Goal: Transaction & Acquisition: Purchase product/service

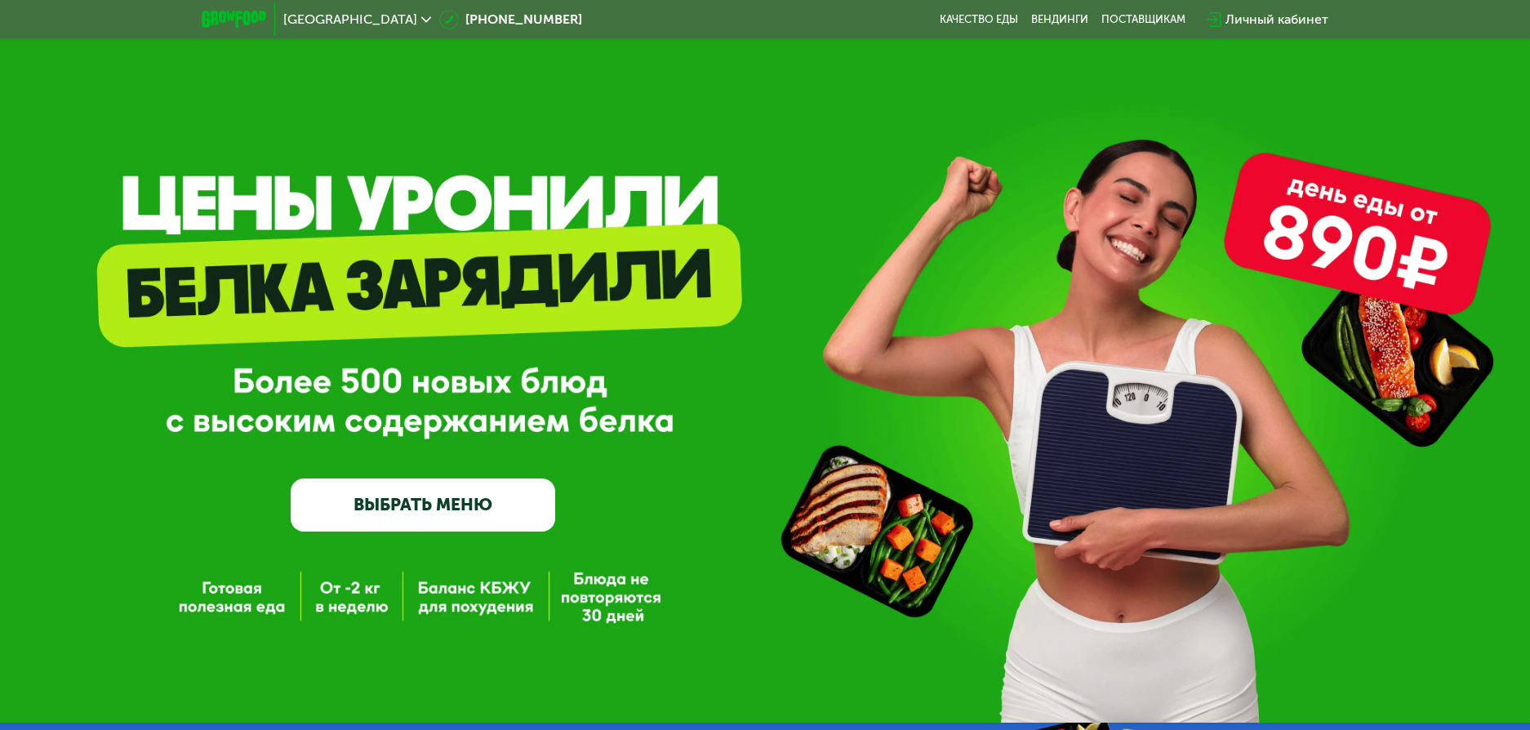
click at [1276, 16] on div "Личный кабинет" at bounding box center [1276, 20] width 103 height 20
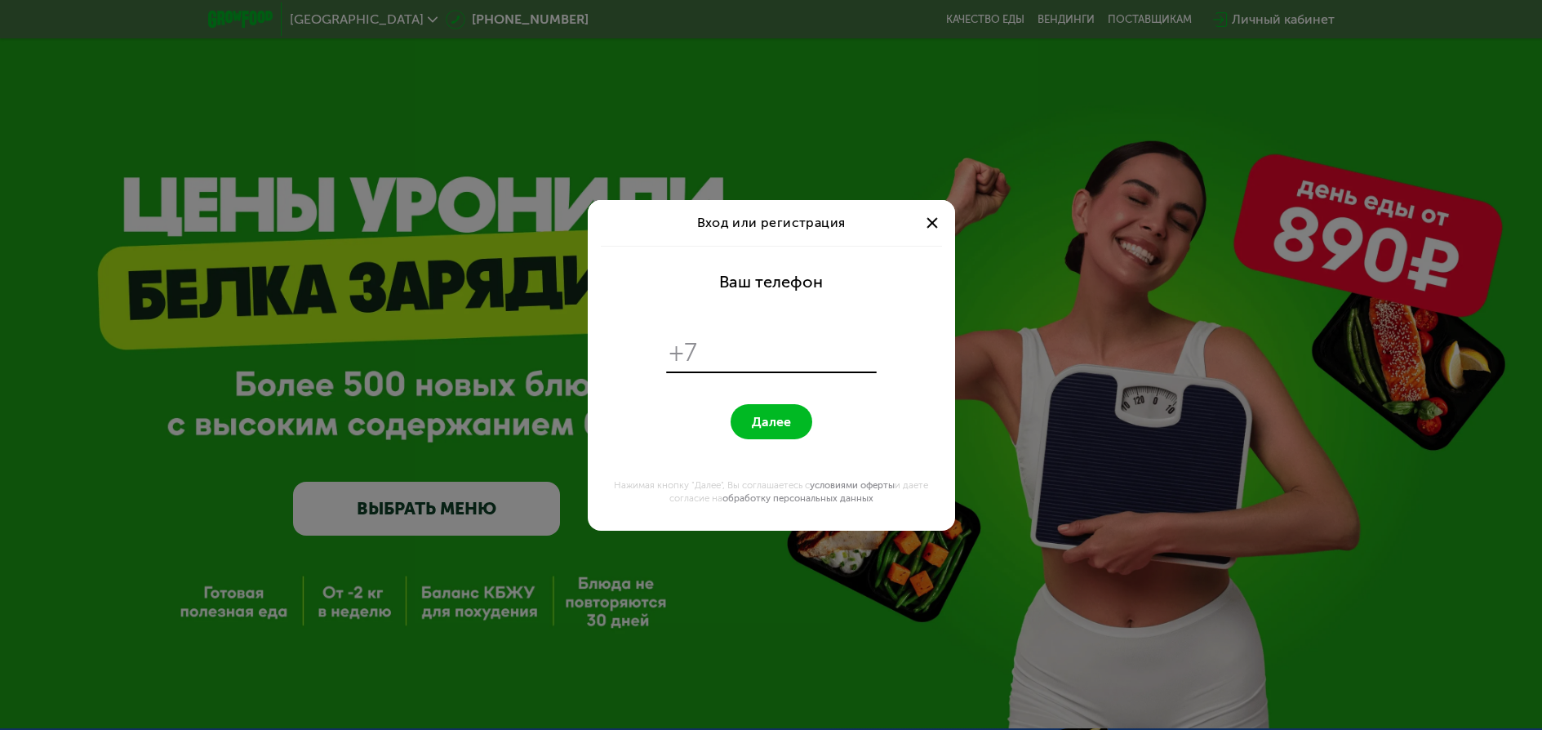
type input "**********"
click at [769, 416] on span "Далее" at bounding box center [771, 422] width 39 height 16
click at [685, 355] on span "+7" at bounding box center [683, 352] width 29 height 31
drag, startPoint x: 931, startPoint y: 219, endPoint x: 918, endPoint y: 226, distance: 15.7
click at [929, 220] on div at bounding box center [932, 223] width 20 height 20
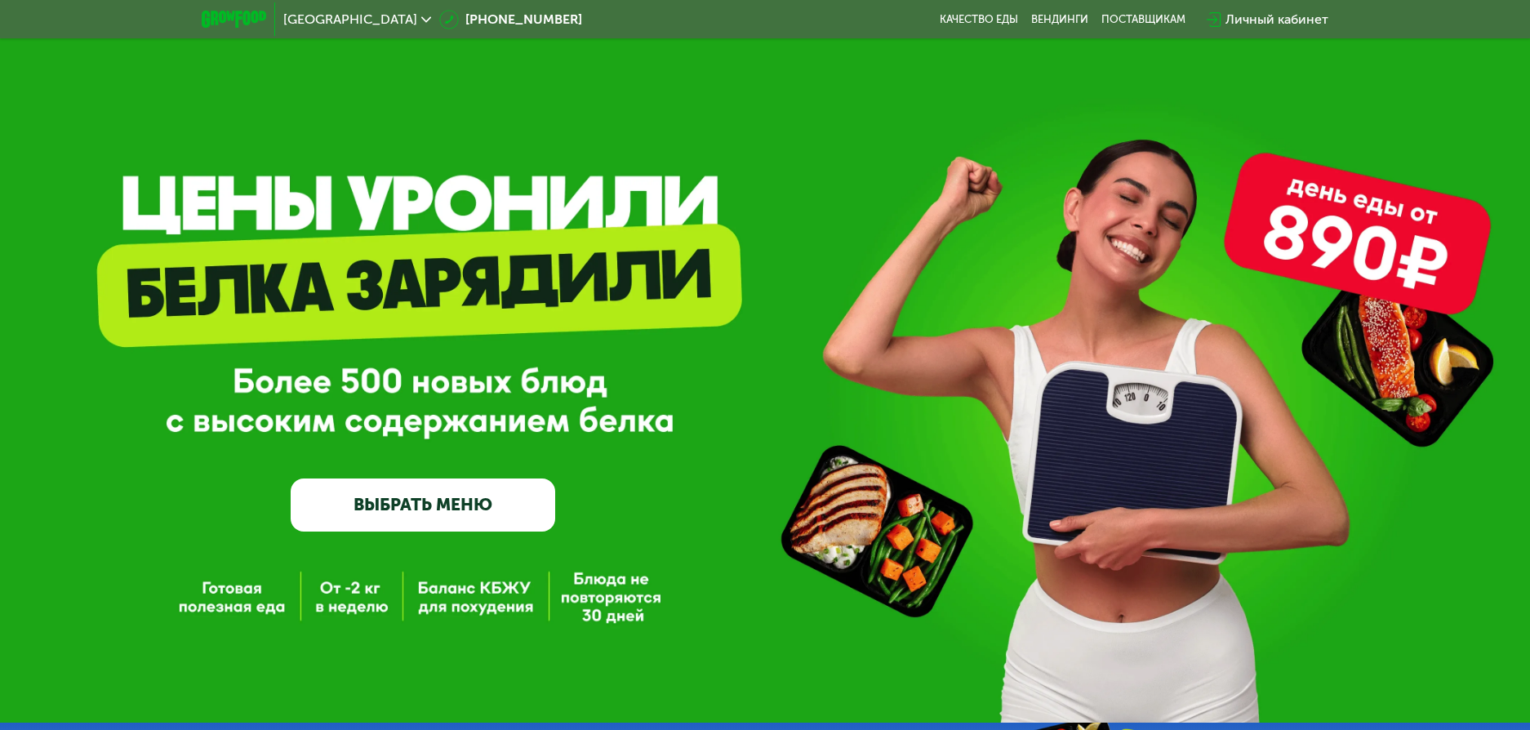
click at [1313, 18] on div "Личный кабинет" at bounding box center [1276, 20] width 103 height 20
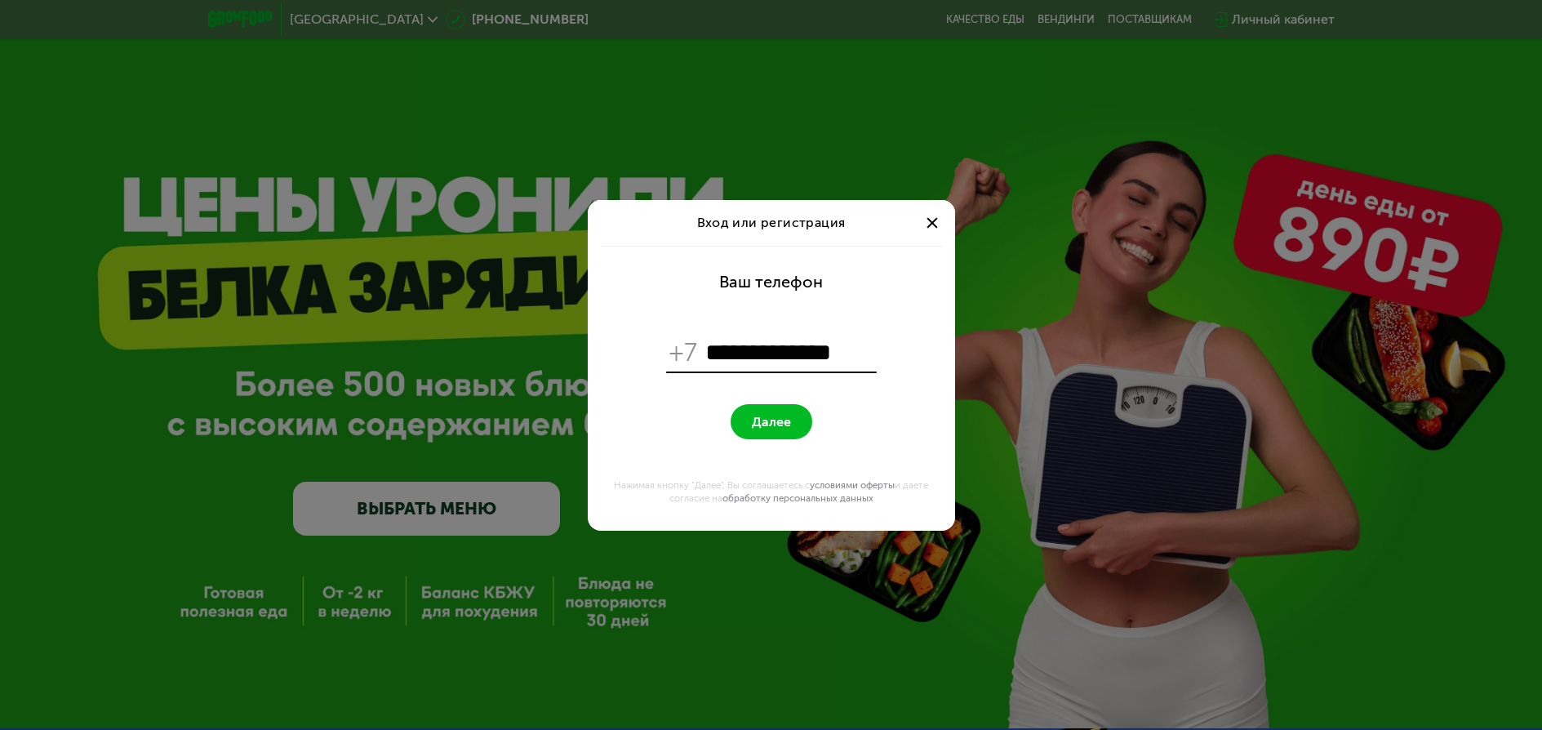
type input "**********"
click at [666, 290] on form "**********" at bounding box center [772, 388] width 348 height 285
click at [773, 418] on span "Далее" at bounding box center [771, 422] width 39 height 16
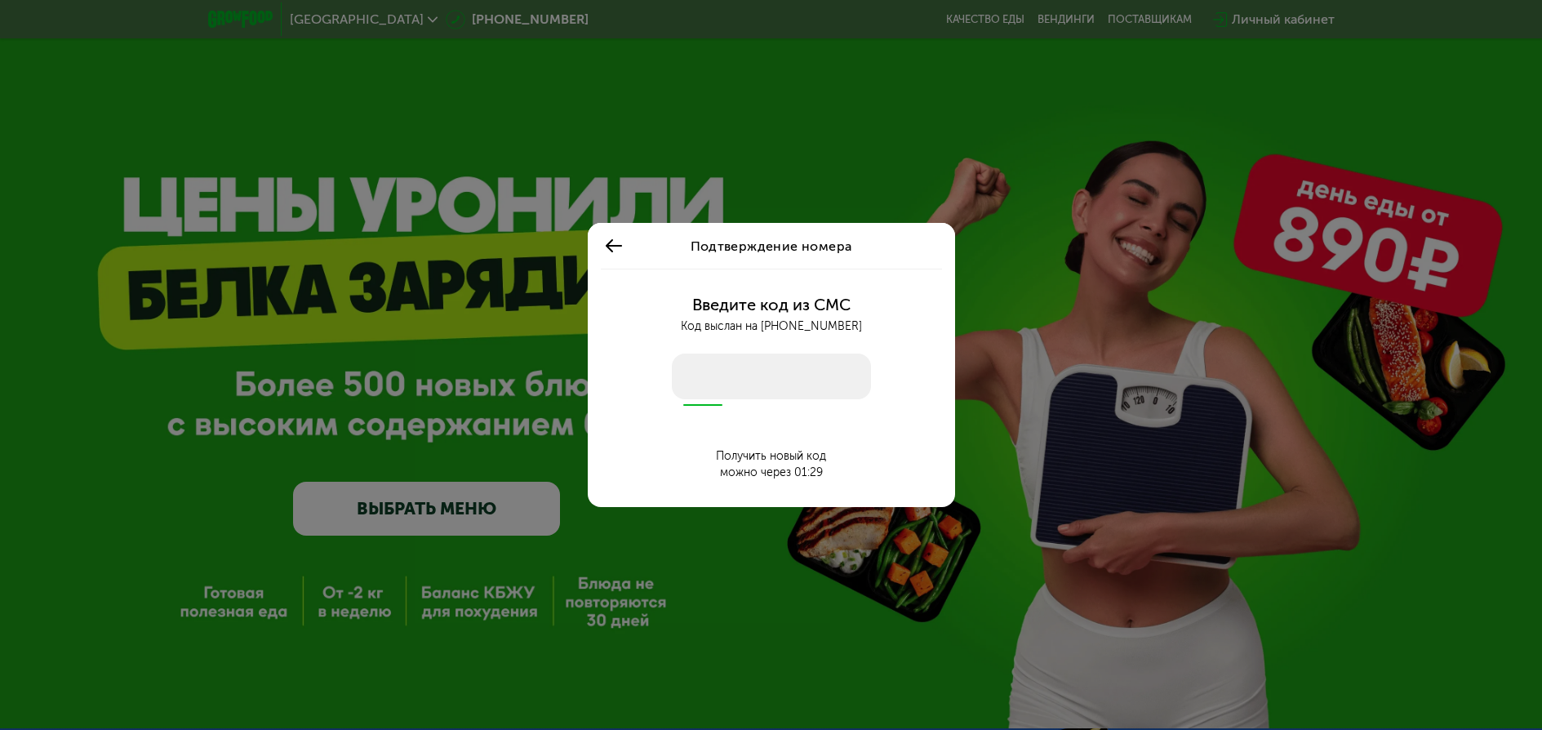
click at [765, 376] on input "number" at bounding box center [771, 376] width 199 height 46
type input "*"
drag, startPoint x: 736, startPoint y: 381, endPoint x: 633, endPoint y: 371, distance: 103.4
click at [630, 371] on div "Введите код из СМС Код выслан на +7 921 868 69 29 1 * Получить новый код можно …" at bounding box center [772, 388] width 348 height 238
click at [714, 371] on input "*" at bounding box center [771, 376] width 199 height 46
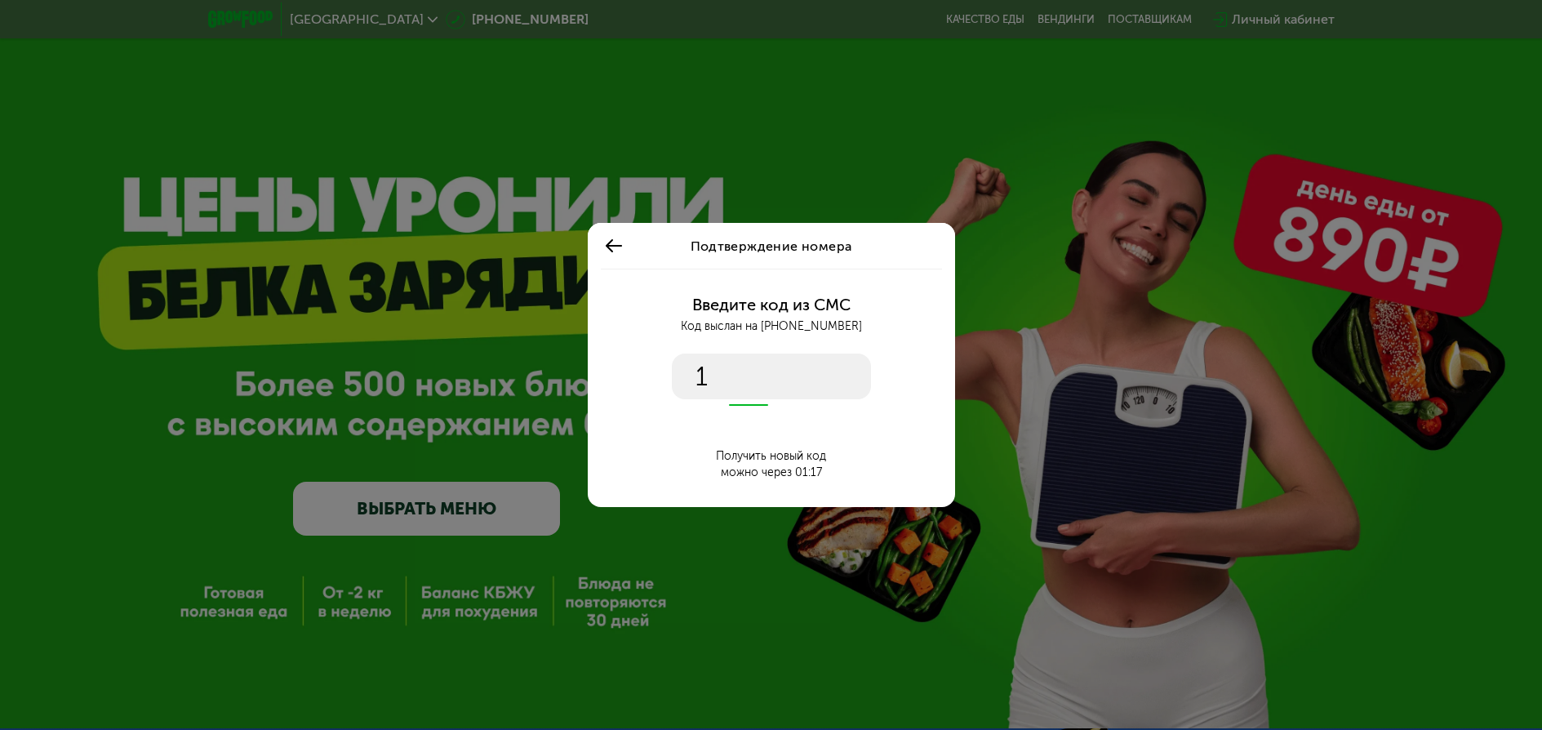
click at [739, 386] on input "*" at bounding box center [771, 376] width 199 height 46
click at [719, 372] on input "*" at bounding box center [771, 376] width 199 height 46
type input "****"
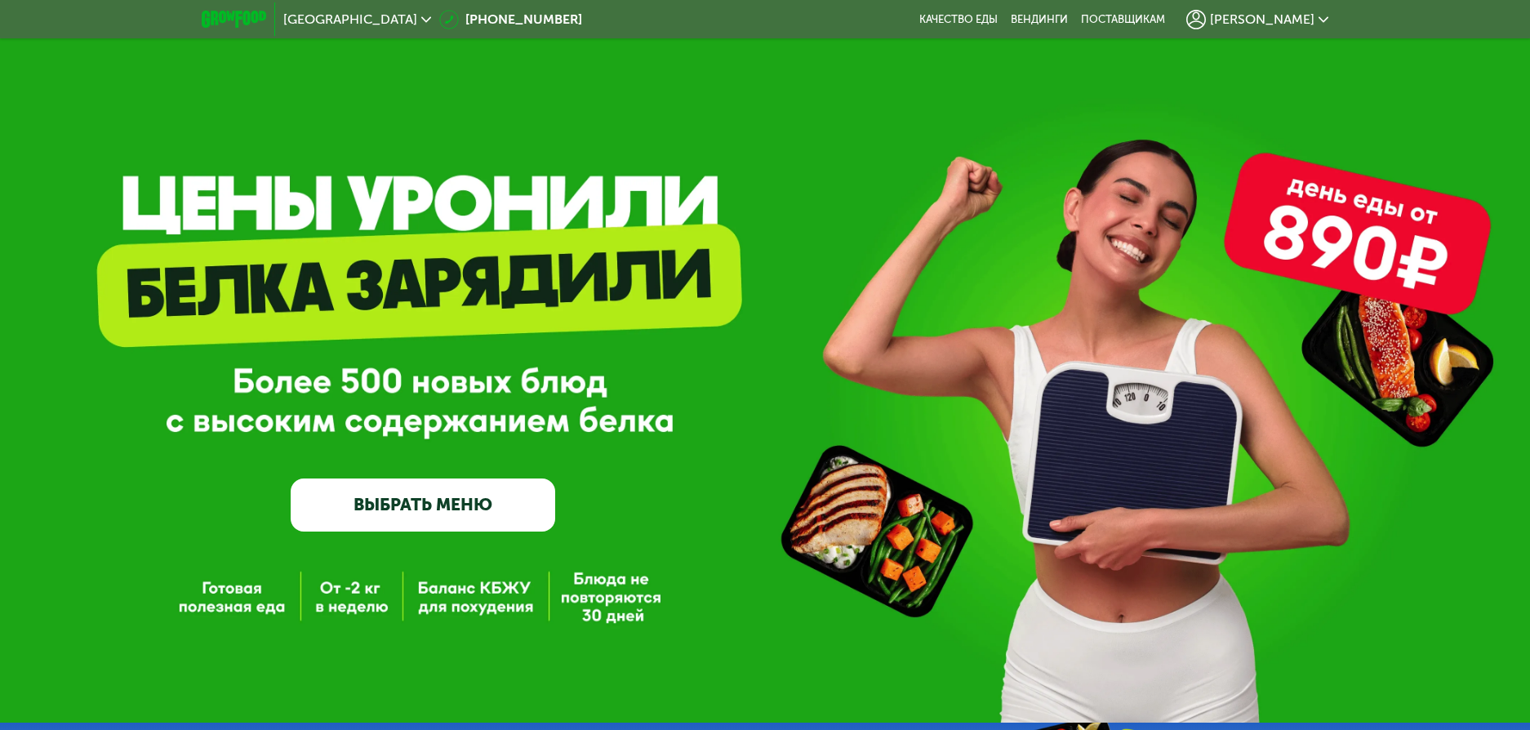
click at [459, 518] on link "ВЫБРАТЬ МЕНЮ" at bounding box center [423, 504] width 264 height 53
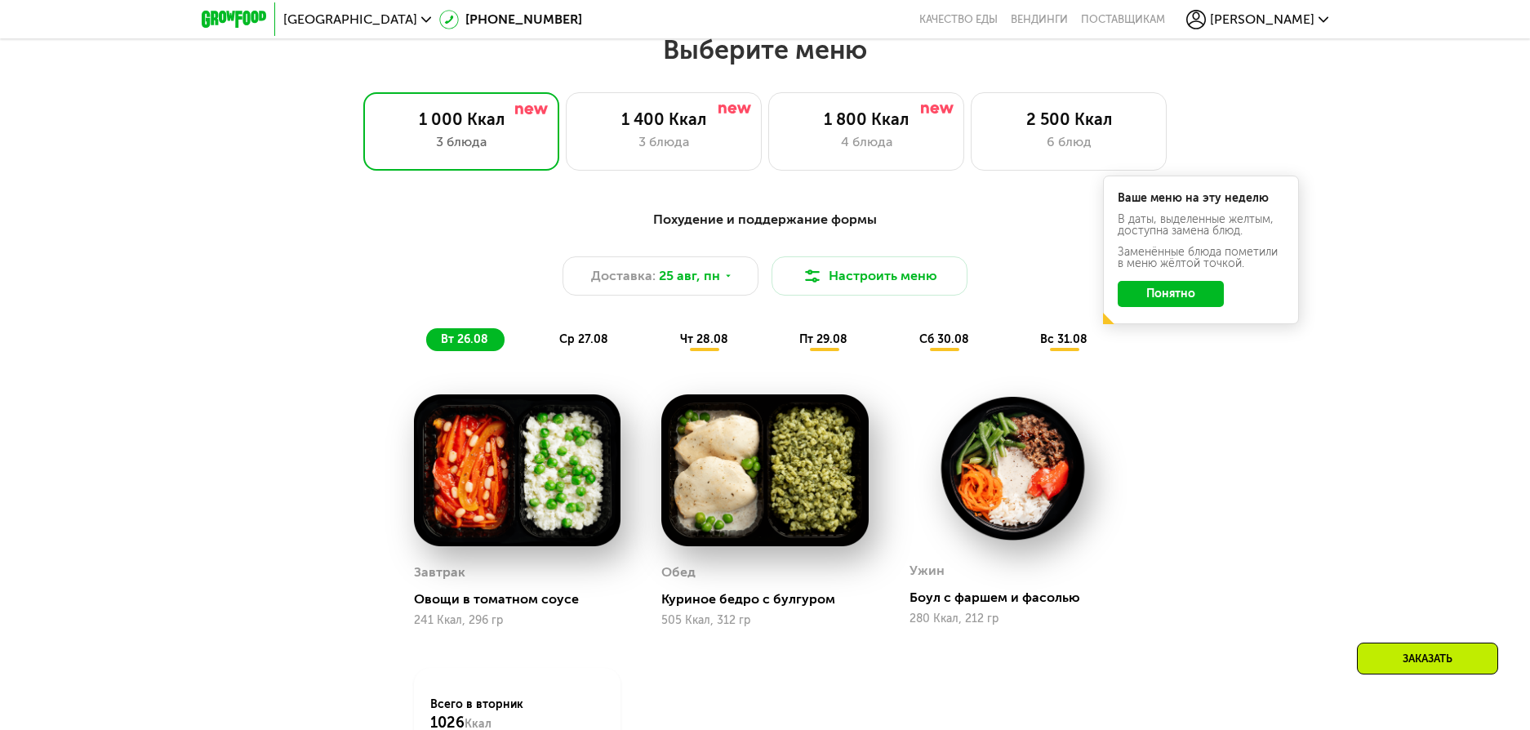
scroll to position [869, 0]
click at [971, 135] on div "1 800 Ккал 4 блюда" at bounding box center [1069, 130] width 196 height 78
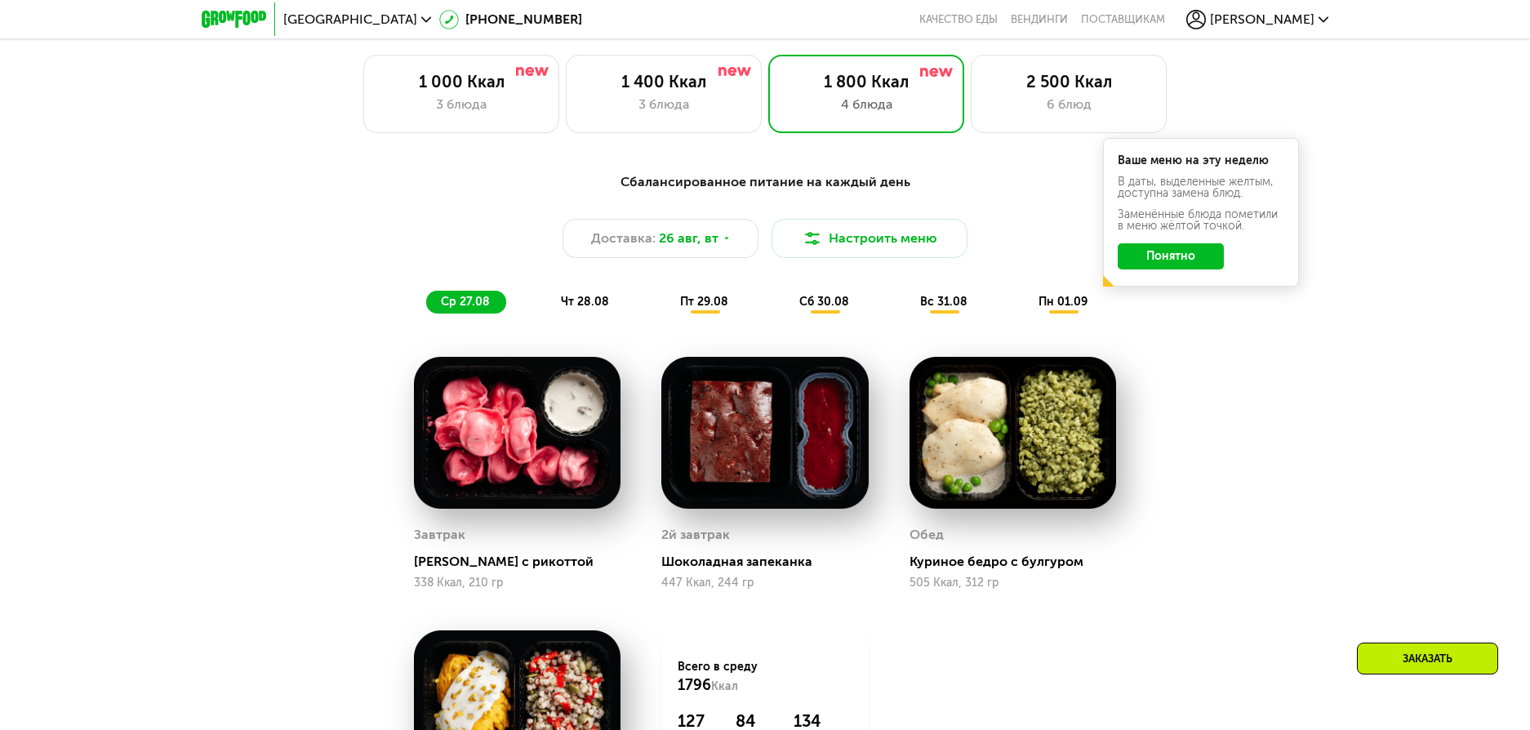
scroll to position [951, 0]
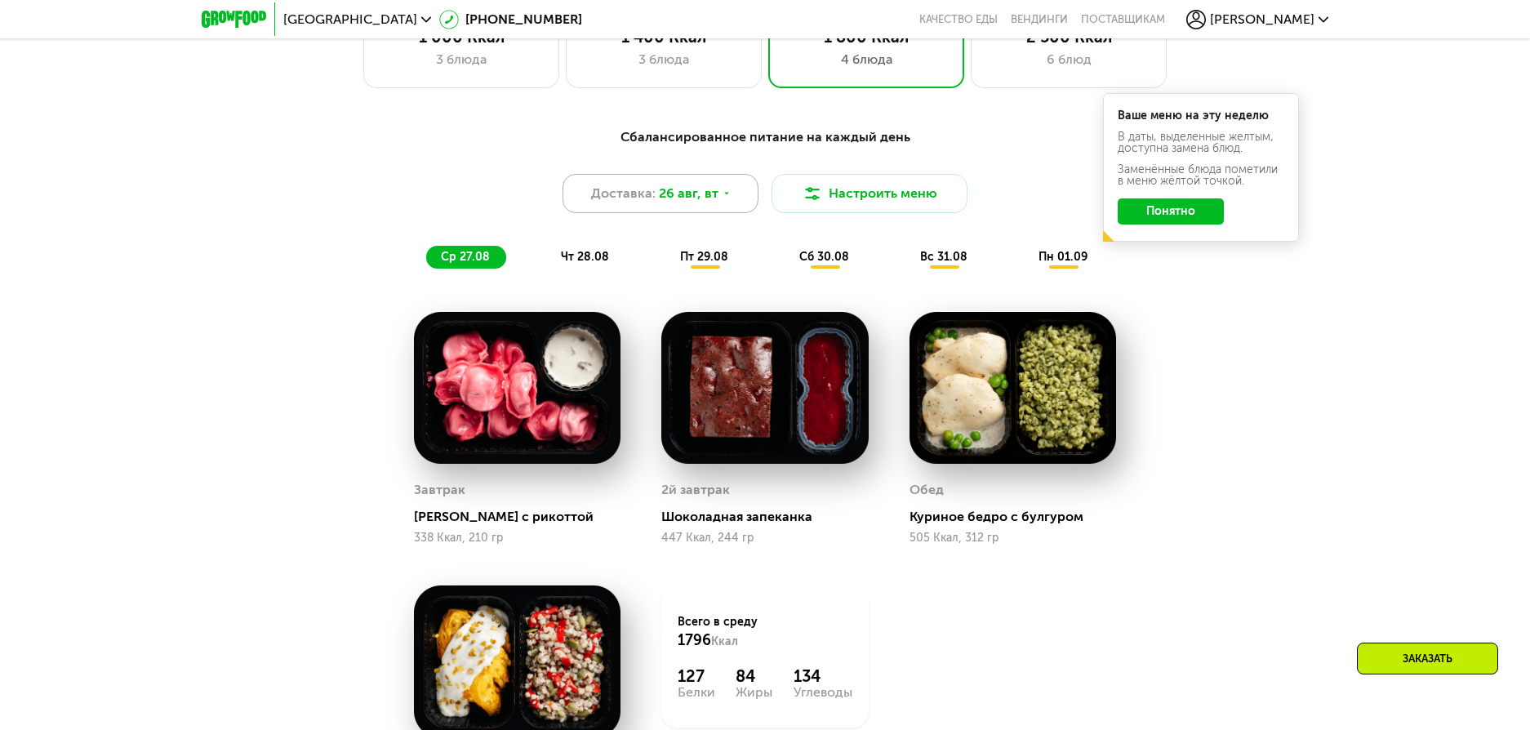
click at [690, 199] on span "26 авг, вт" at bounding box center [689, 194] width 60 height 20
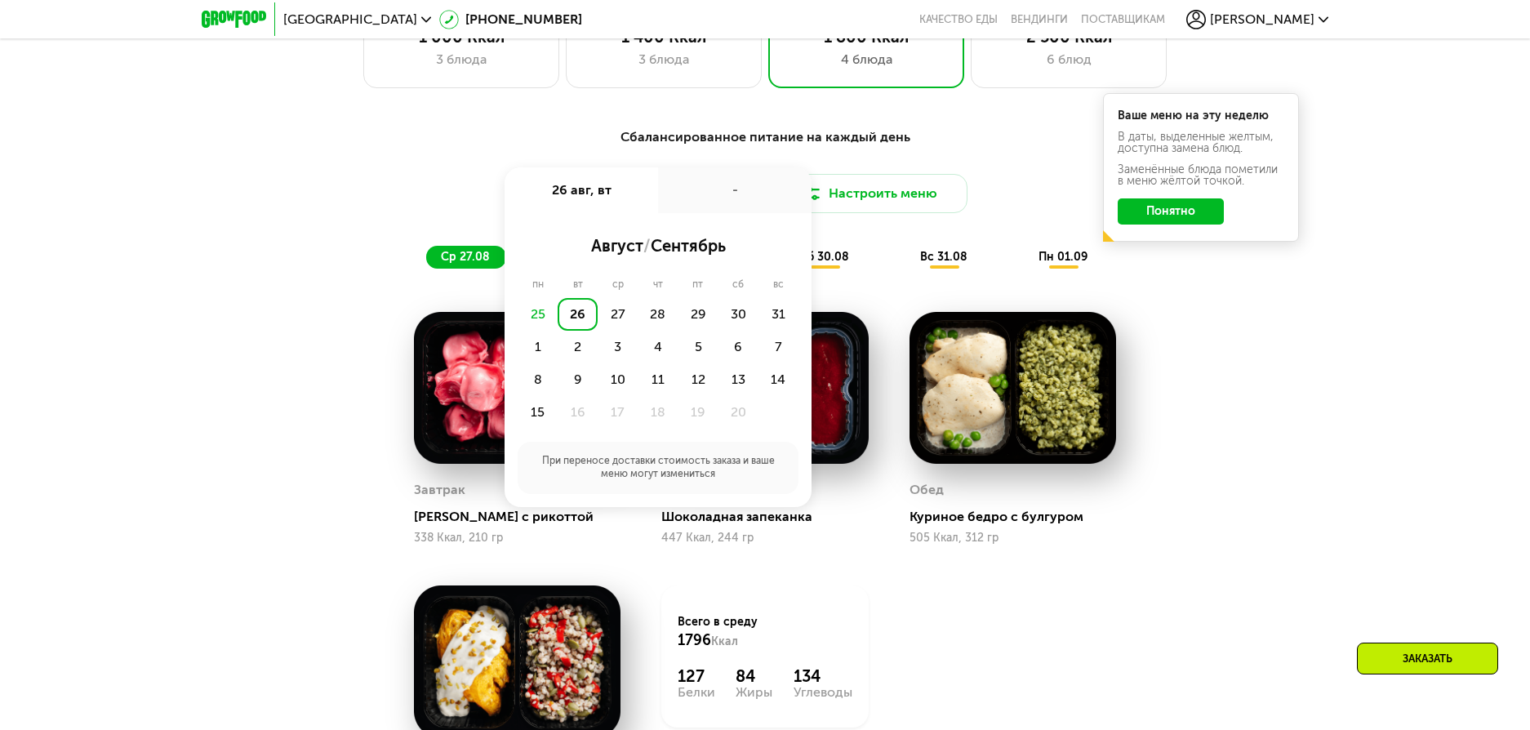
click at [432, 125] on div "Сбалансированное питание на каждый день Доставка: [DATE] авг, вт - август / сен…" at bounding box center [765, 198] width 986 height 161
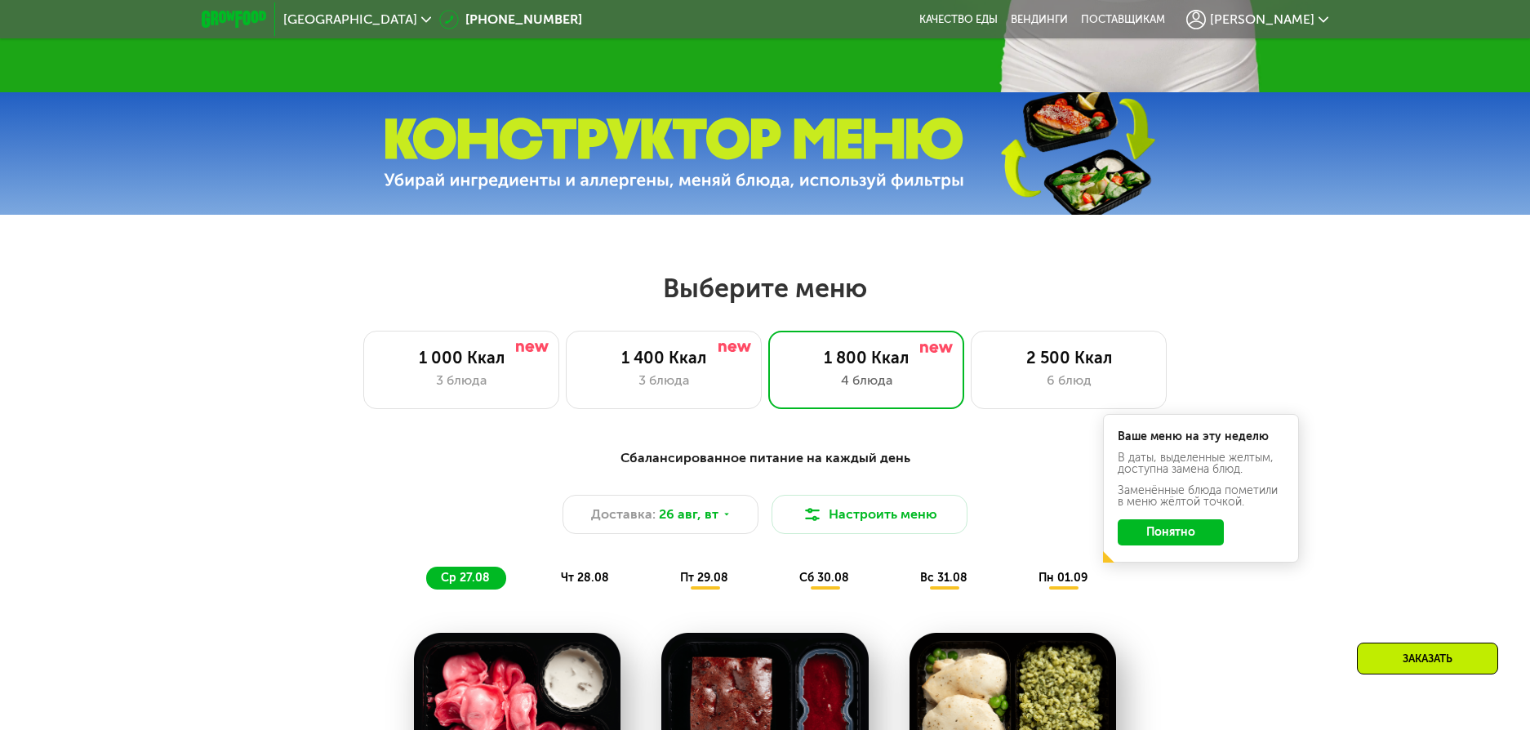
scroll to position [624, 0]
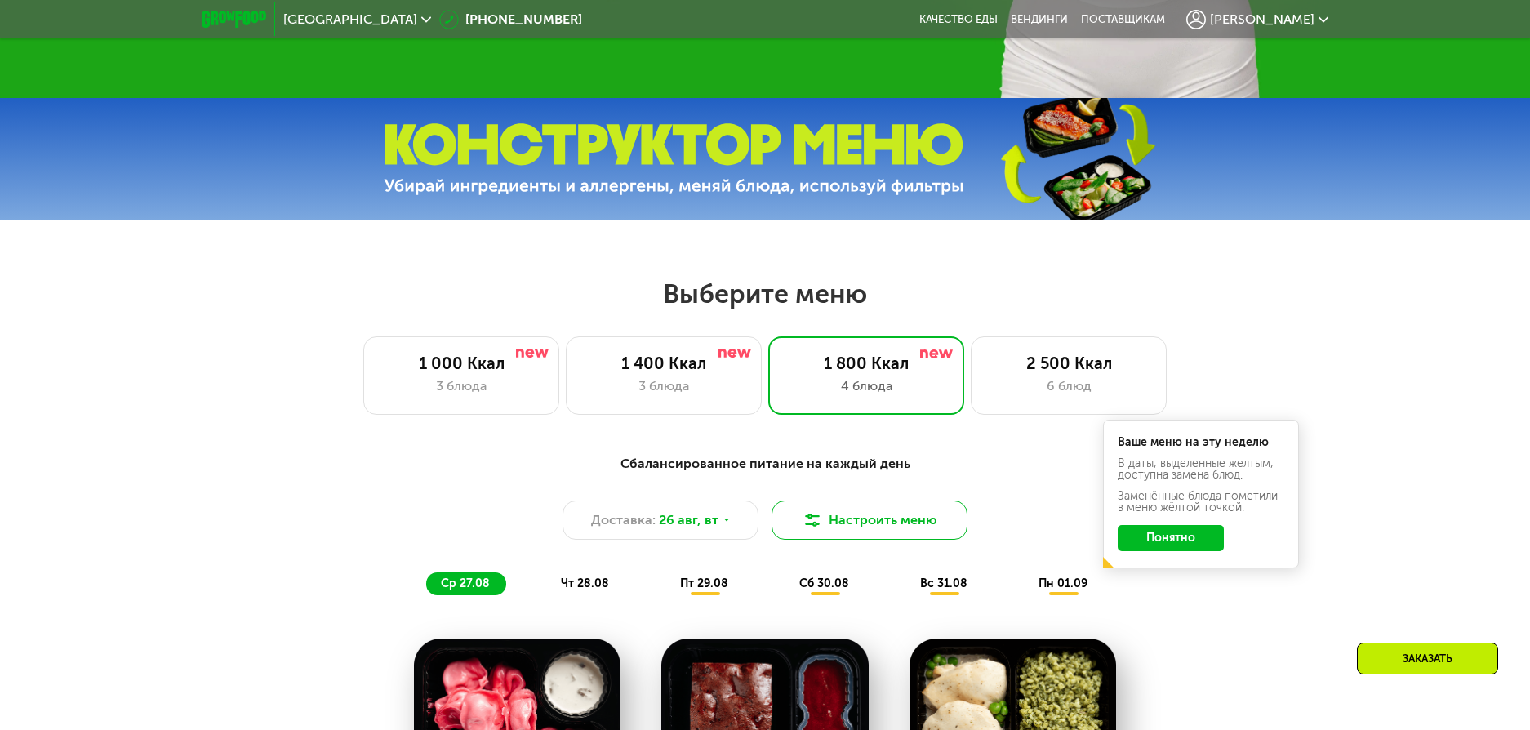
click at [872, 527] on button "Настроить меню" at bounding box center [869, 519] width 196 height 39
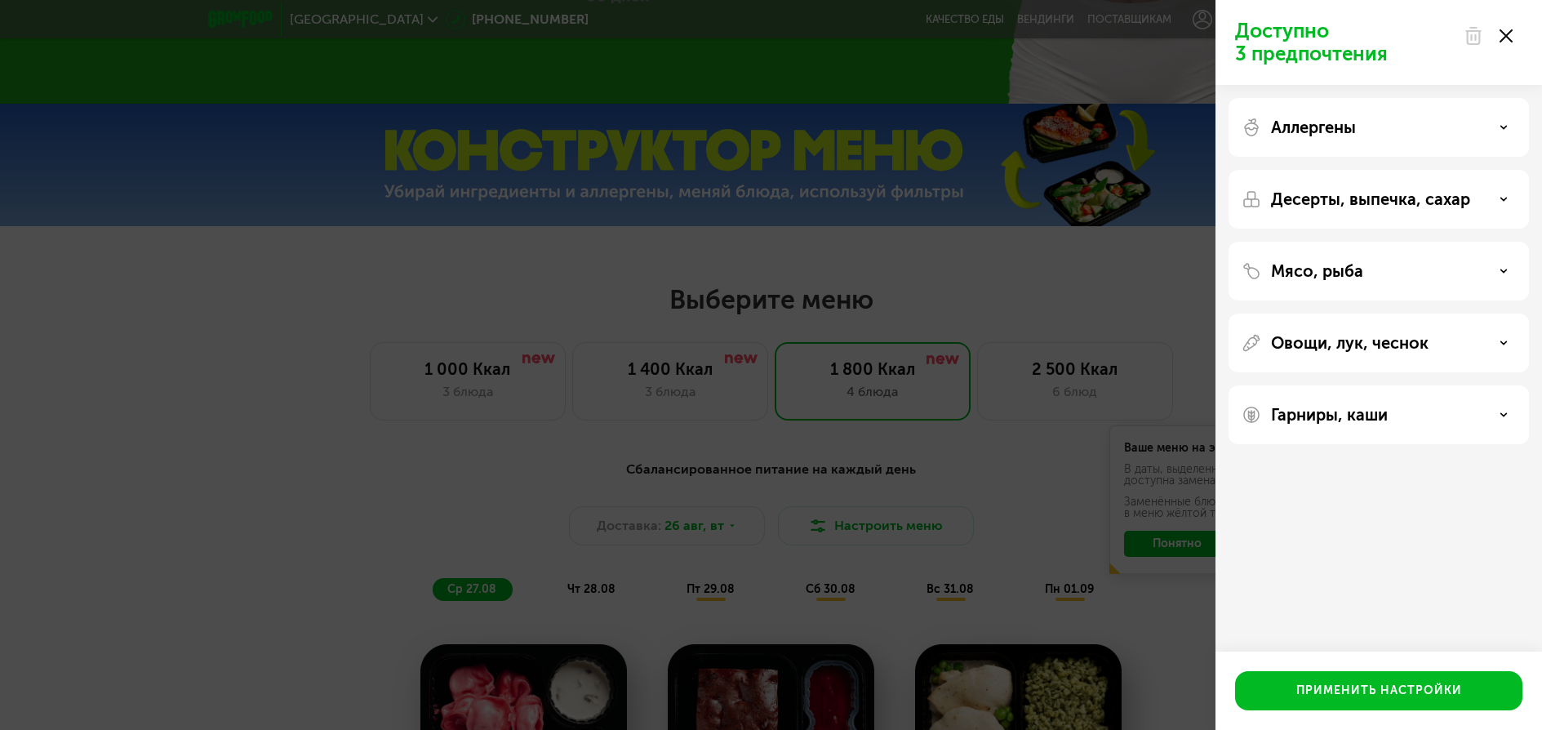
click at [1504, 29] on div at bounding box center [1488, 36] width 69 height 33
click at [1509, 34] on use at bounding box center [1506, 35] width 13 height 13
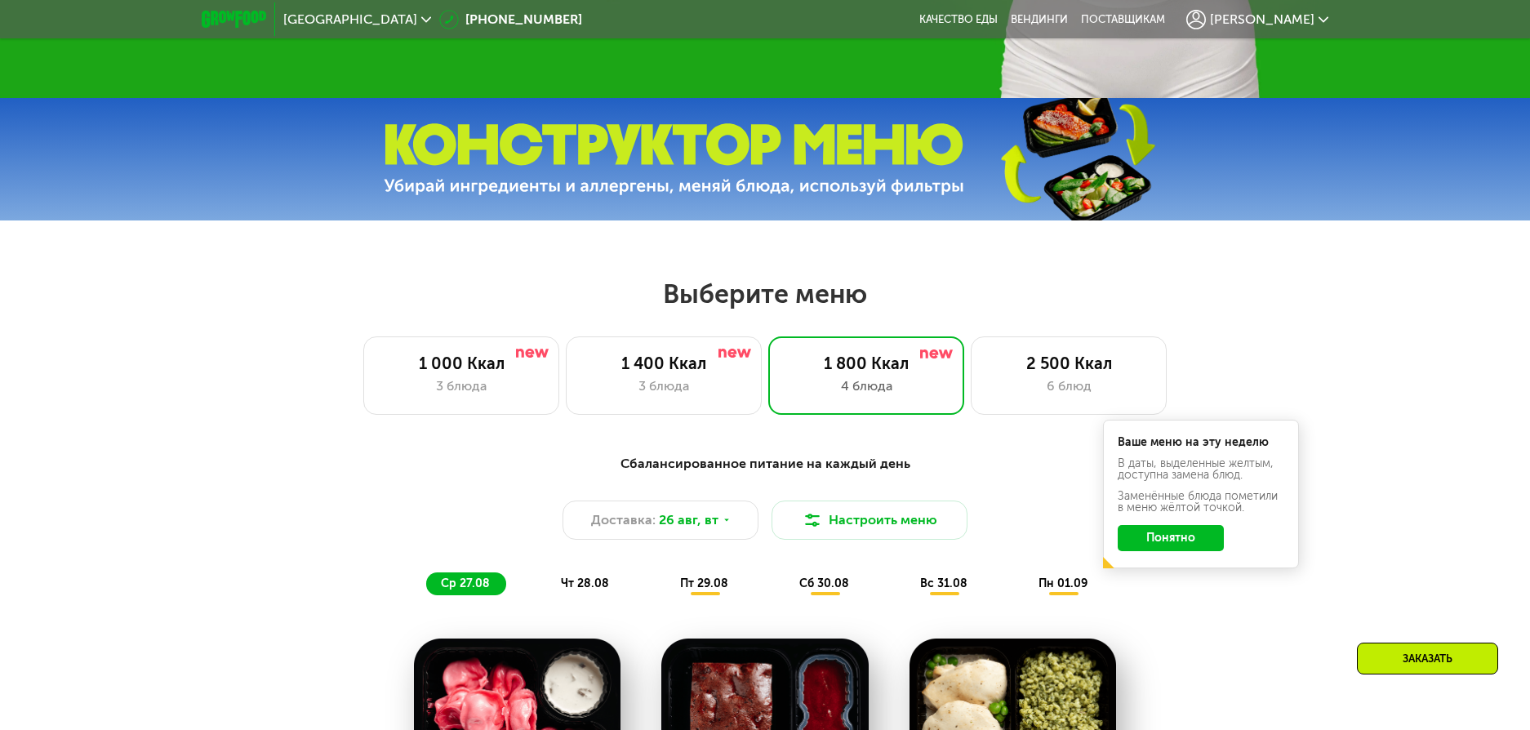
click at [830, 474] on div "Сбалансированное питание на каждый день" at bounding box center [765, 464] width 967 height 20
click at [577, 588] on span "чт 28.08" at bounding box center [585, 583] width 48 height 14
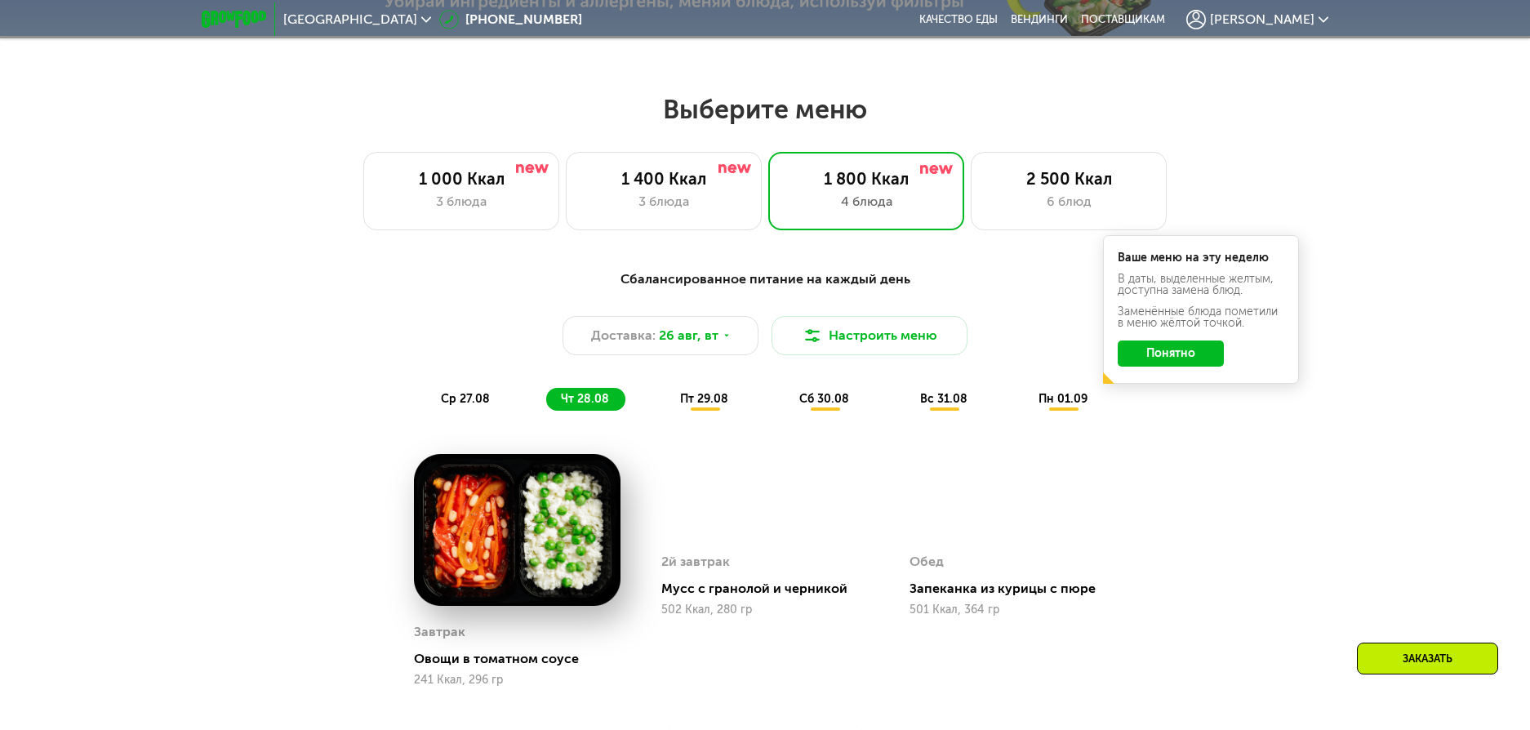
scroll to position [869, 0]
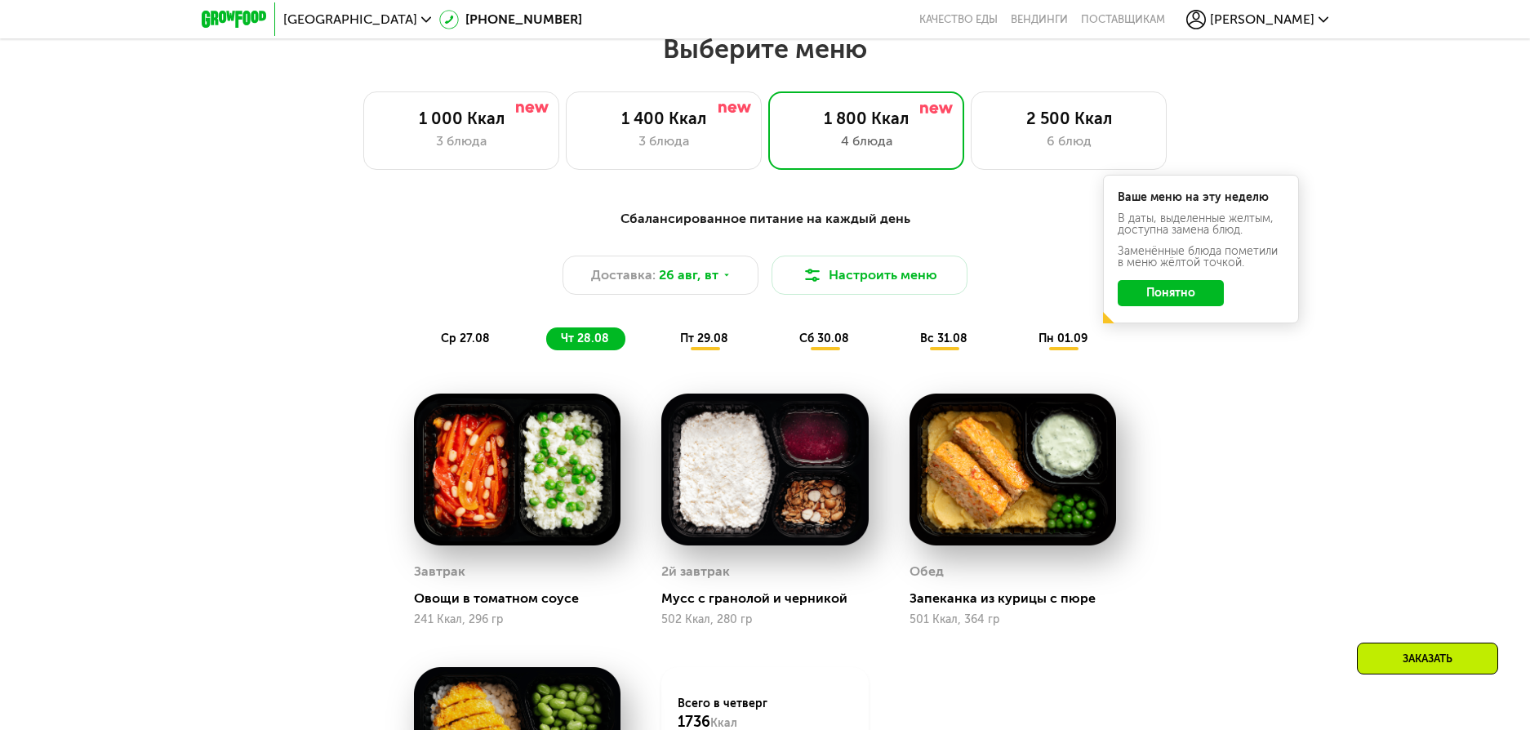
click at [784, 350] on div "пт 29.08" at bounding box center [824, 338] width 81 height 23
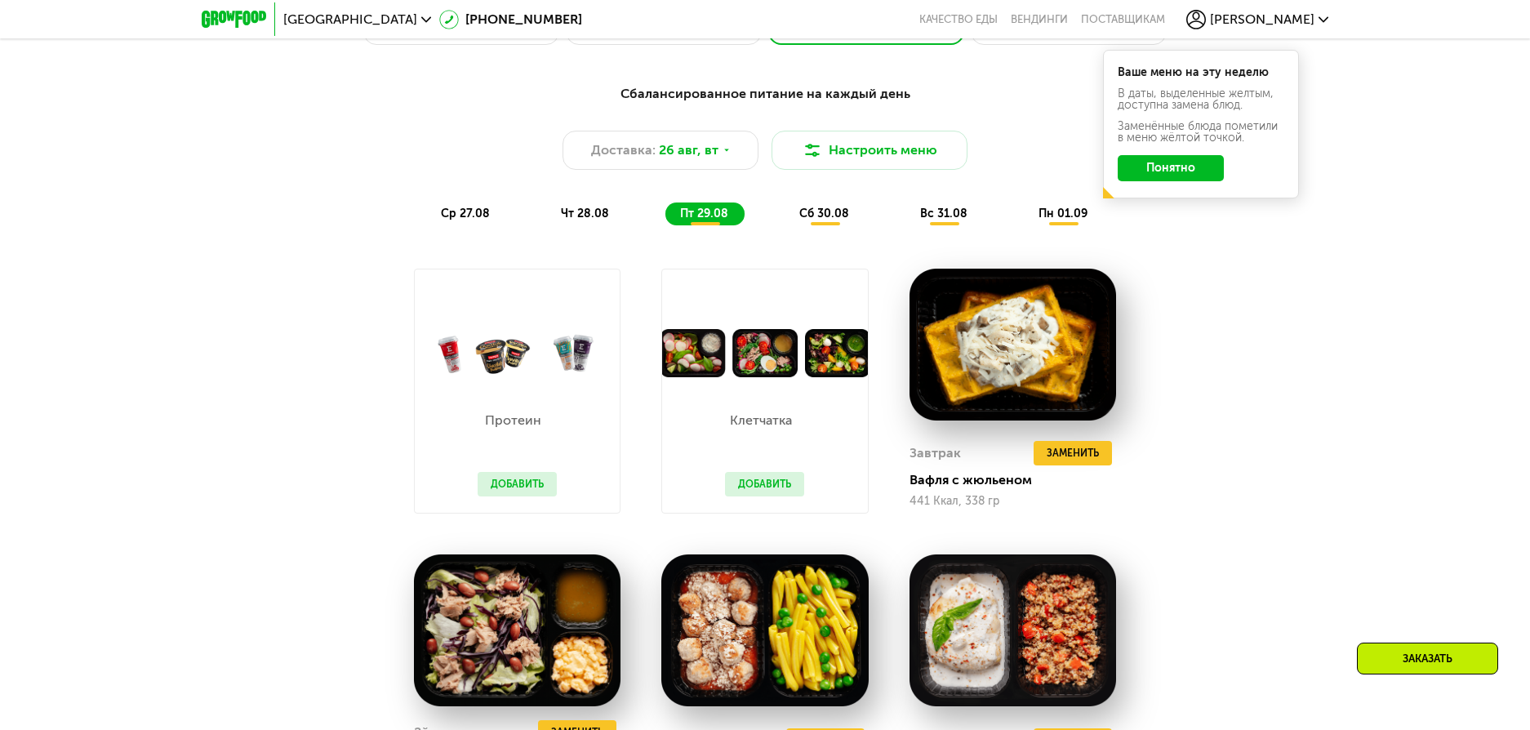
scroll to position [951, 0]
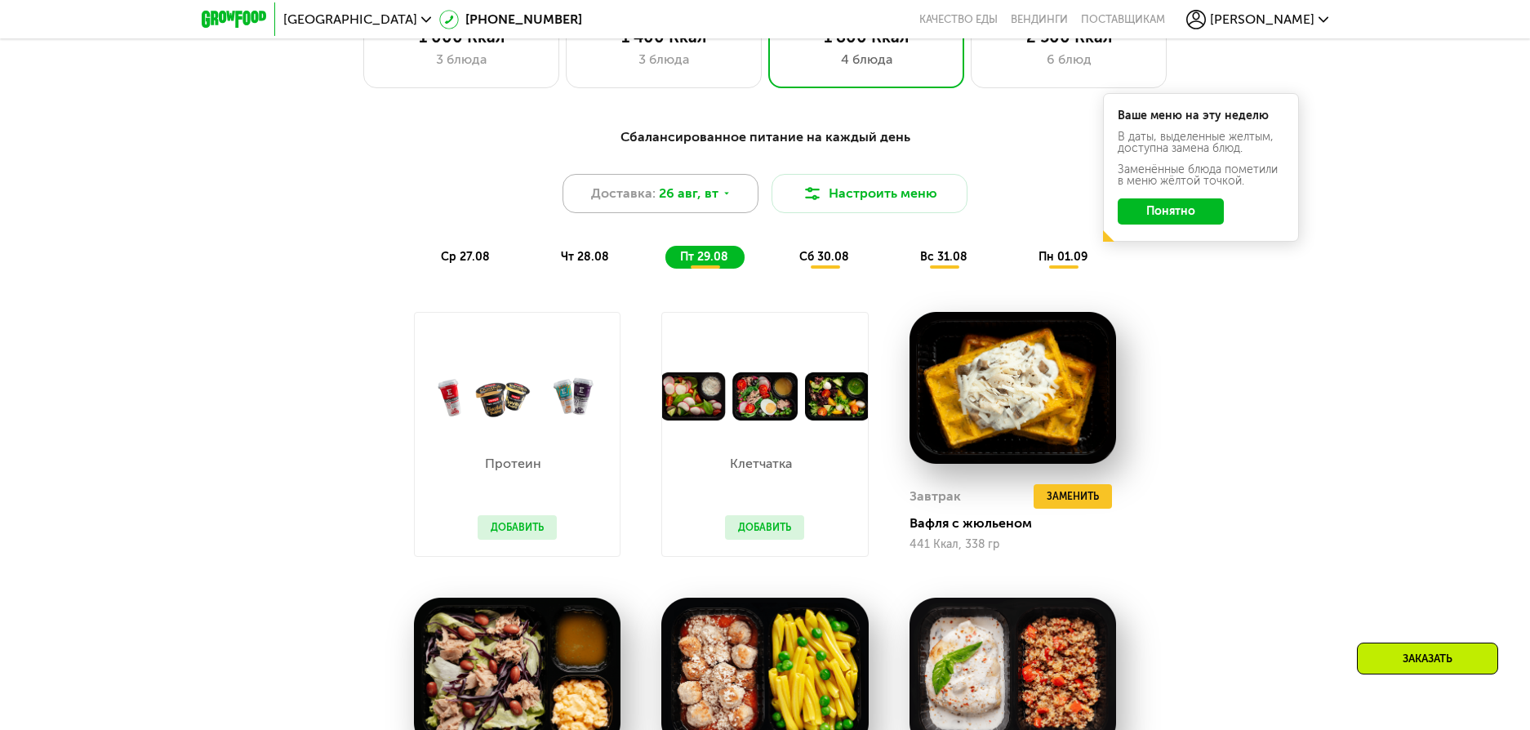
click at [653, 193] on span "Доставка:" at bounding box center [623, 194] width 64 height 20
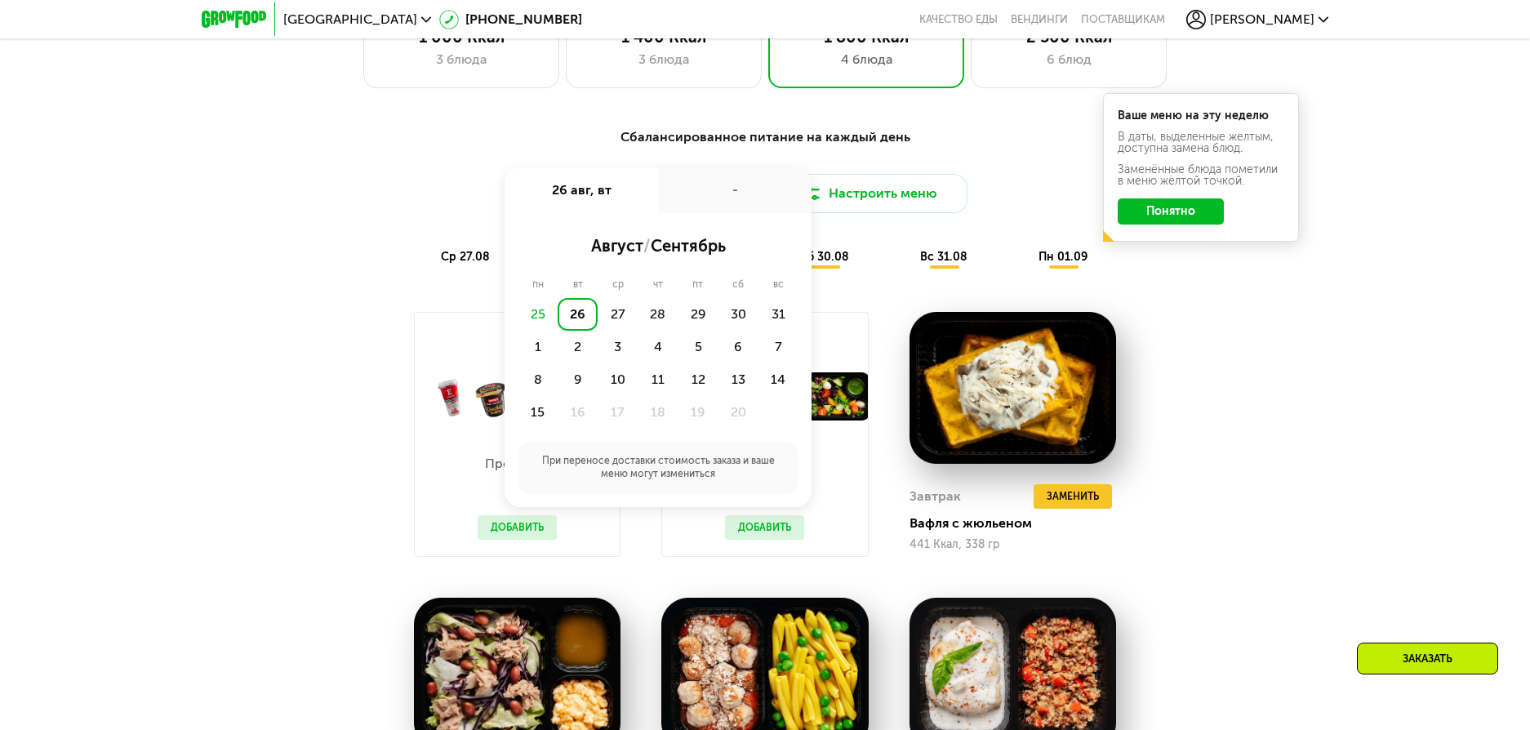
click at [315, 224] on div "Сбалансированное питание на каждый день Доставка: [DATE] авг, вт - август / сен…" at bounding box center [765, 197] width 967 height 141
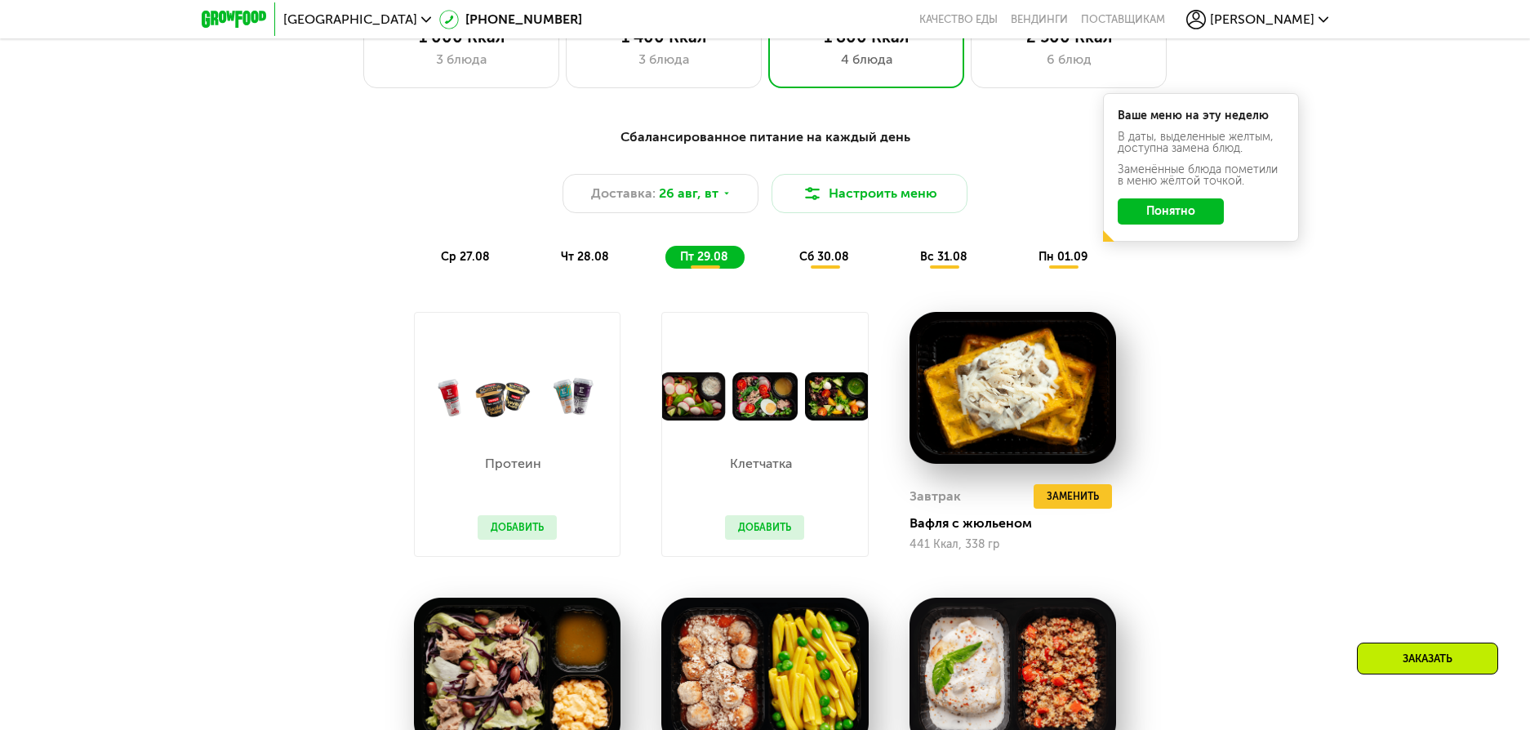
click at [468, 264] on span "ср 27.08" at bounding box center [465, 257] width 49 height 14
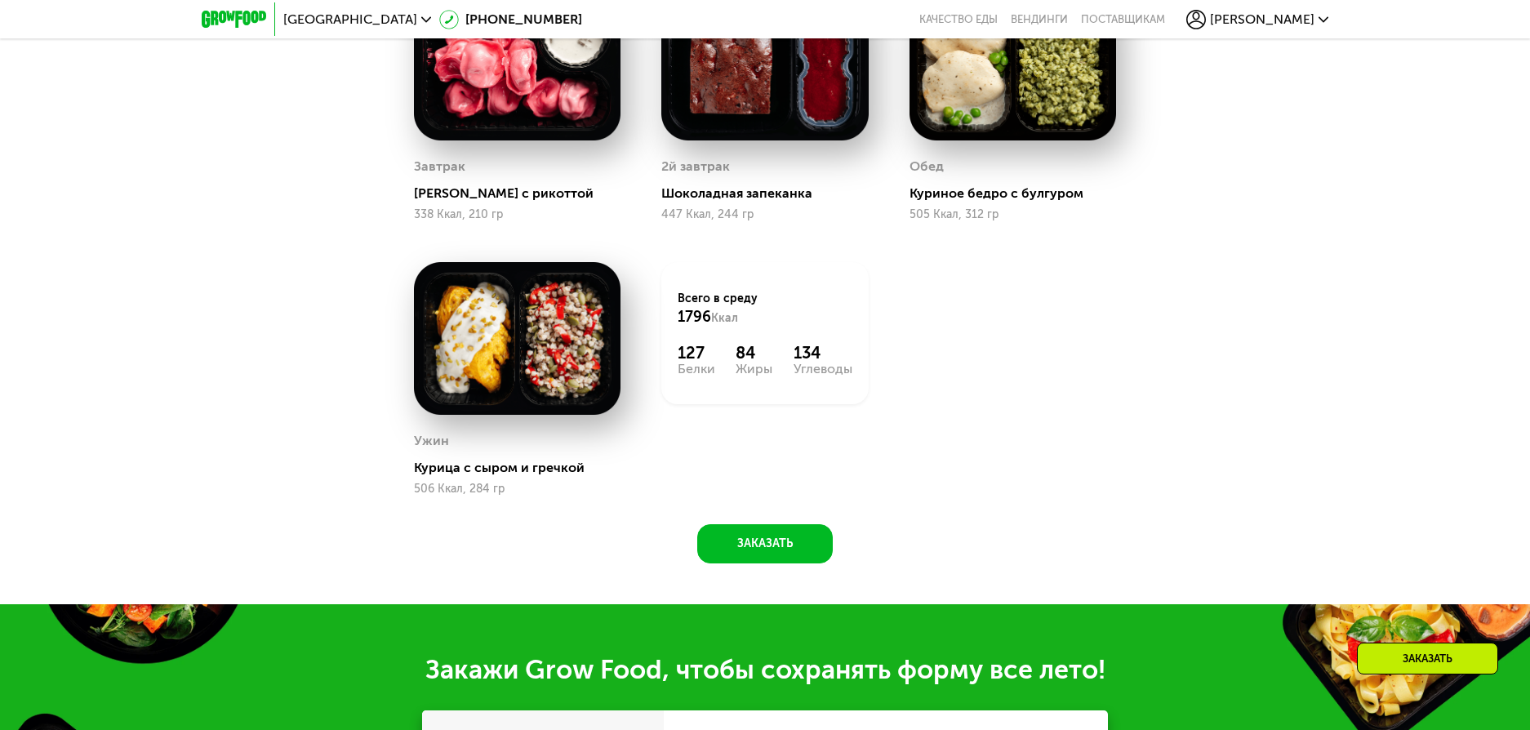
scroll to position [1359, 0]
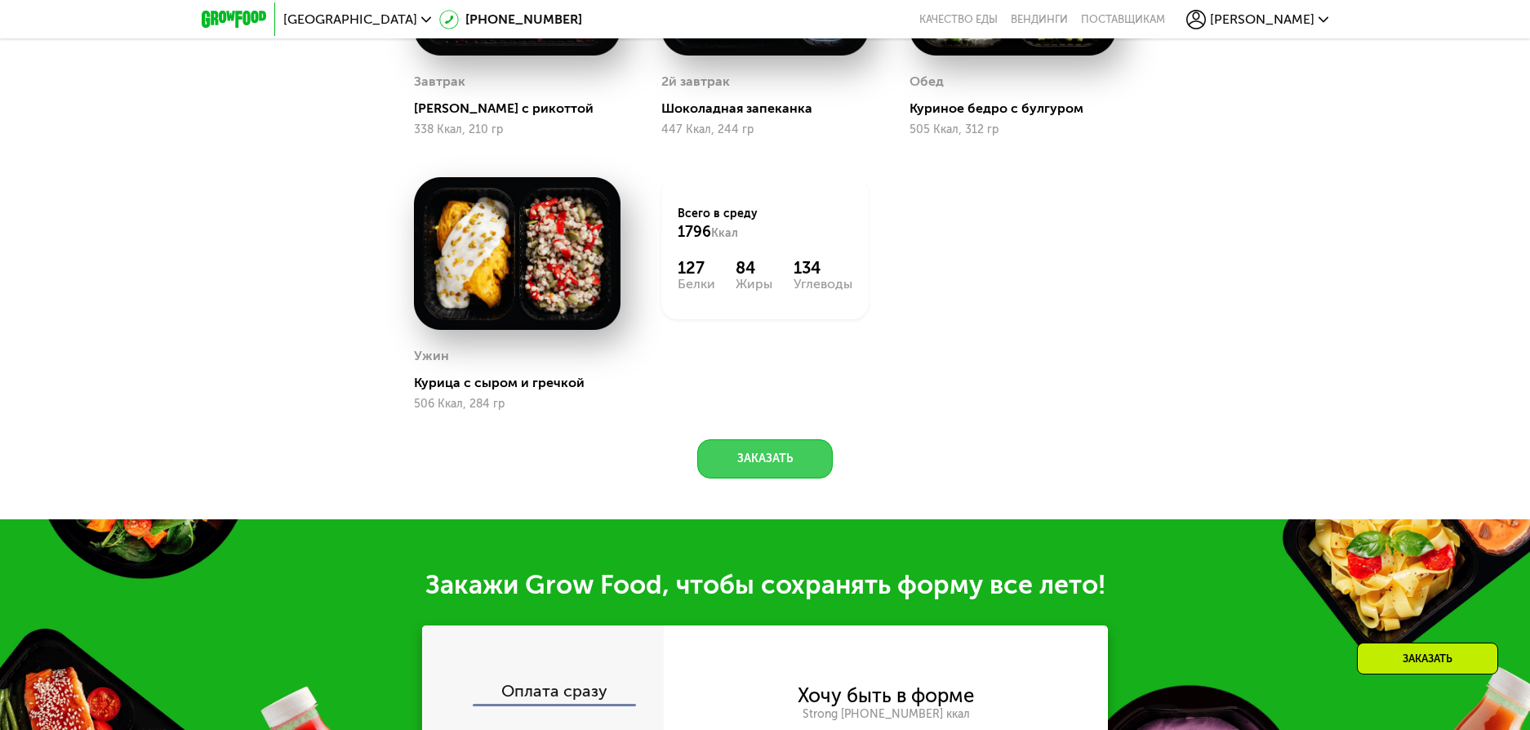
click at [761, 461] on button "Заказать" at bounding box center [765, 458] width 136 height 39
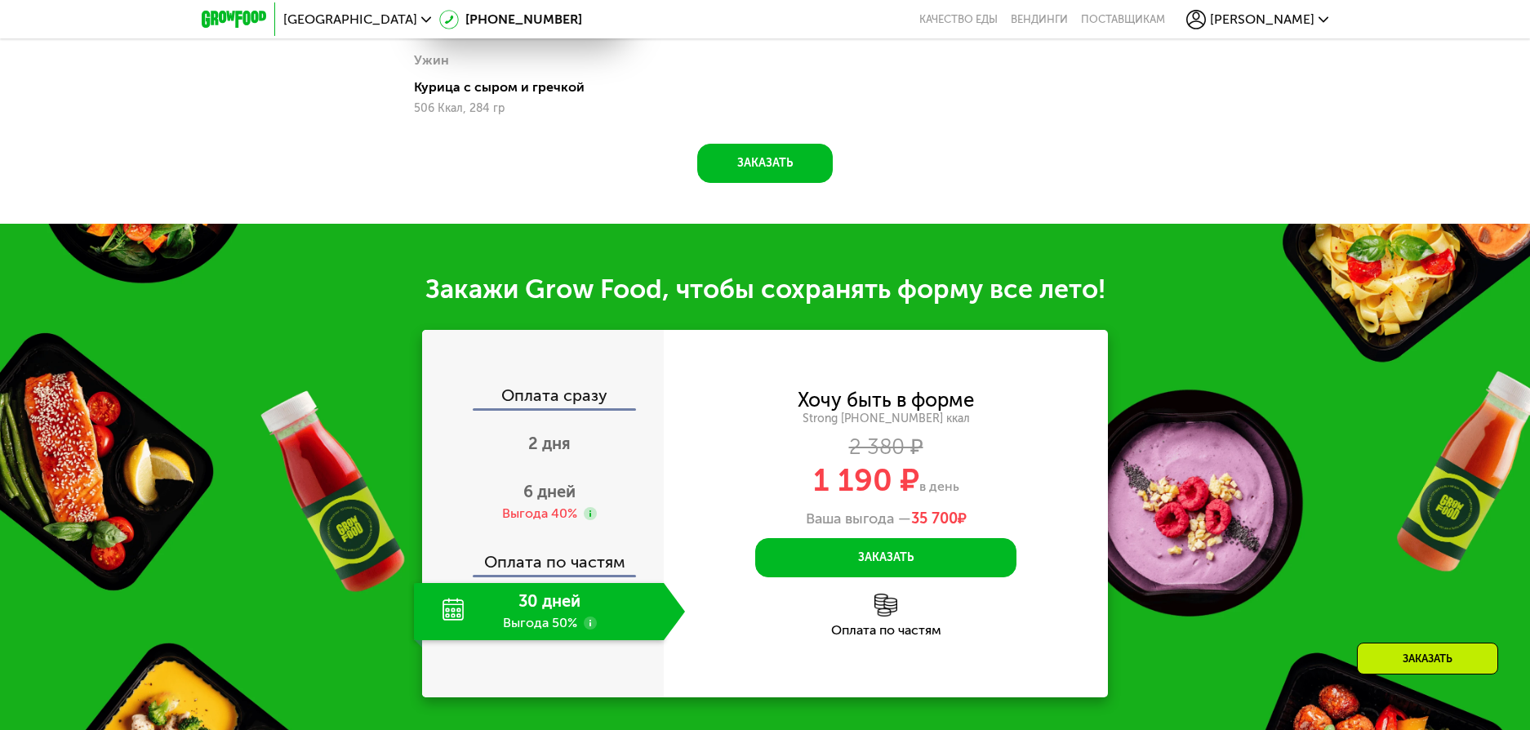
scroll to position [1884, 0]
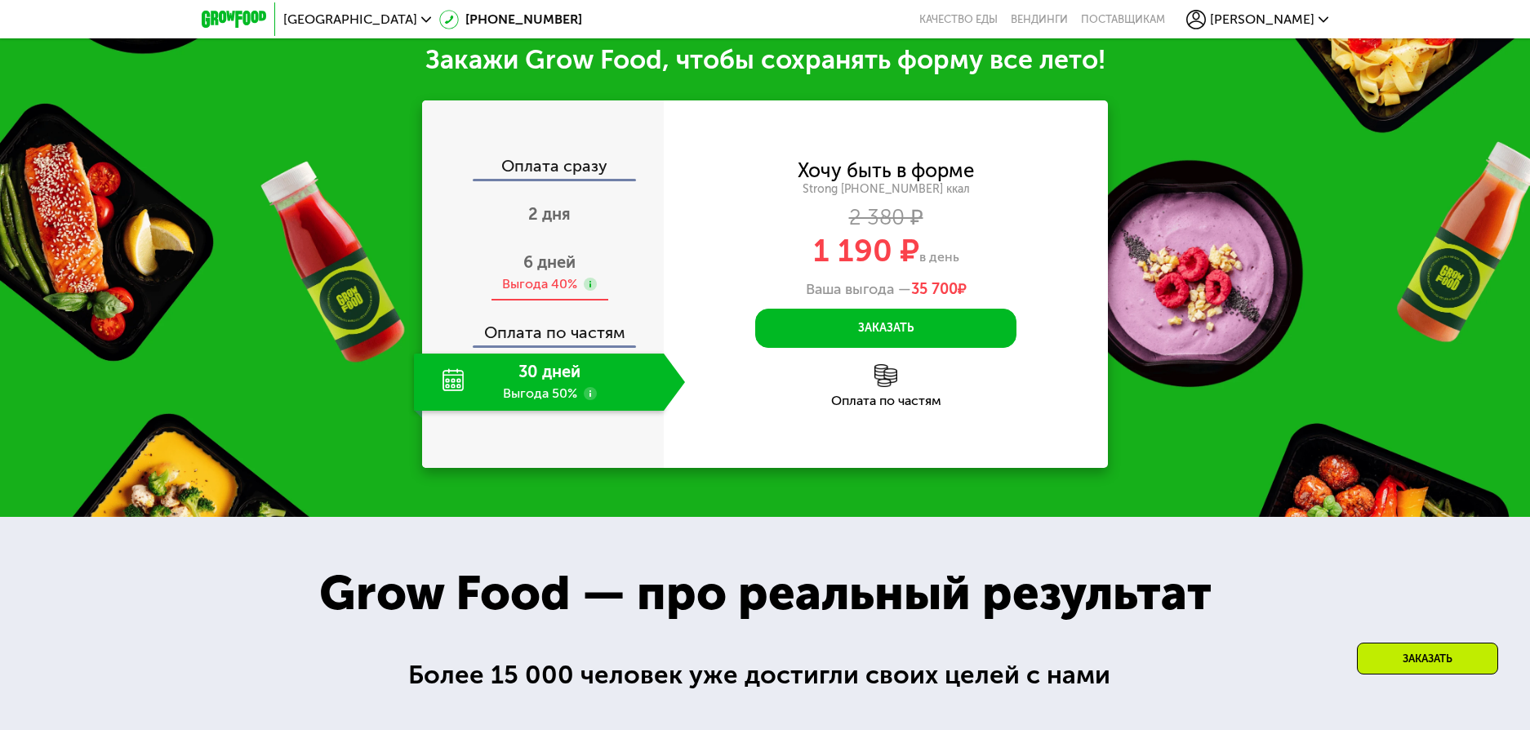
click at [552, 264] on span "6 дней" at bounding box center [549, 262] width 52 height 20
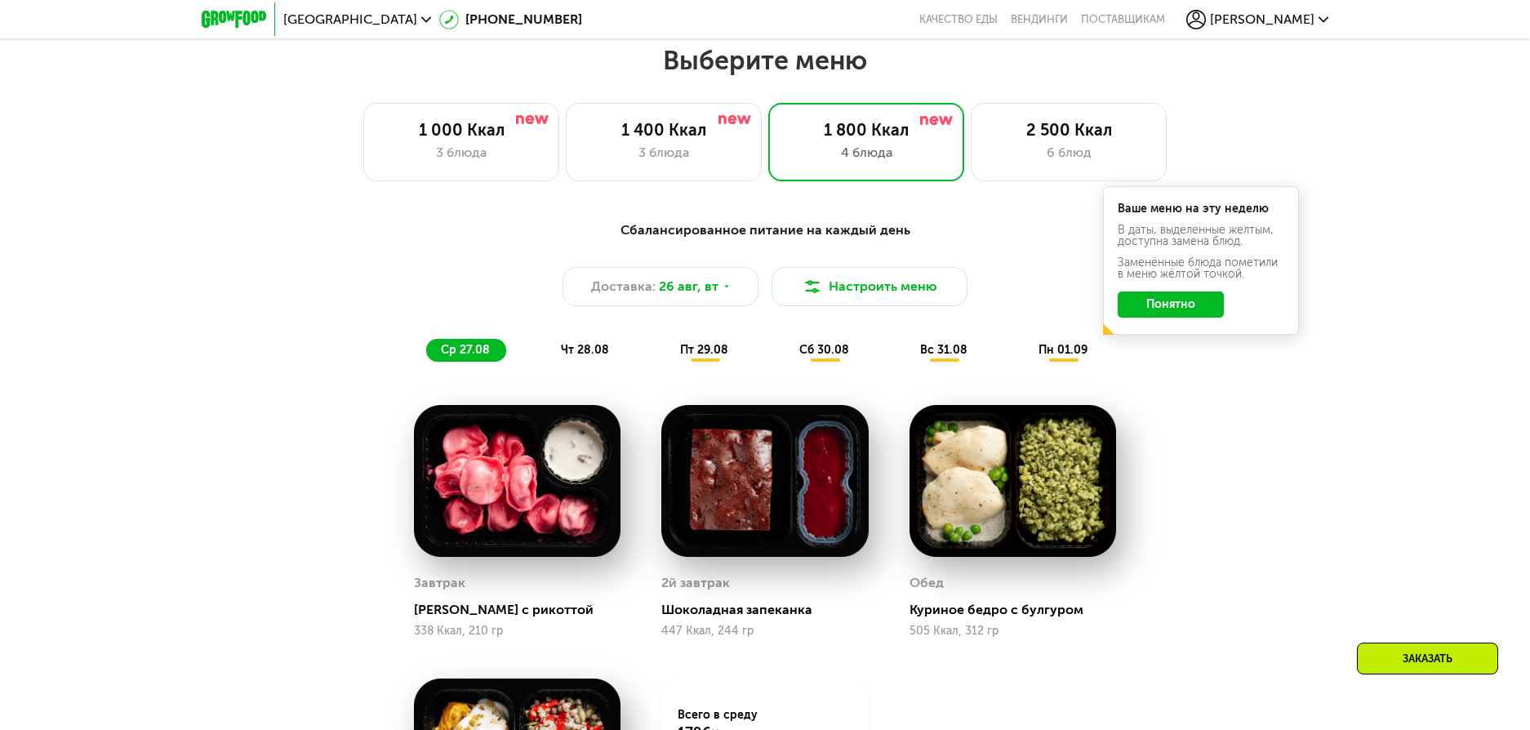
scroll to position [823, 0]
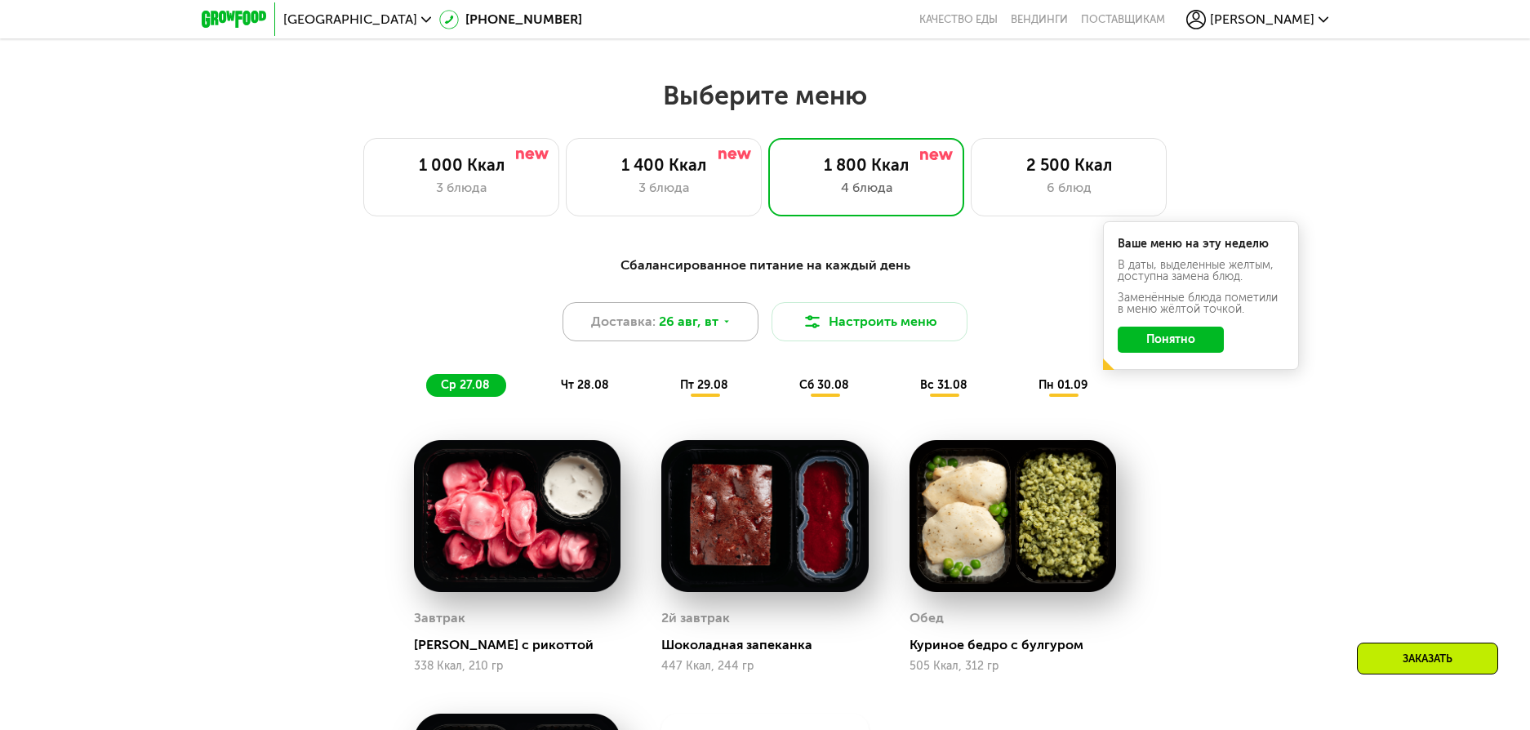
click at [696, 328] on span "26 авг, вт" at bounding box center [689, 322] width 60 height 20
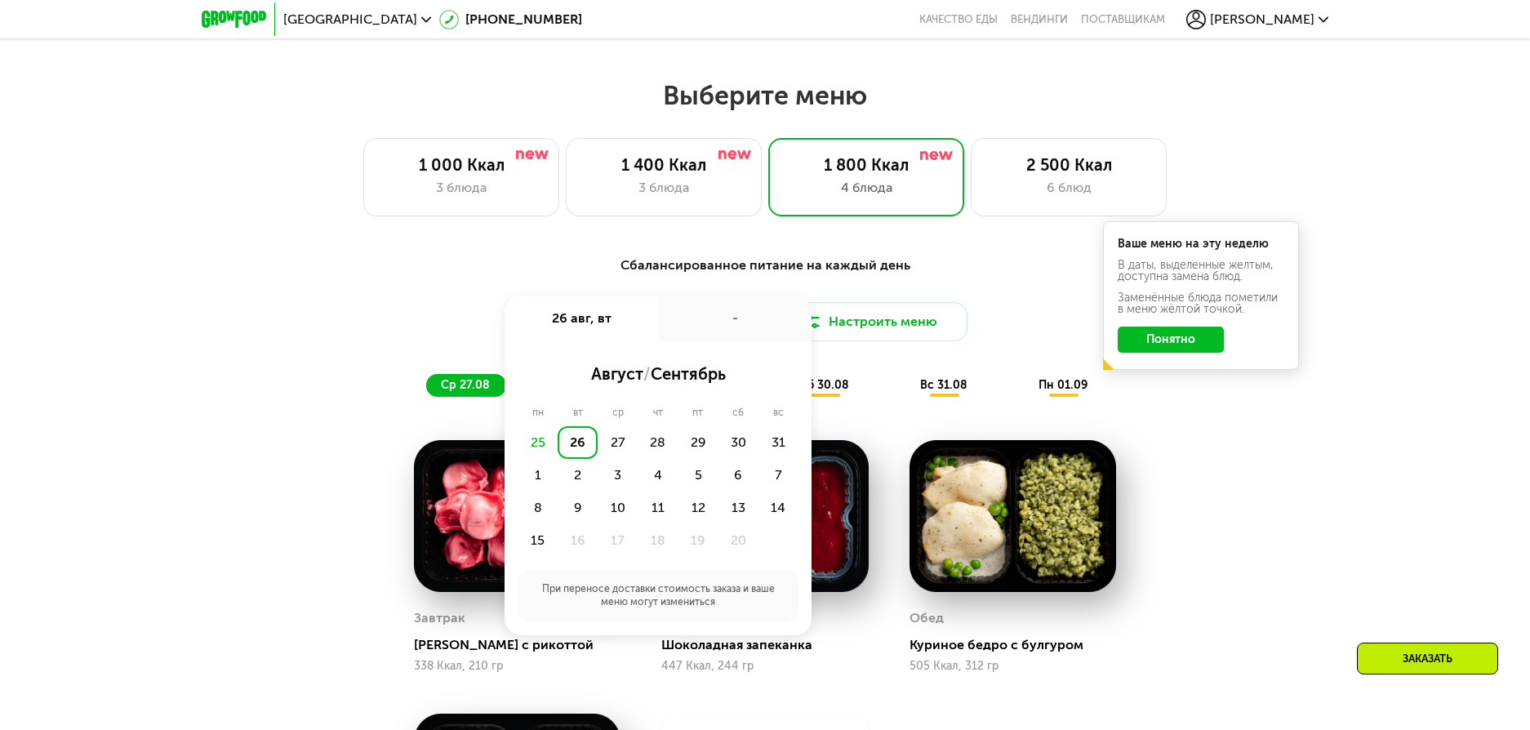
click at [1245, 460] on div "Сбалансированное питание на каждый день Доставка: [DATE] авг, вт - август / сен…" at bounding box center [765, 630] width 1006 height 769
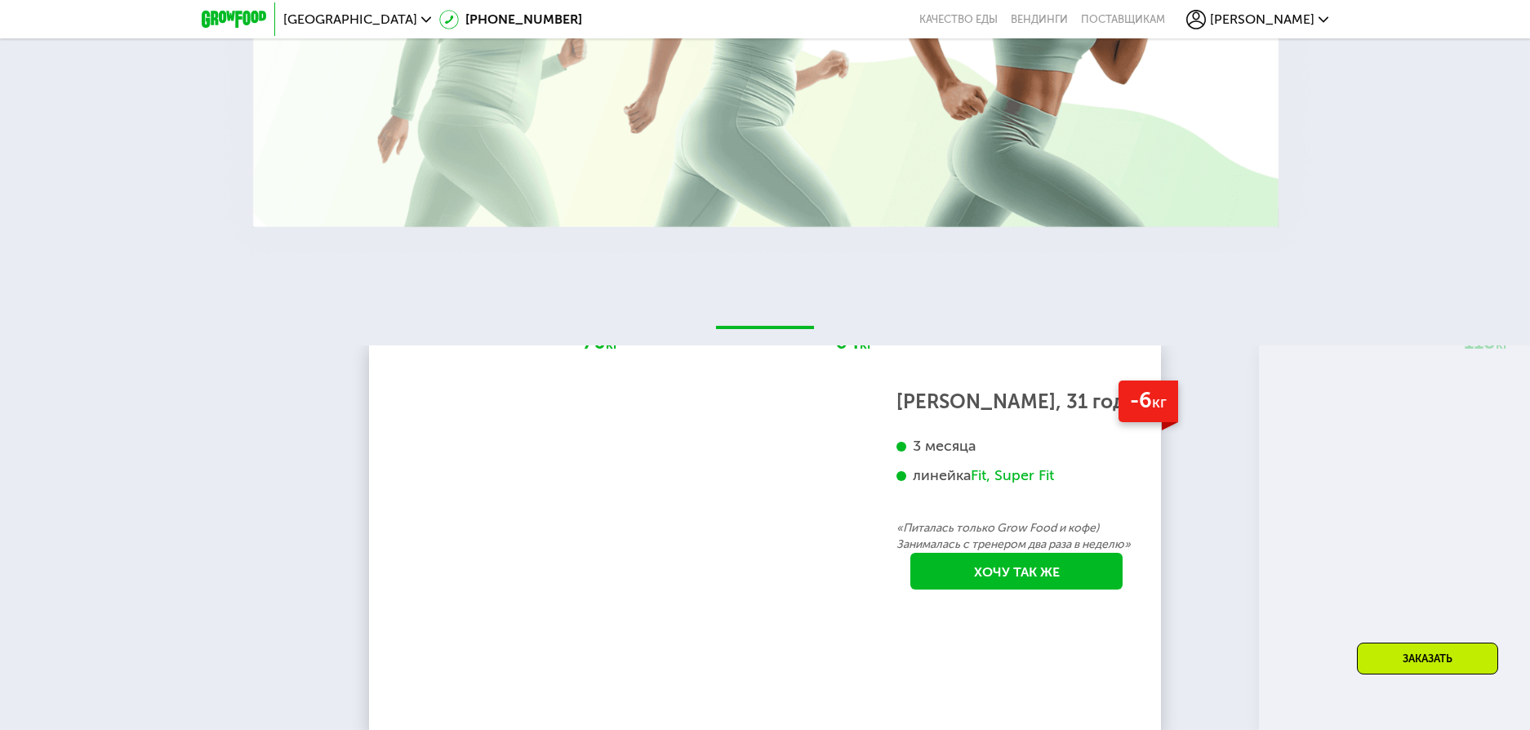
scroll to position [2945, 0]
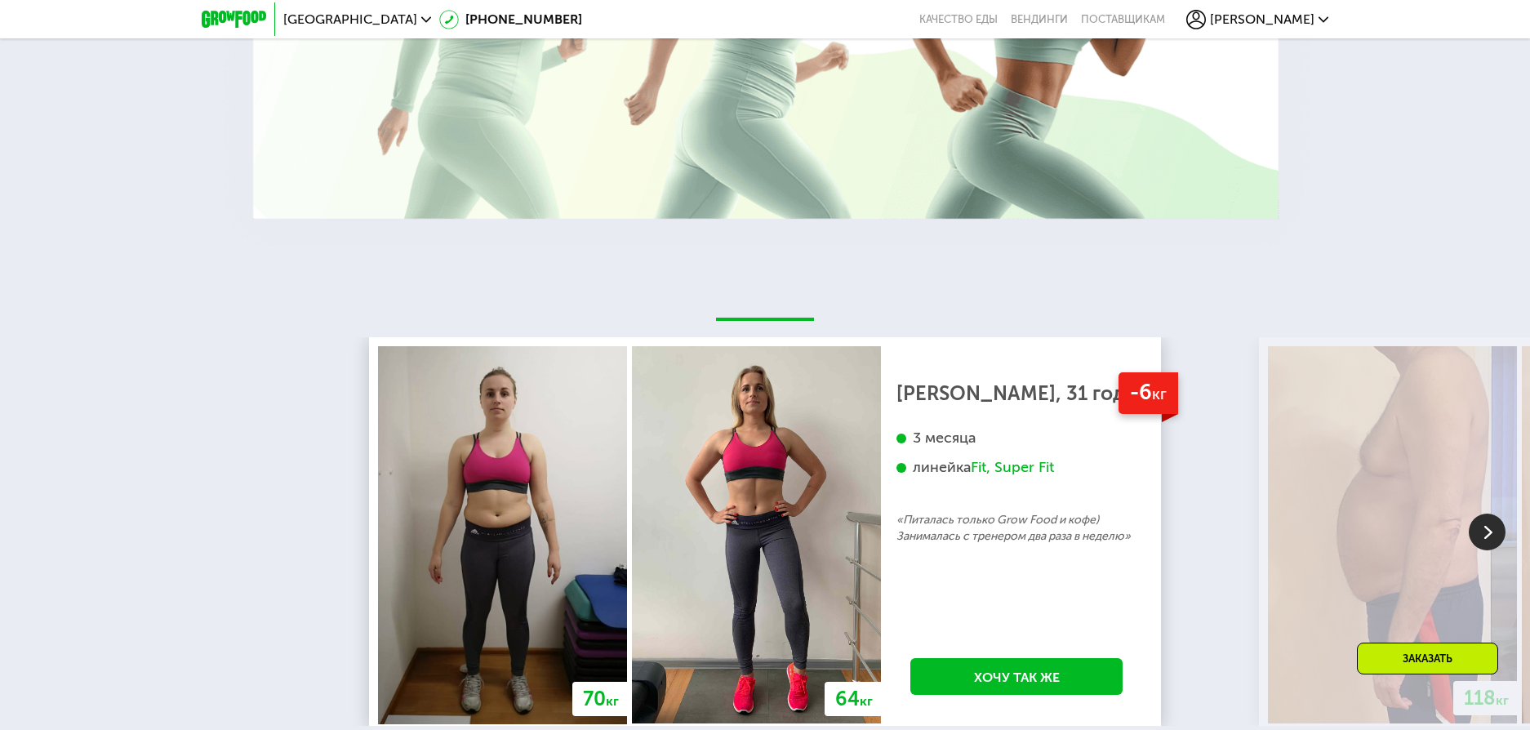
click at [1481, 539] on img at bounding box center [1487, 531] width 37 height 37
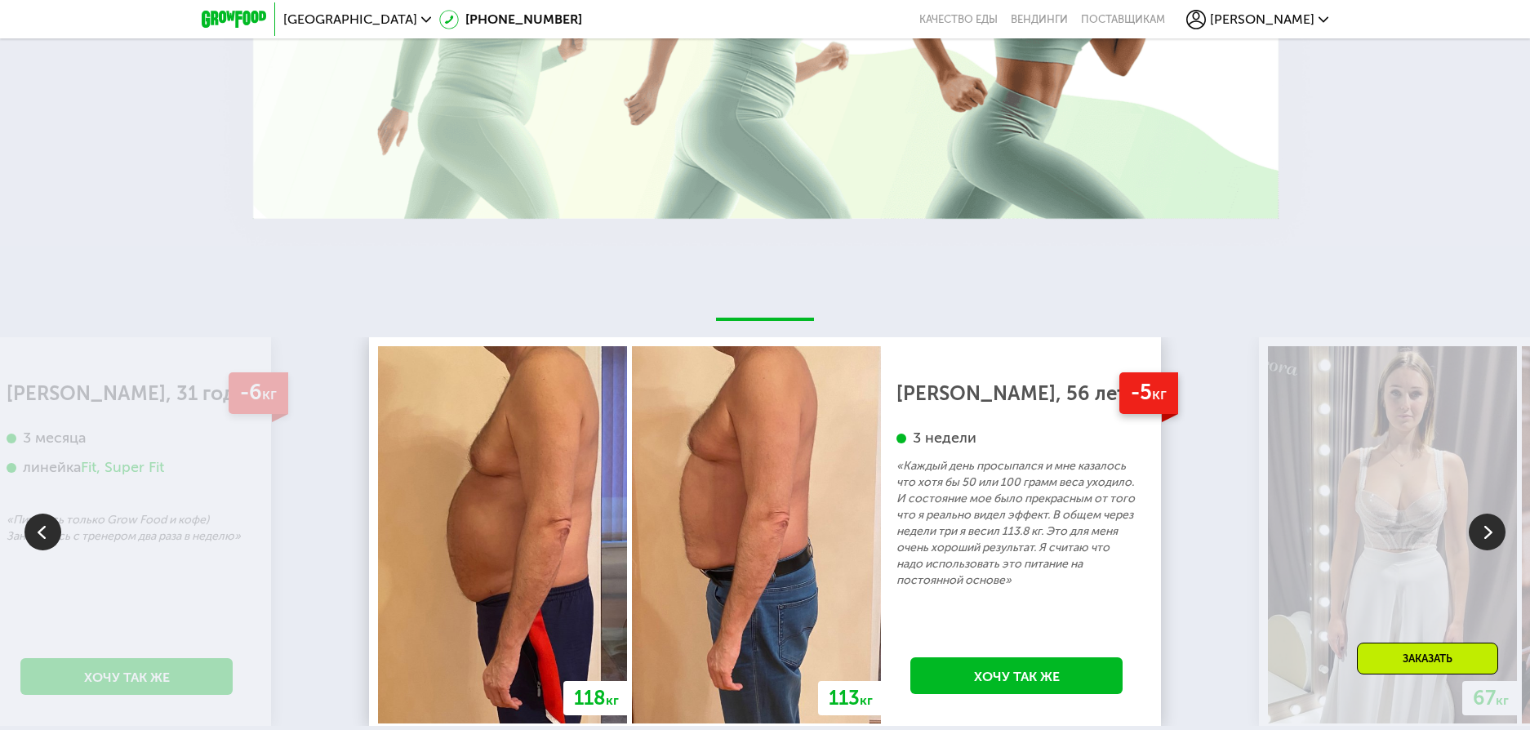
click at [1478, 537] on img at bounding box center [1487, 531] width 37 height 37
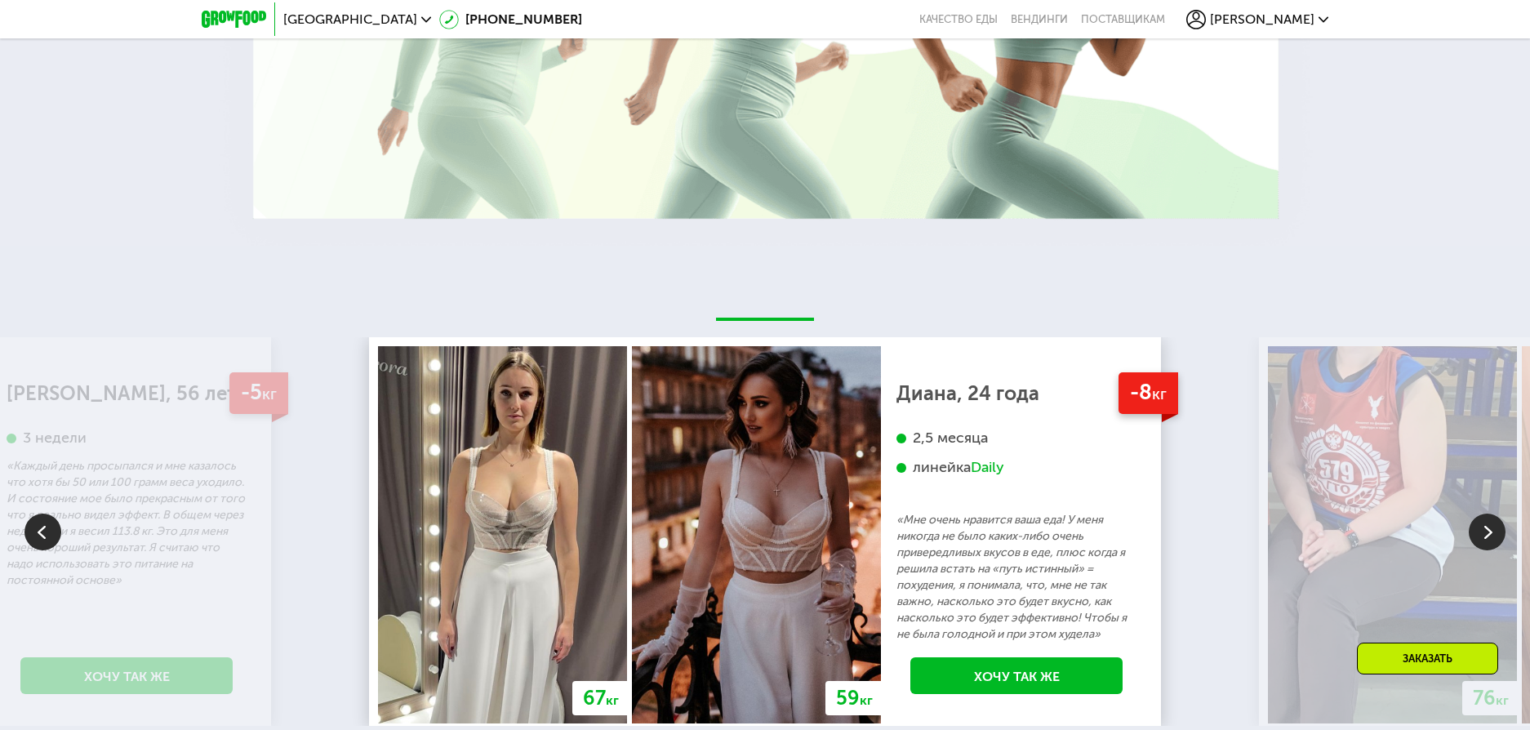
click at [38, 540] on img at bounding box center [42, 531] width 37 height 37
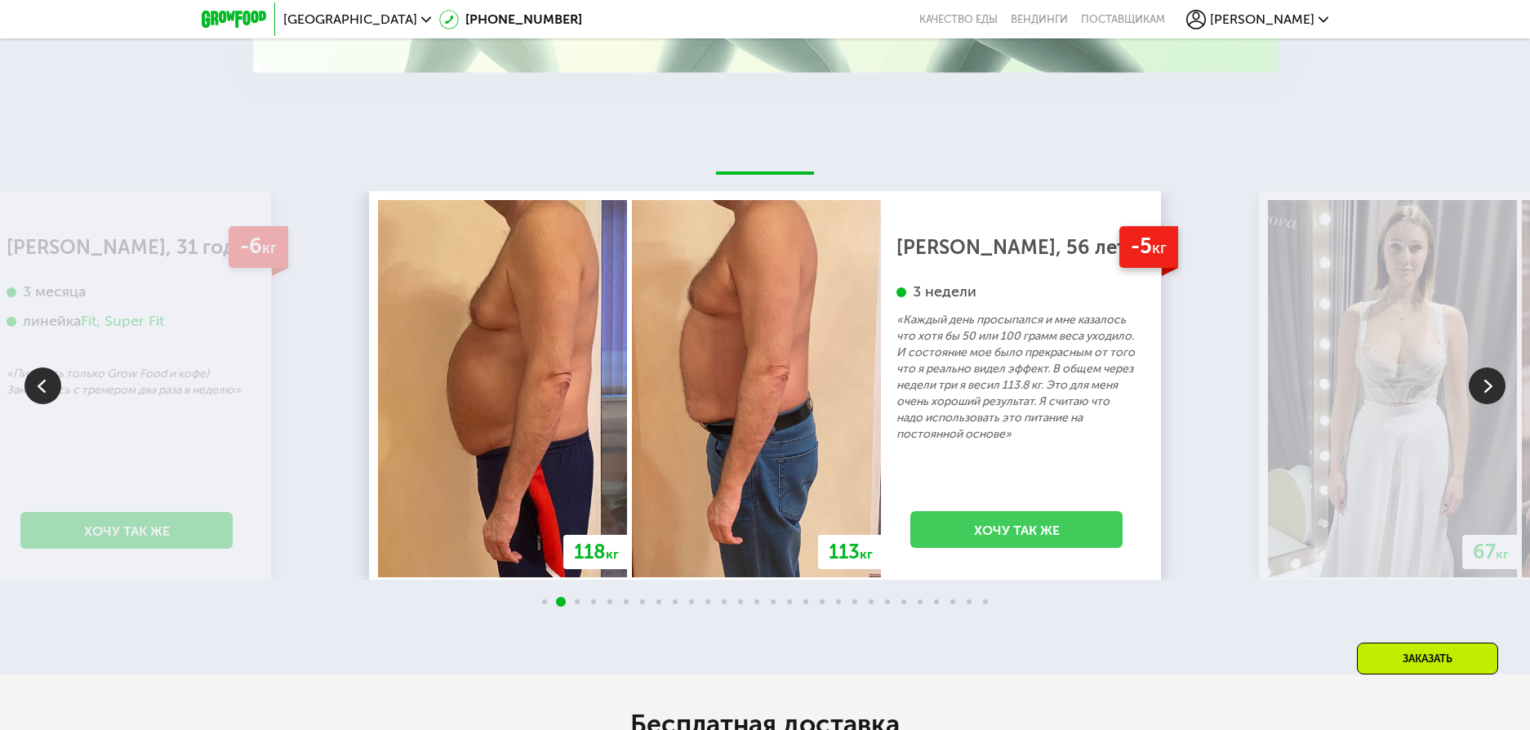
scroll to position [3109, 0]
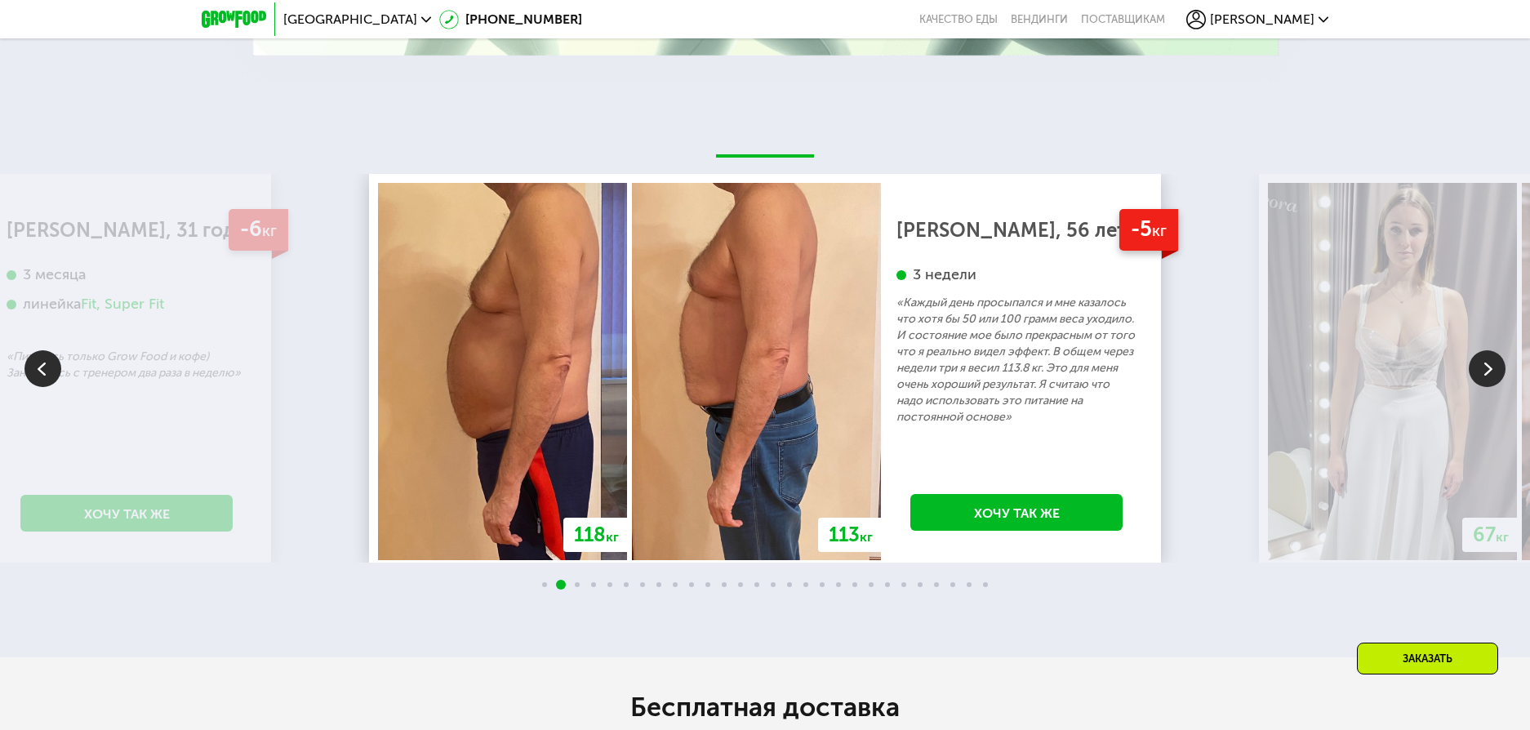
click at [590, 590] on div at bounding box center [765, 585] width 1530 height 13
click at [602, 589] on div at bounding box center [765, 585] width 1530 height 13
click at [579, 589] on div at bounding box center [765, 585] width 1530 height 13
click at [715, 604] on div "70 кг 64 кг -6 кг [PERSON_NAME], 31 год 3 месяца линейка Fit, Super Fit «Питала…" at bounding box center [765, 369] width 1530 height 575
click at [785, 592] on div at bounding box center [765, 585] width 1530 height 13
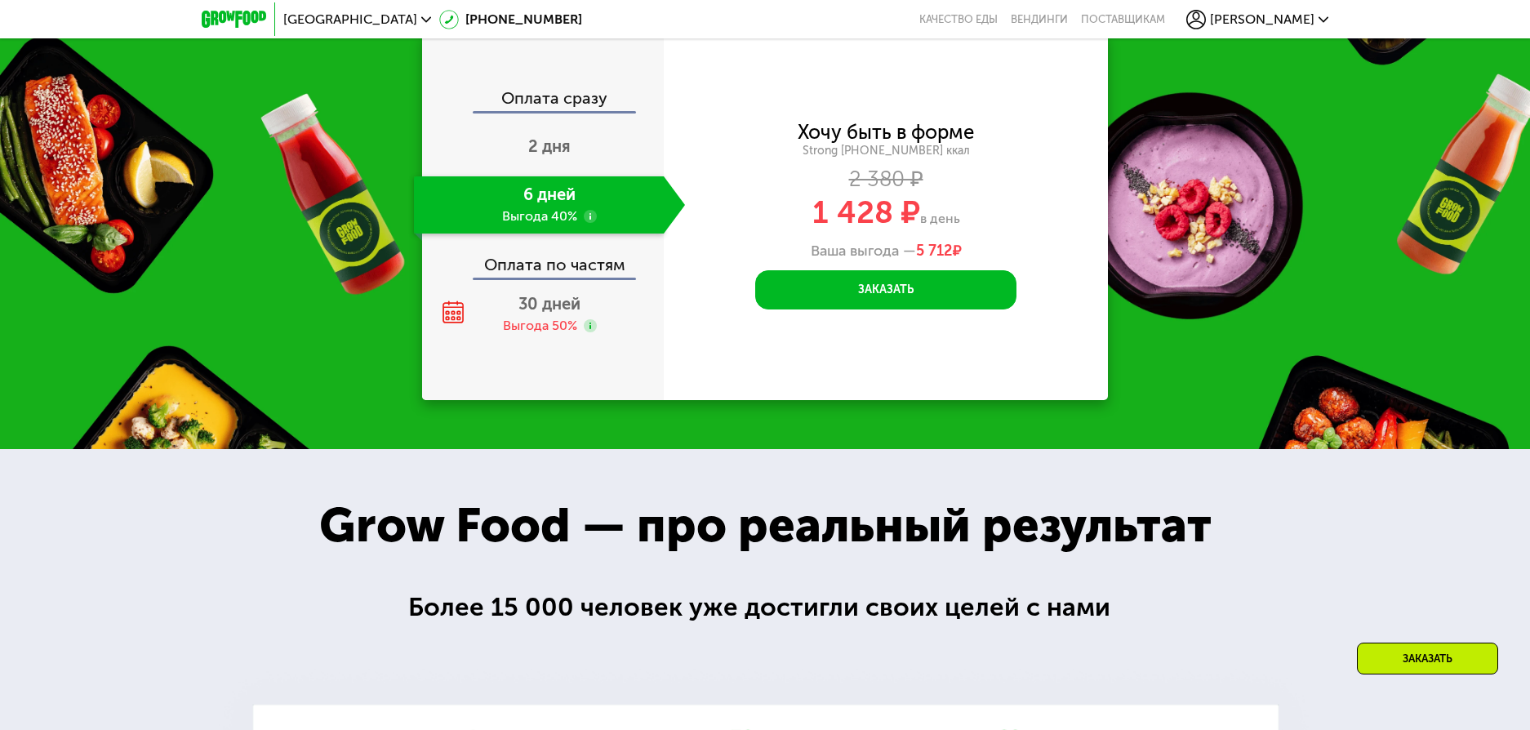
scroll to position [2292, 0]
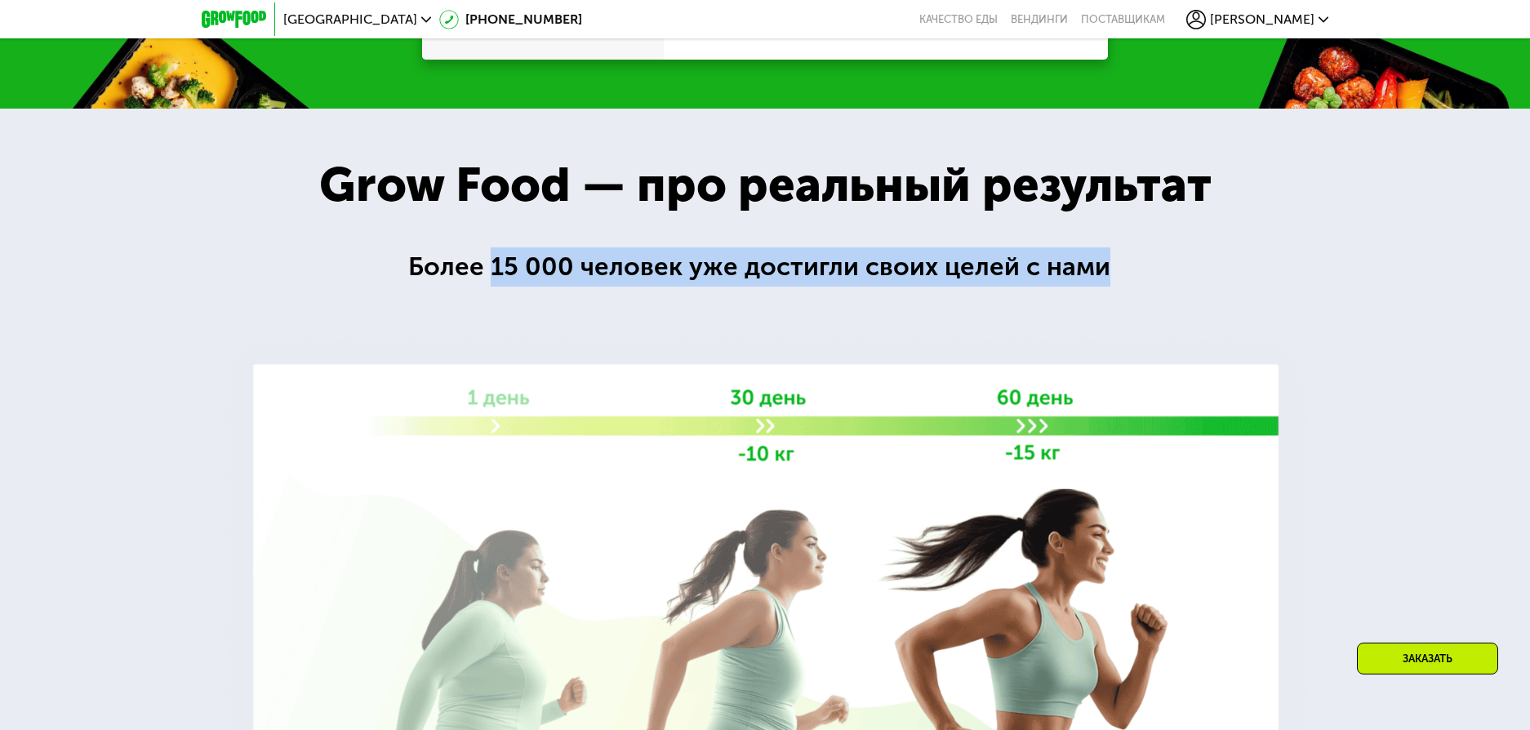
drag, startPoint x: 488, startPoint y: 269, endPoint x: 971, endPoint y: 295, distance: 483.1
click at [1100, 287] on div "Более 15 000 человек уже достигли своих целей с нами" at bounding box center [765, 266] width 714 height 39
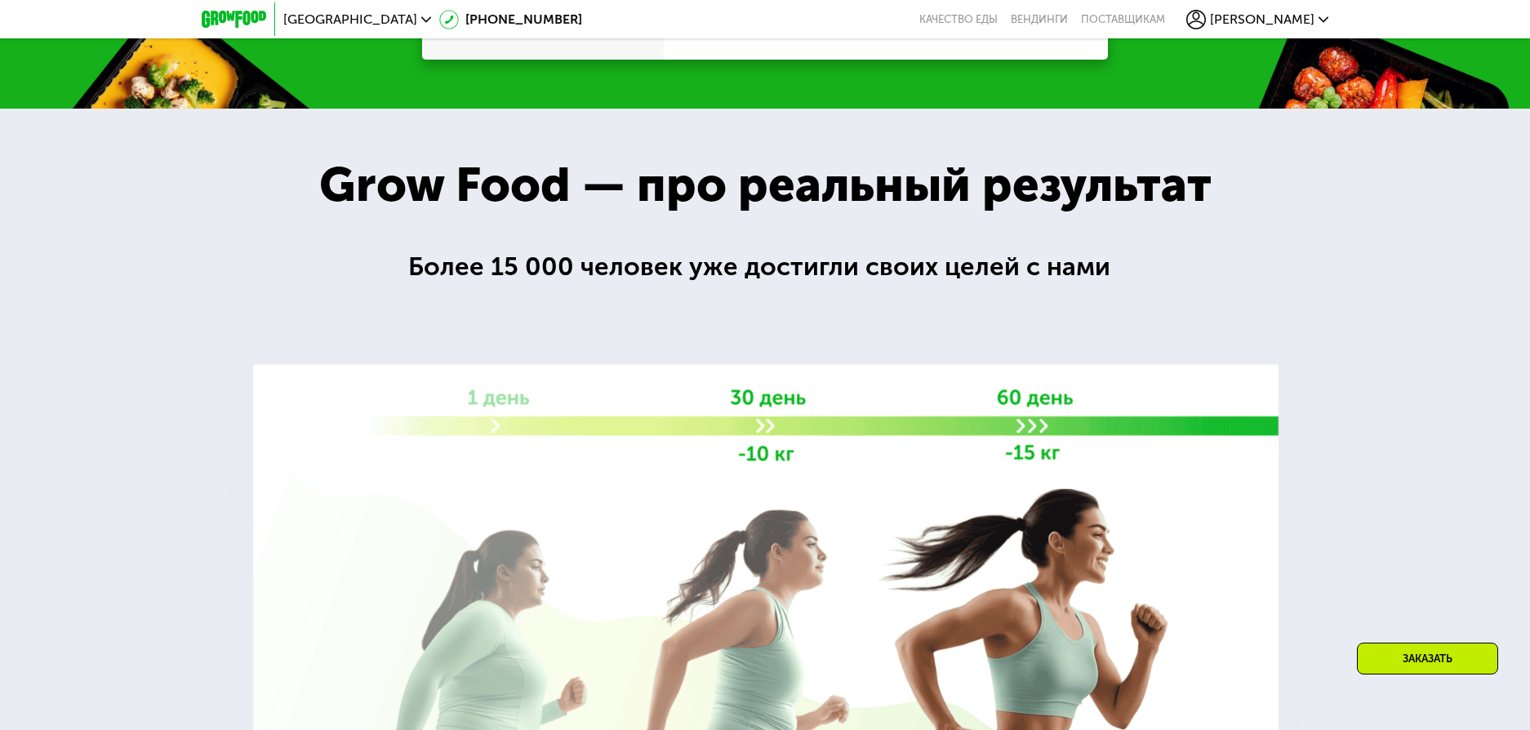
click at [177, 279] on div at bounding box center [765, 504] width 1530 height 790
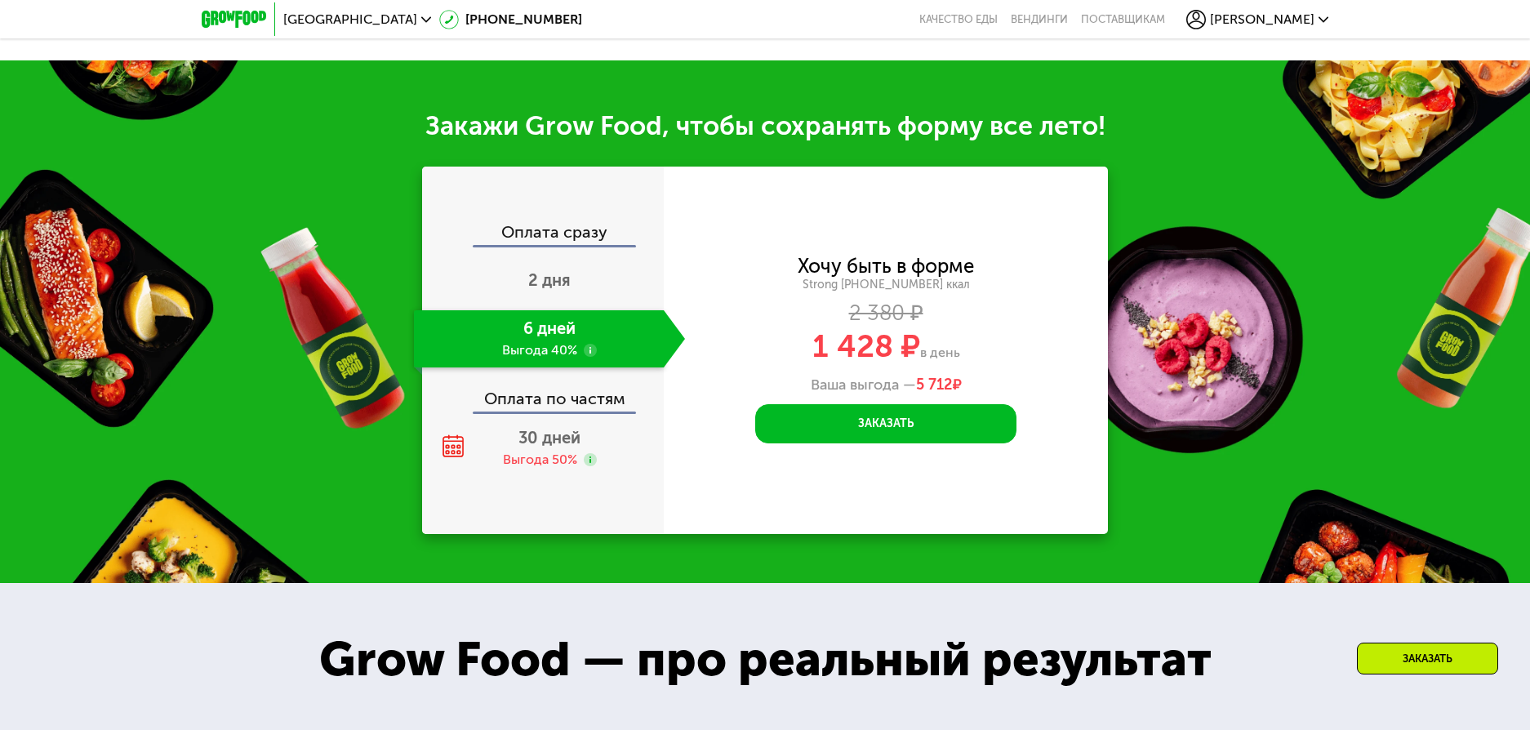
scroll to position [1802, 0]
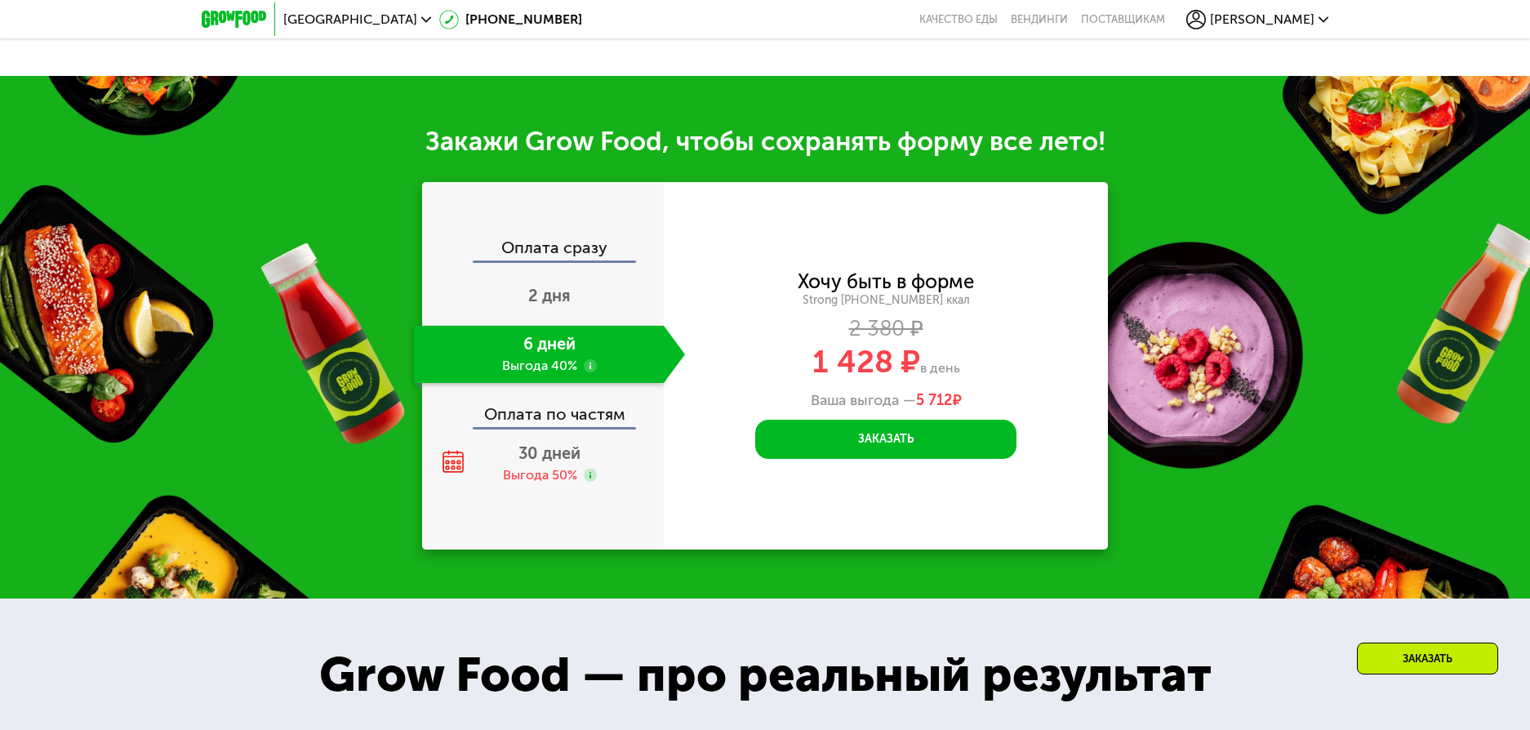
click at [539, 260] on div "Оплата сразу" at bounding box center [544, 249] width 240 height 21
click at [540, 256] on div "Оплата сразу" at bounding box center [544, 249] width 240 height 21
click at [554, 296] on span "2 дня" at bounding box center [549, 296] width 42 height 20
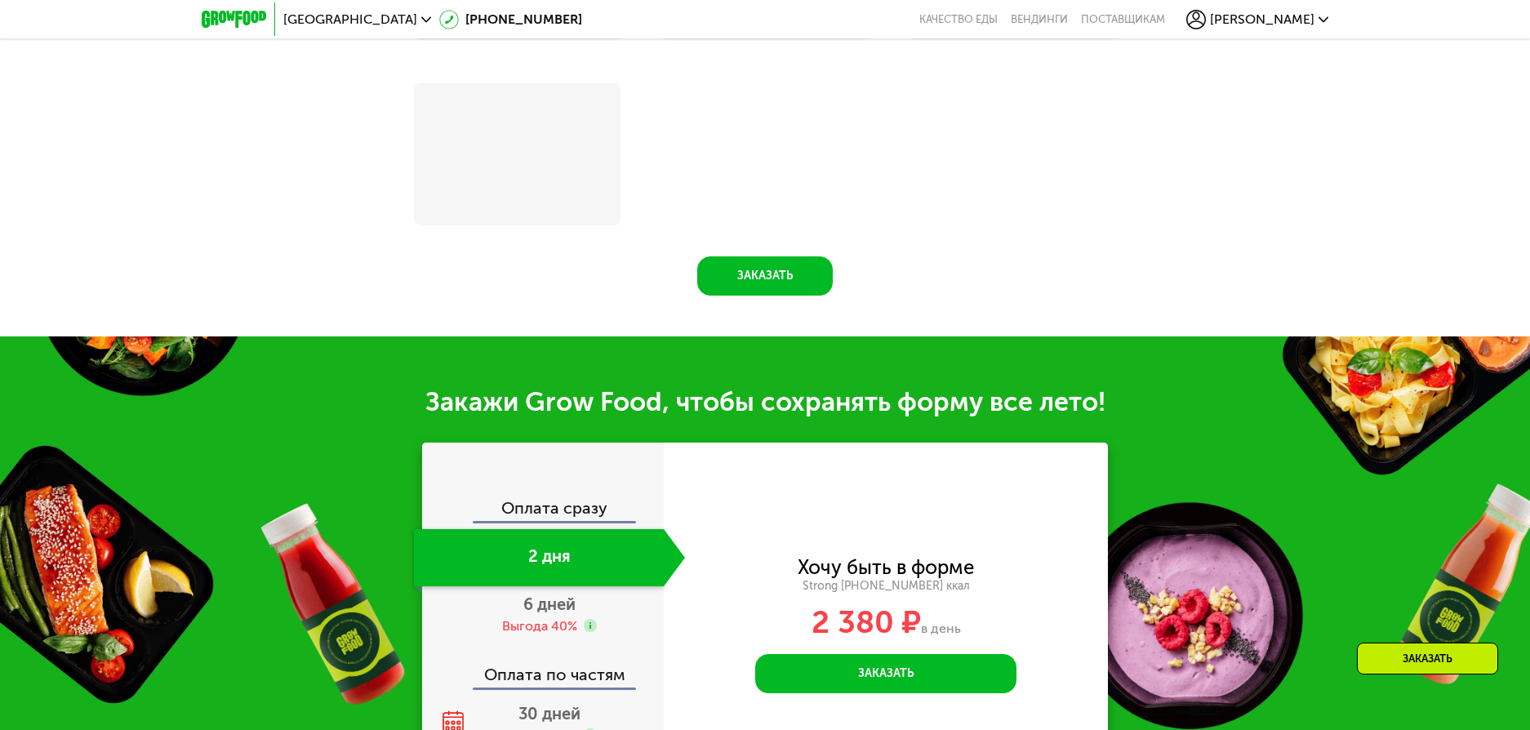
scroll to position [2063, 0]
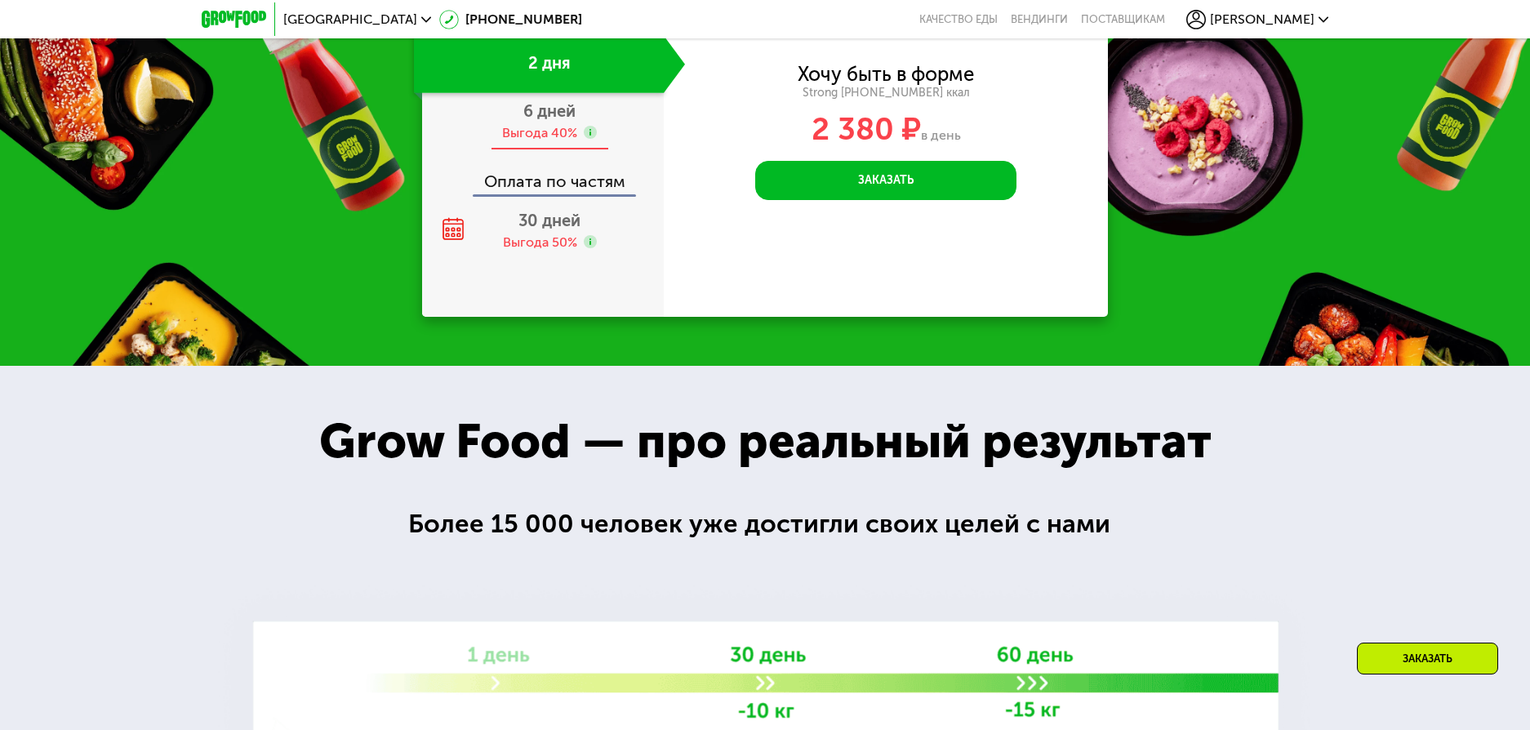
click at [552, 121] on span "6 дней" at bounding box center [549, 111] width 52 height 20
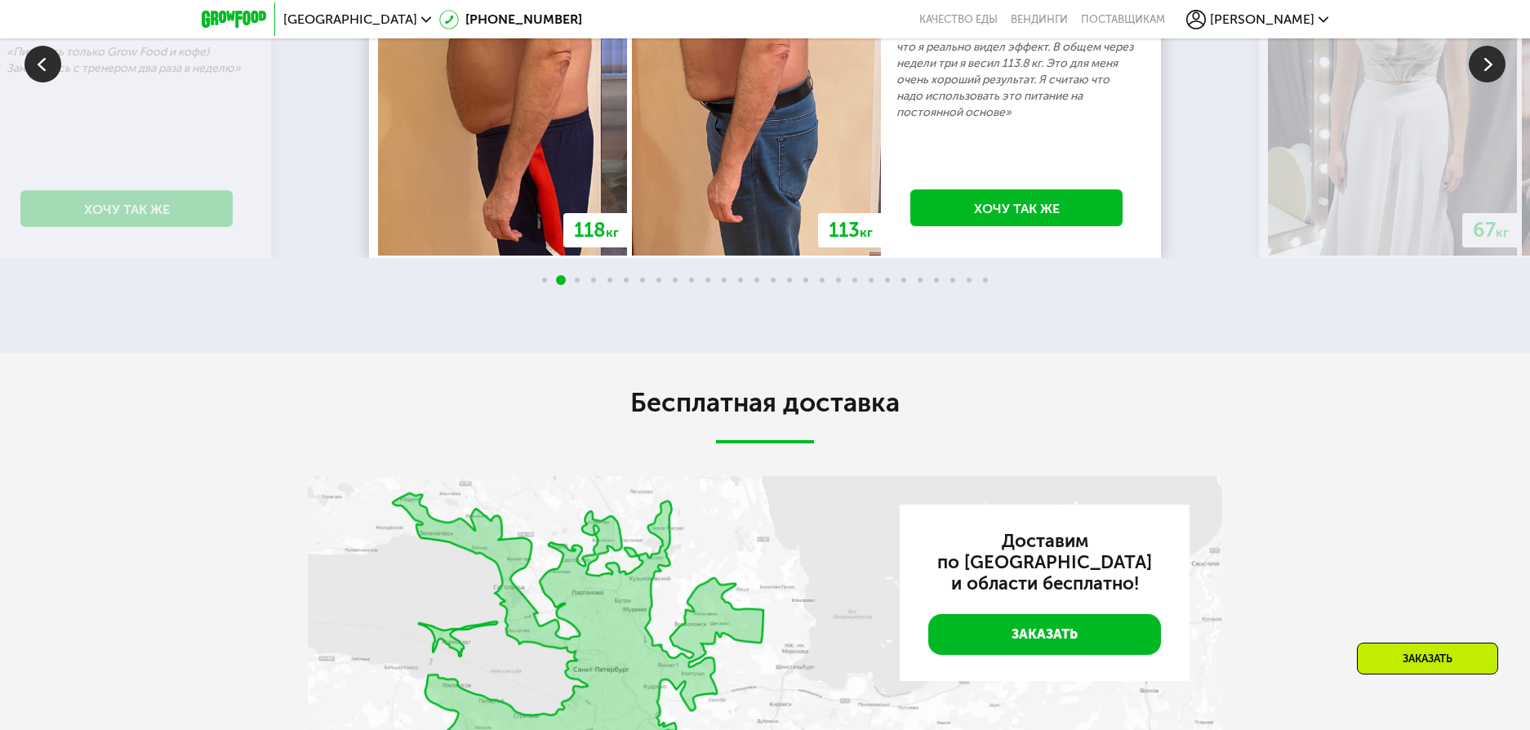
scroll to position [3517, 0]
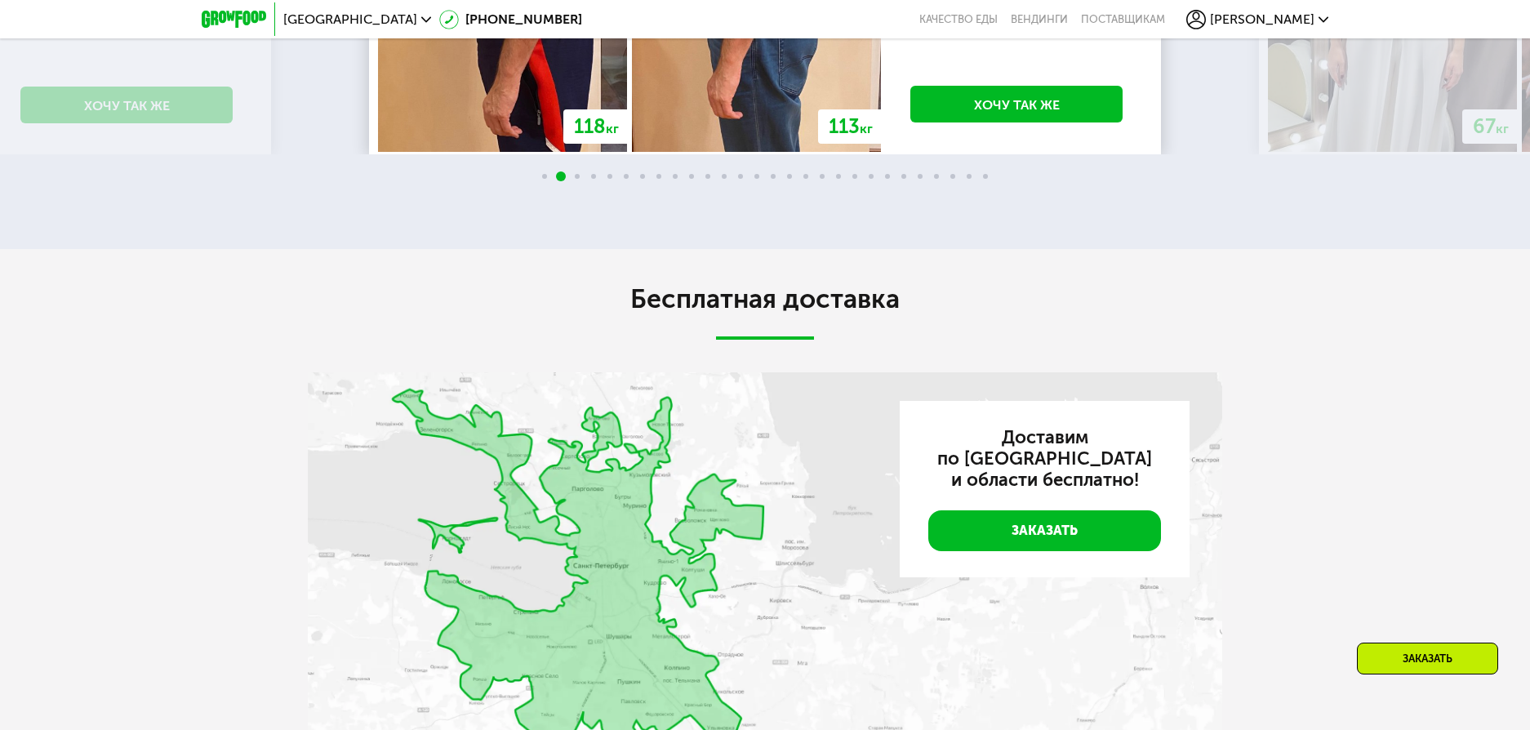
click at [611, 179] on span at bounding box center [609, 176] width 5 height 5
click at [603, 180] on div at bounding box center [765, 177] width 1530 height 13
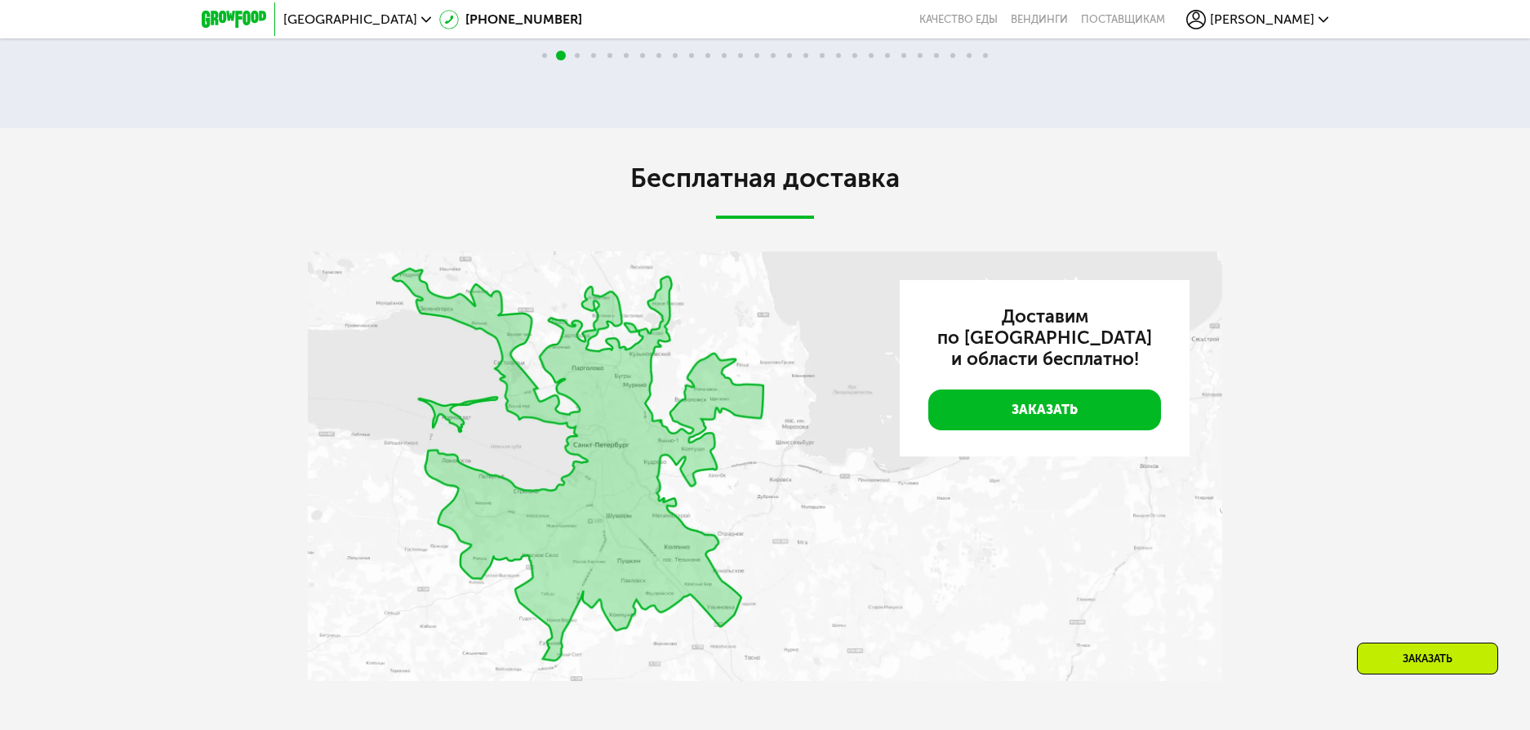
scroll to position [3843, 0]
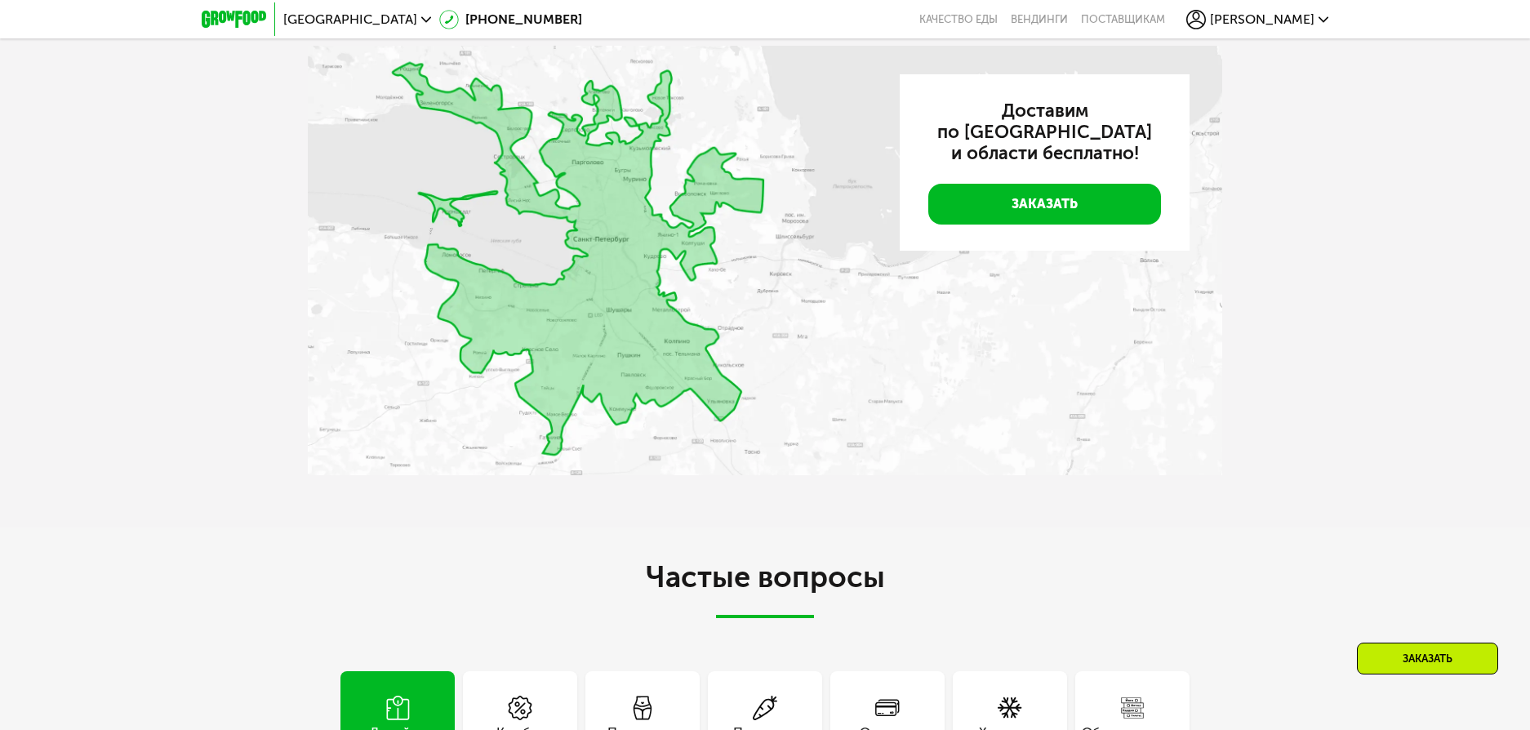
click at [455, 322] on img at bounding box center [765, 260] width 914 height 429
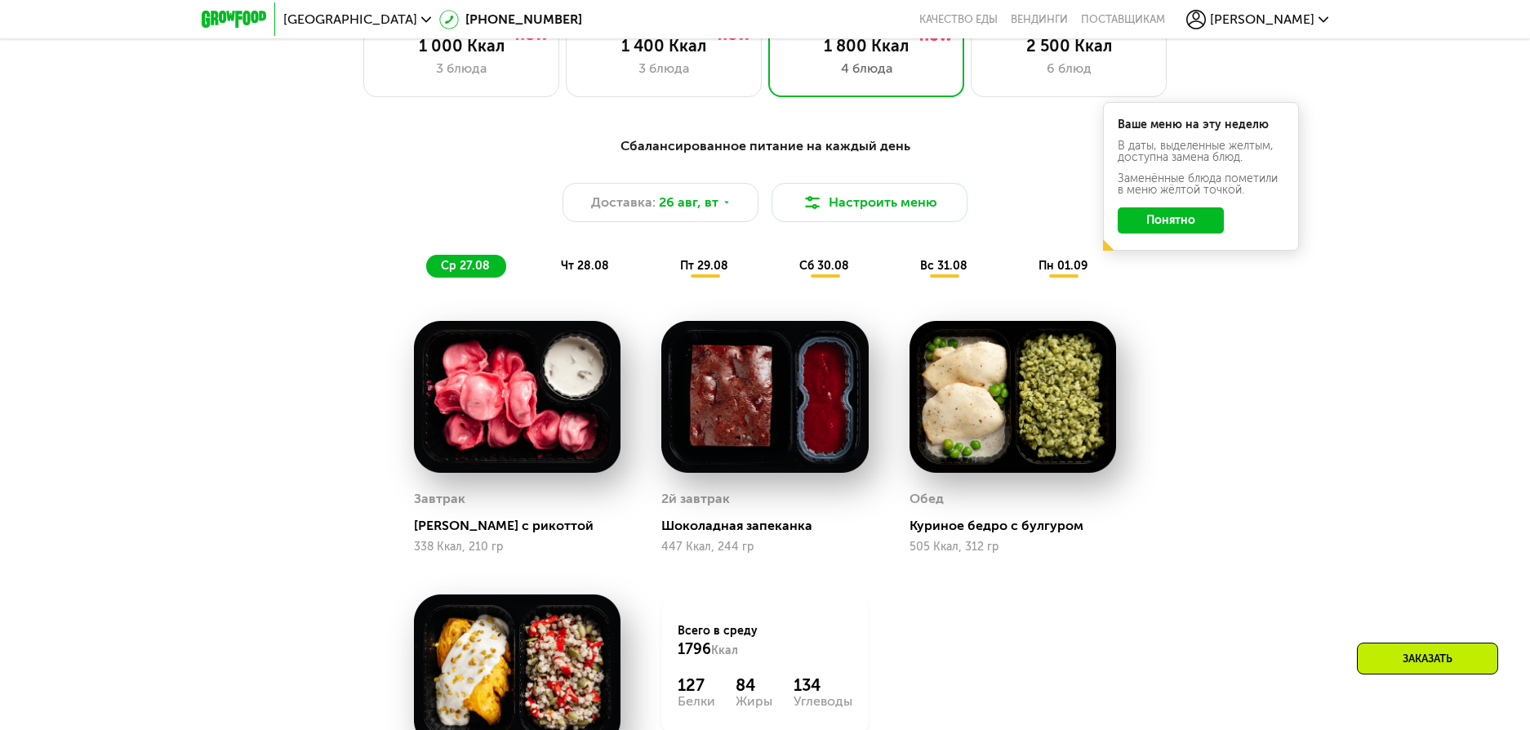
scroll to position [904, 0]
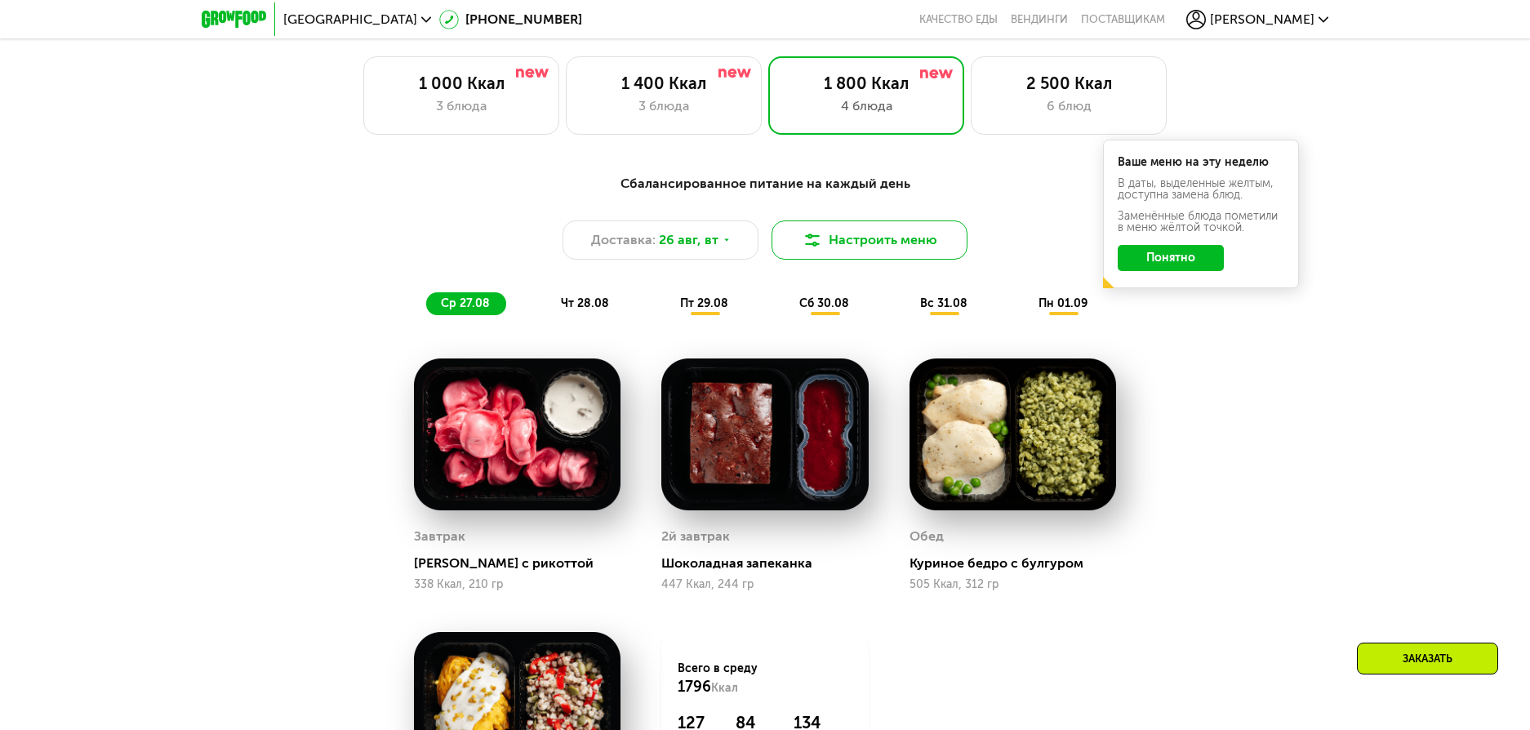
click at [906, 253] on button "Настроить меню" at bounding box center [869, 239] width 196 height 39
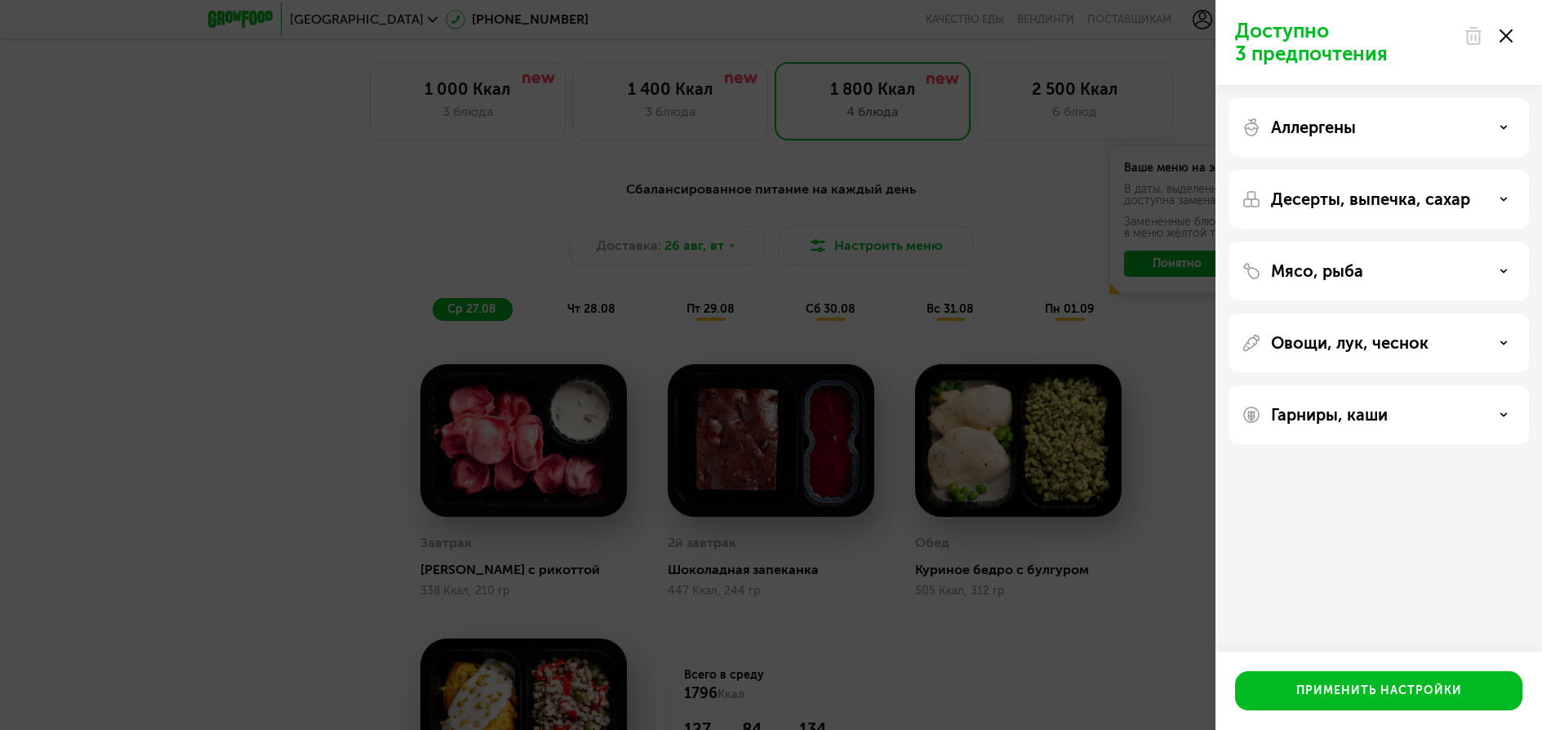
click at [512, 113] on div "Доступно 3 предпочтения Аллергены Десерты, выпечка, сахар Мясо, рыба Овощи, лук…" at bounding box center [771, 365] width 1542 height 730
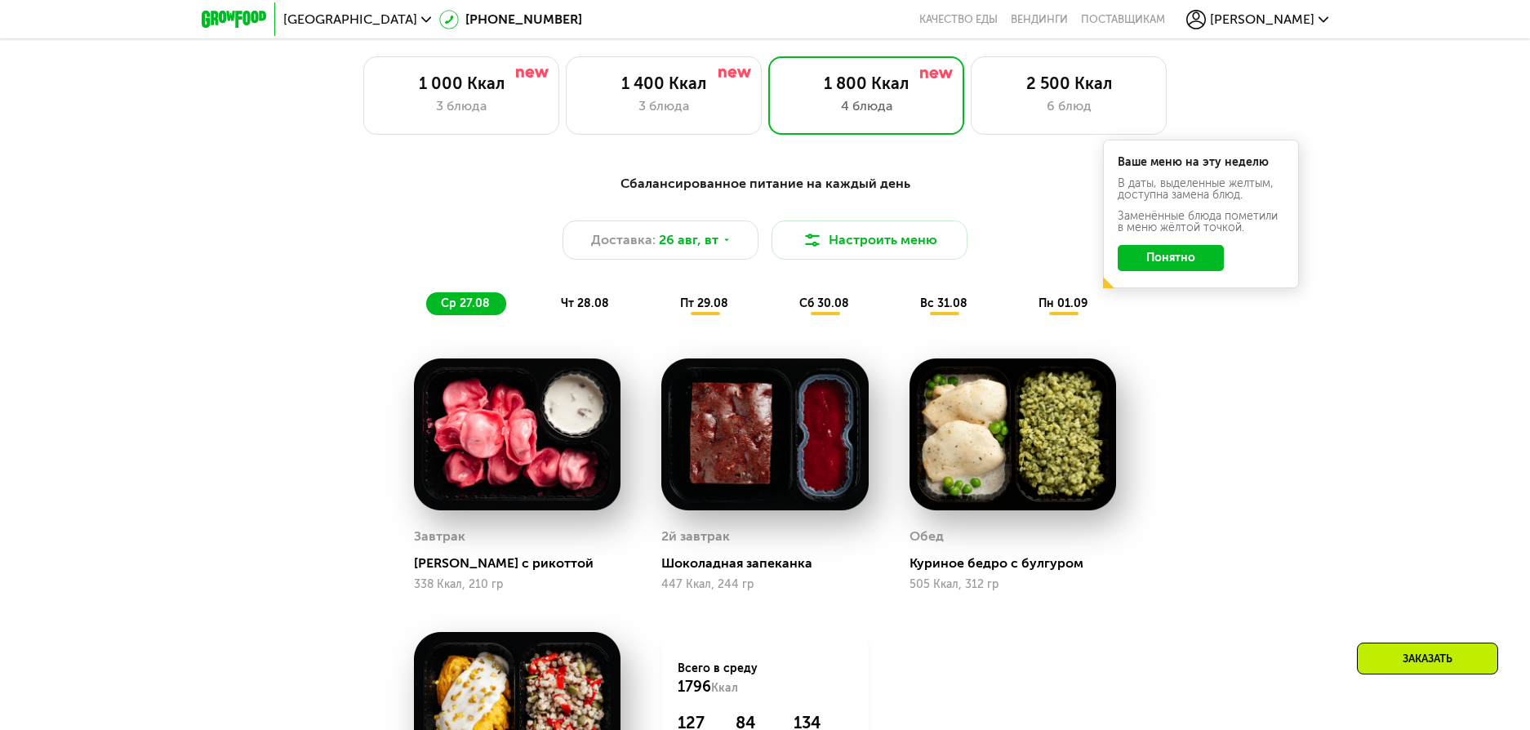
click at [1156, 262] on button "Понятно" at bounding box center [1171, 258] width 106 height 26
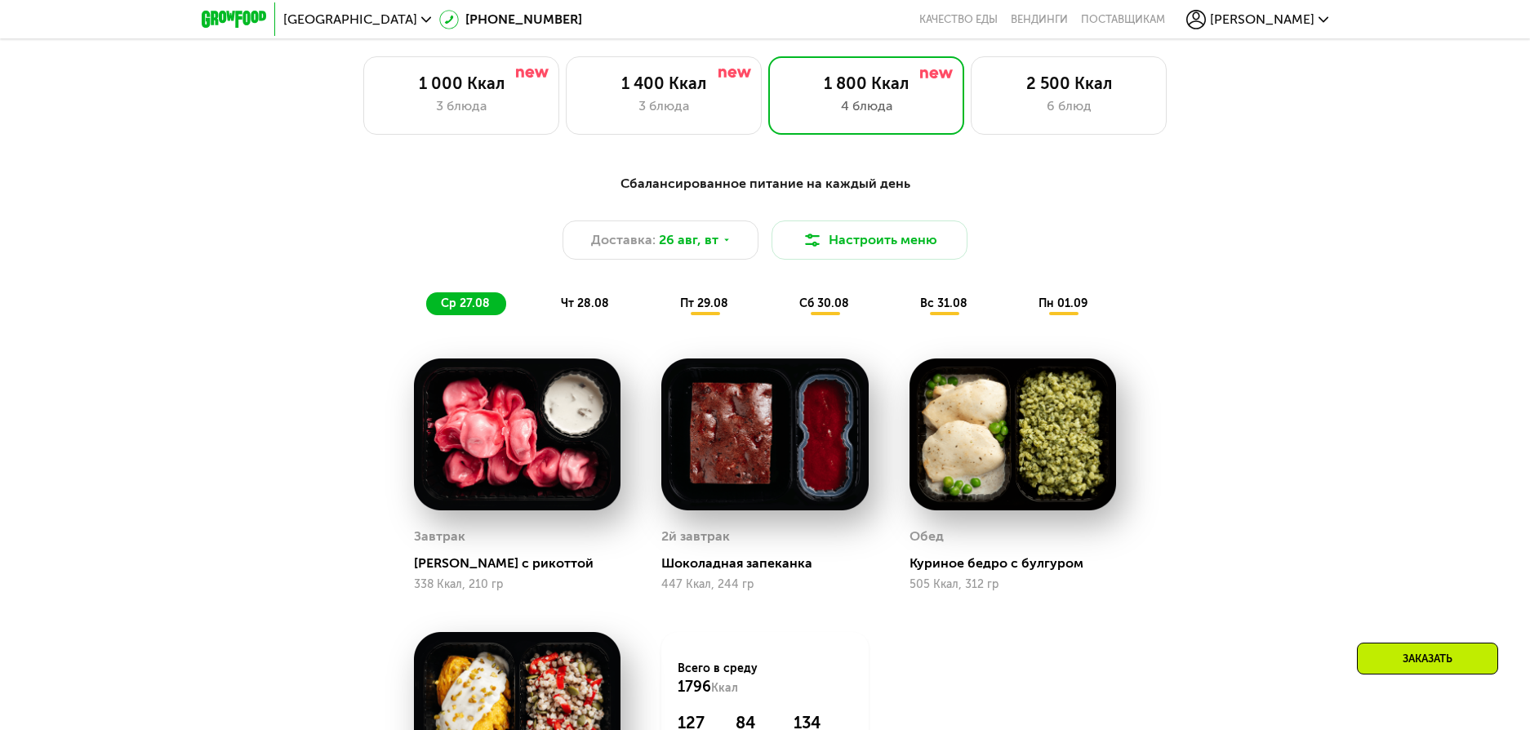
click at [584, 302] on span "чт 28.08" at bounding box center [585, 303] width 48 height 14
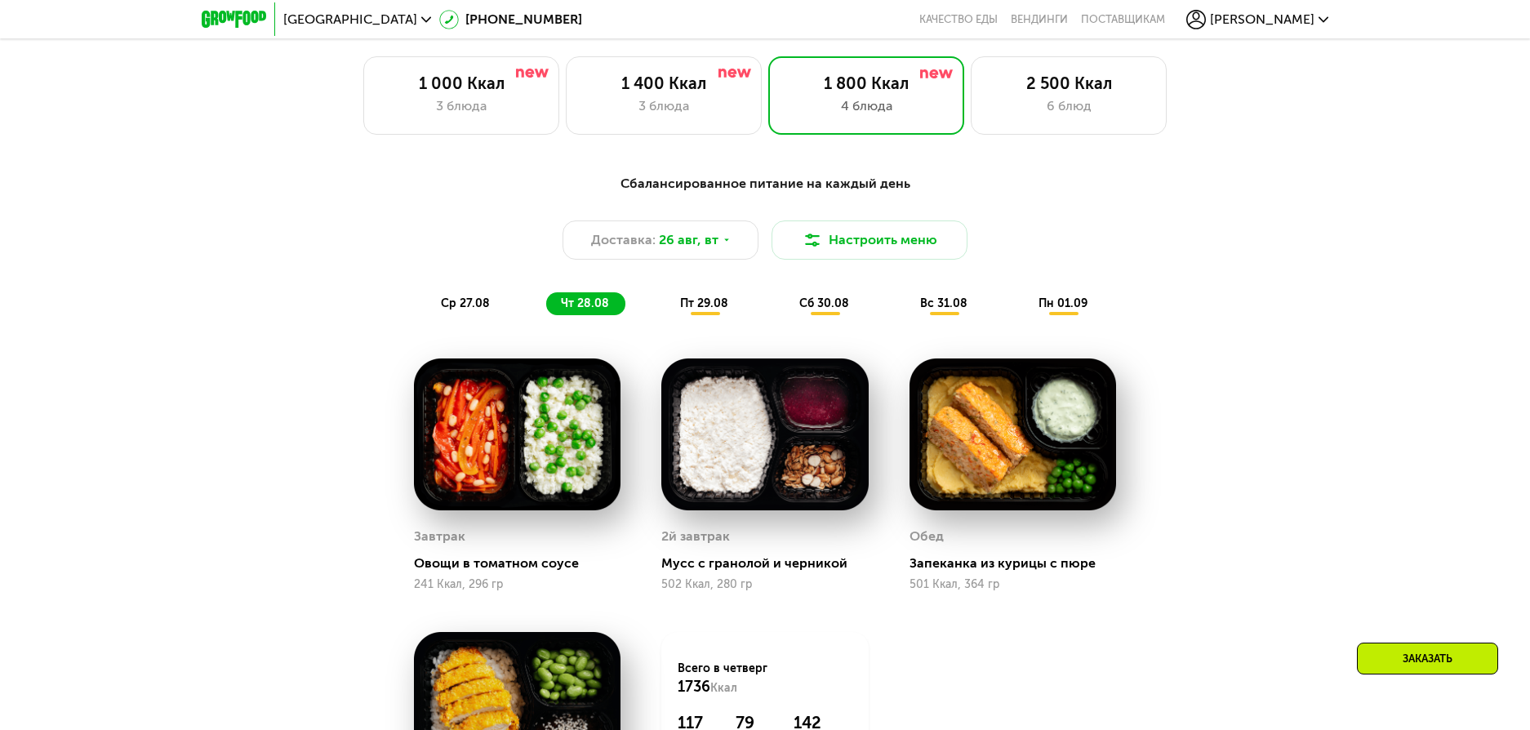
click at [691, 305] on span "пт 29.08" at bounding box center [704, 303] width 48 height 14
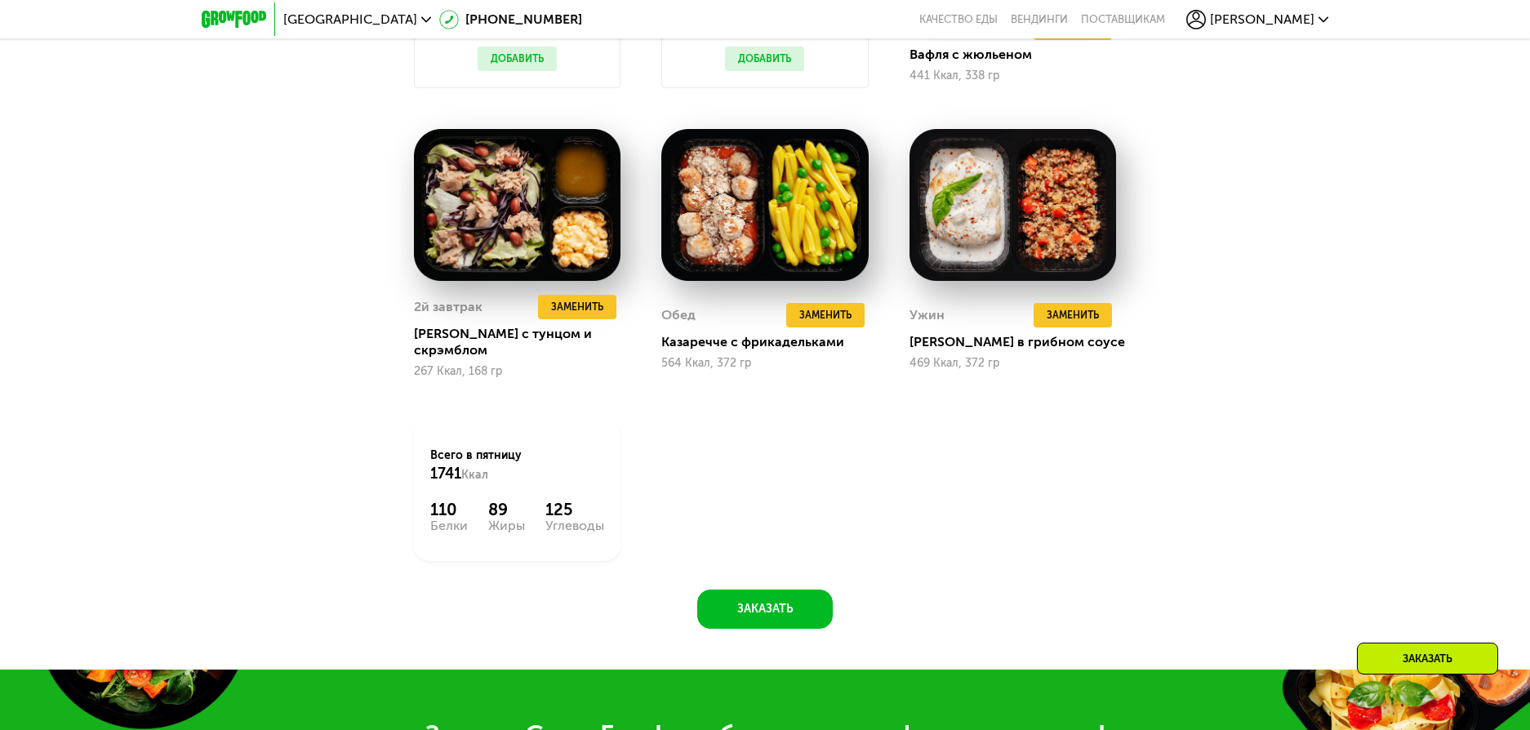
scroll to position [1068, 0]
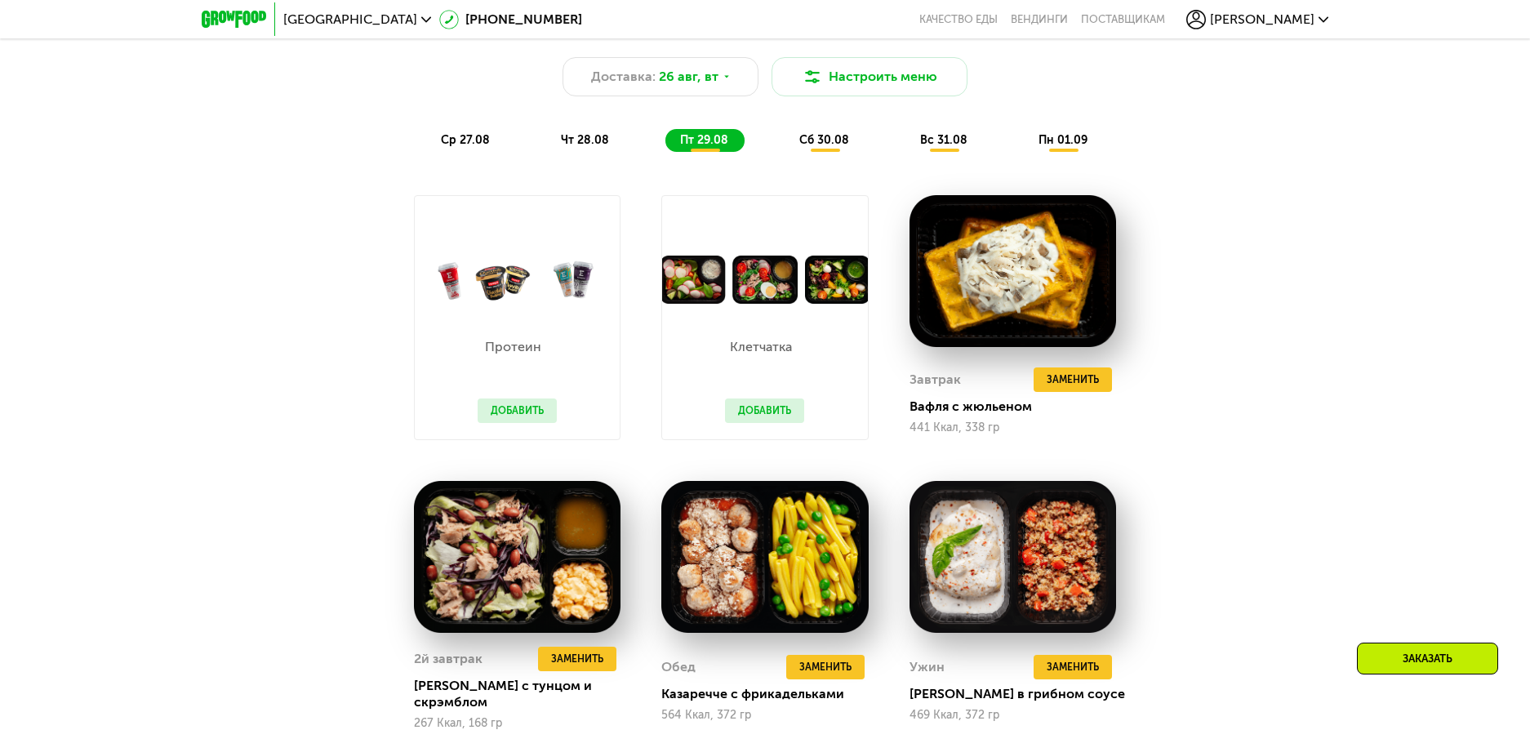
click at [837, 145] on span "сб 30.08" at bounding box center [824, 140] width 50 height 14
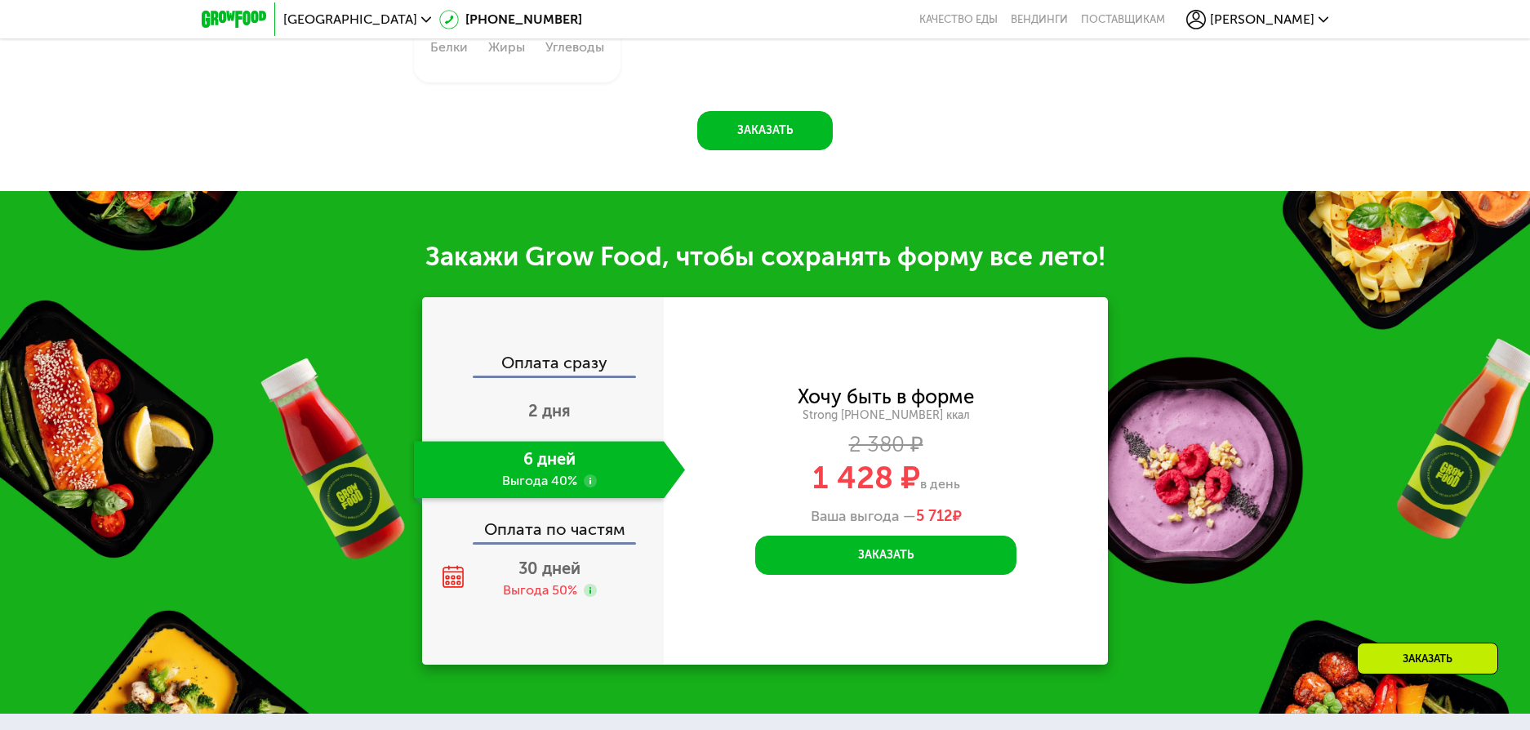
scroll to position [1884, 0]
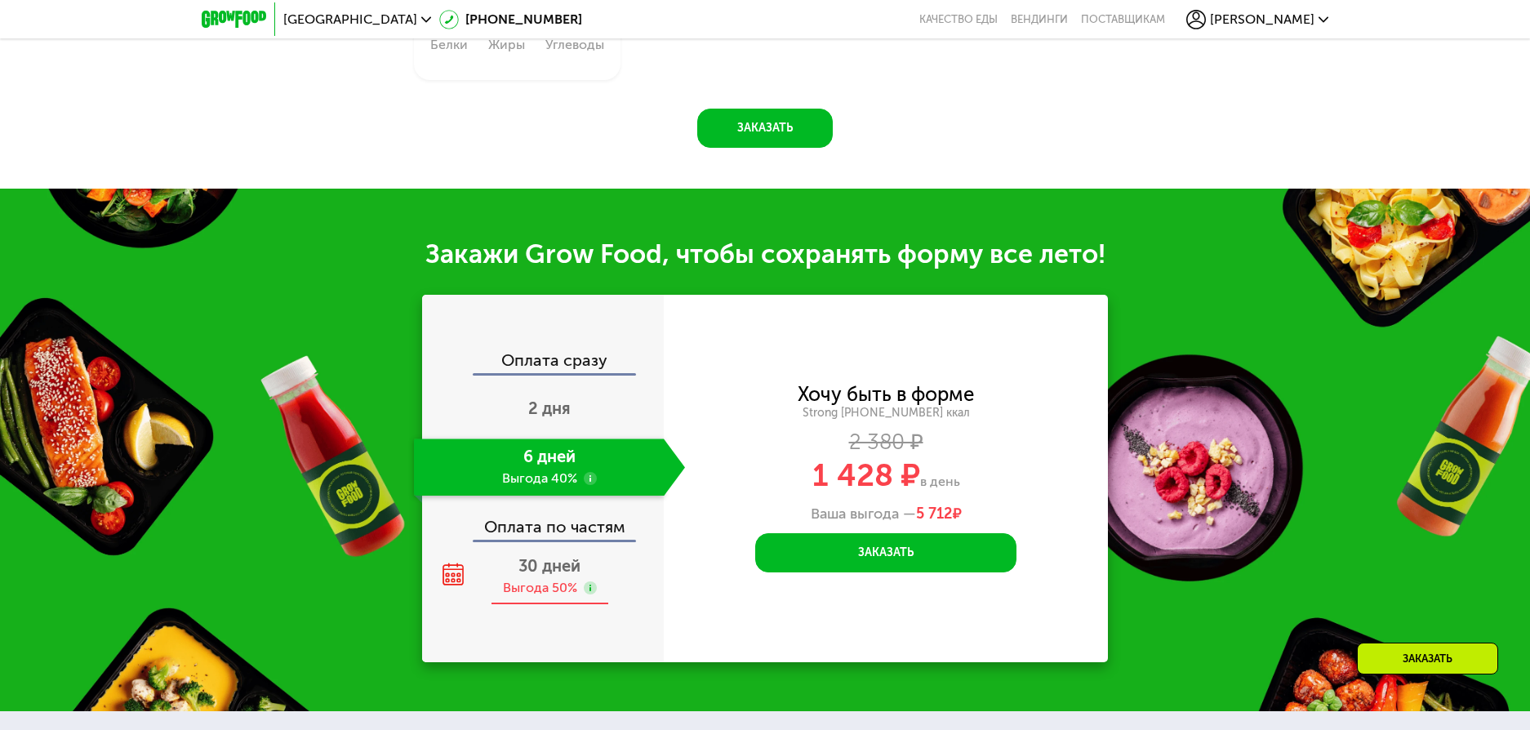
click at [548, 575] on span "30 дней" at bounding box center [549, 566] width 62 height 20
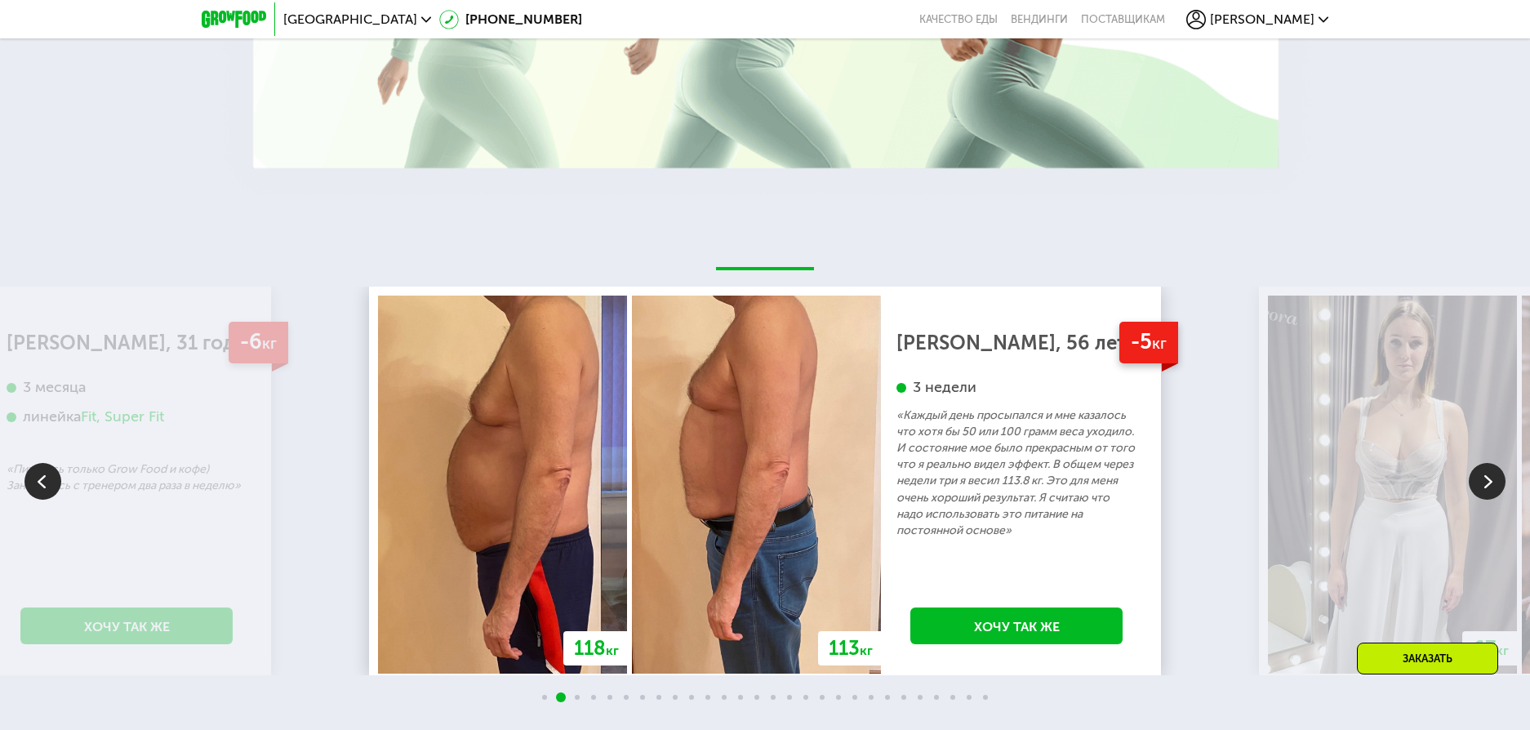
scroll to position [3272, 0]
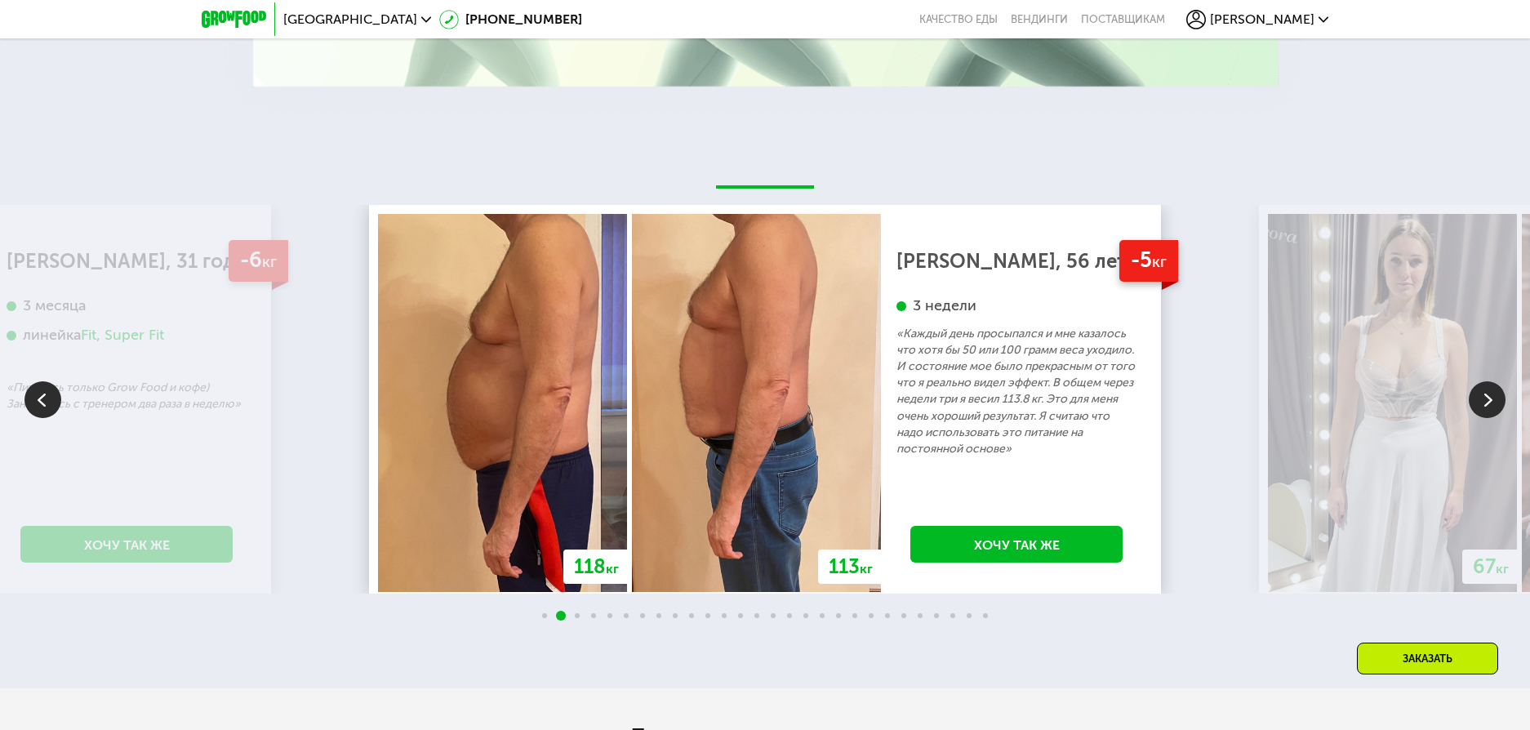
click at [1482, 398] on img at bounding box center [1487, 399] width 37 height 37
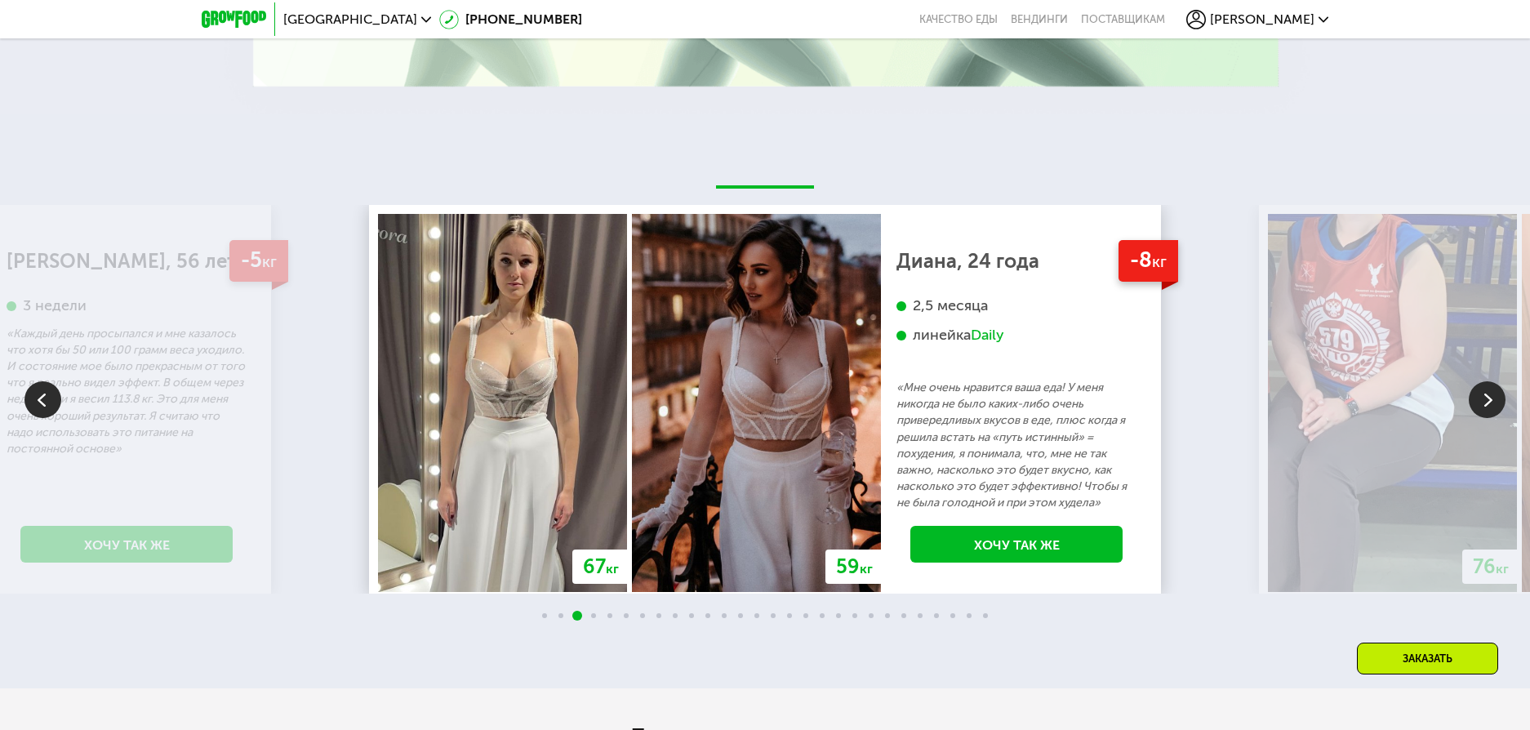
click at [1482, 398] on img at bounding box center [1487, 399] width 37 height 37
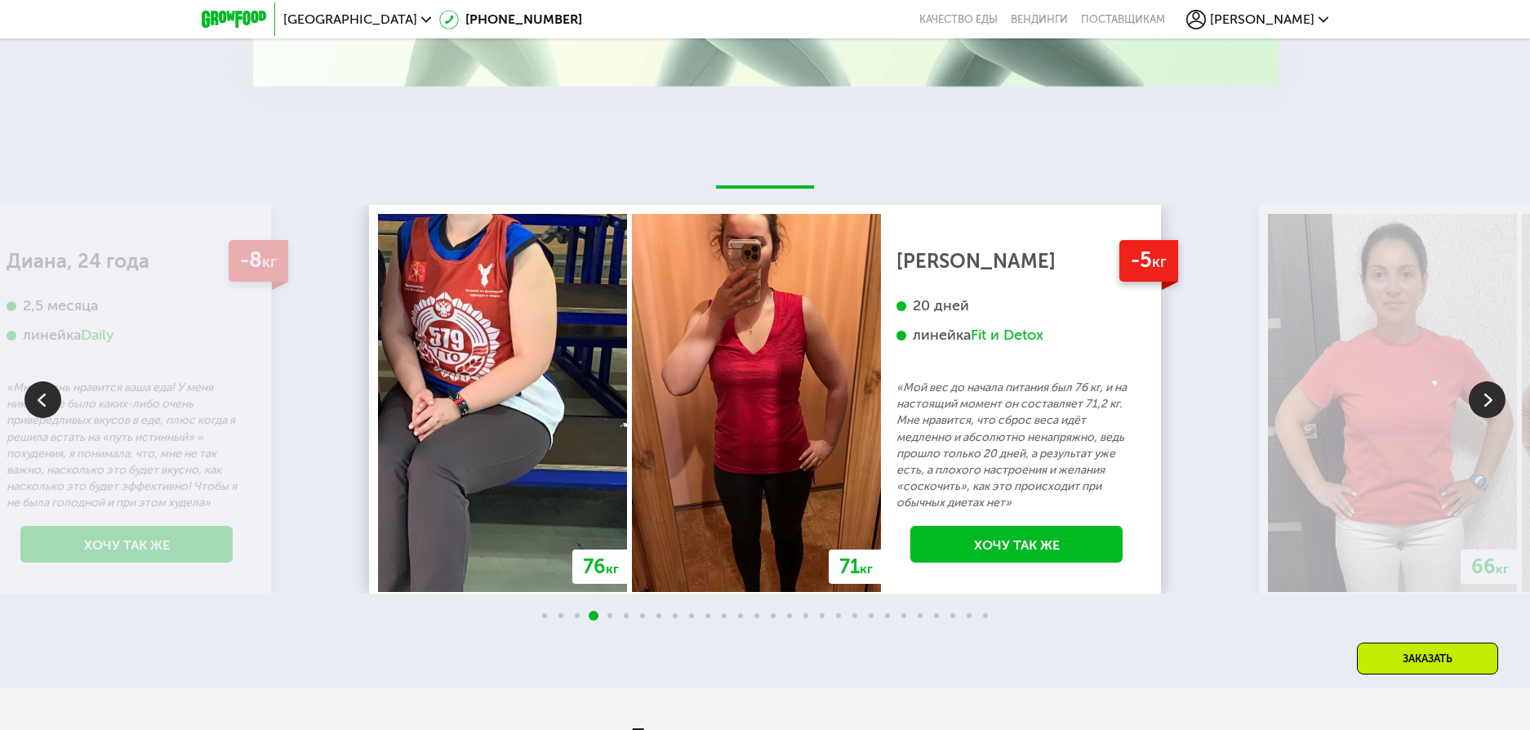
click at [1482, 398] on img at bounding box center [1487, 399] width 37 height 37
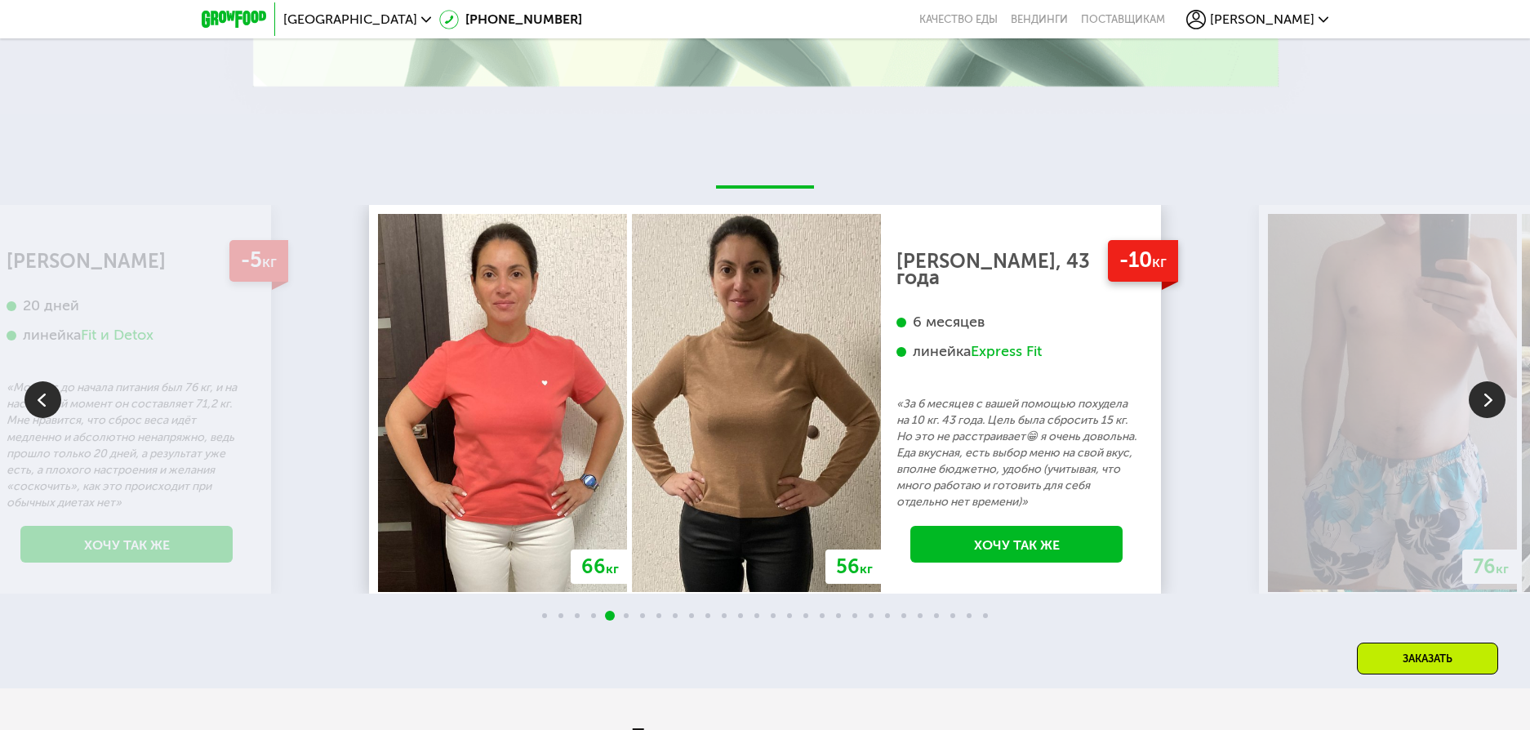
click at [1482, 398] on img at bounding box center [1487, 399] width 37 height 37
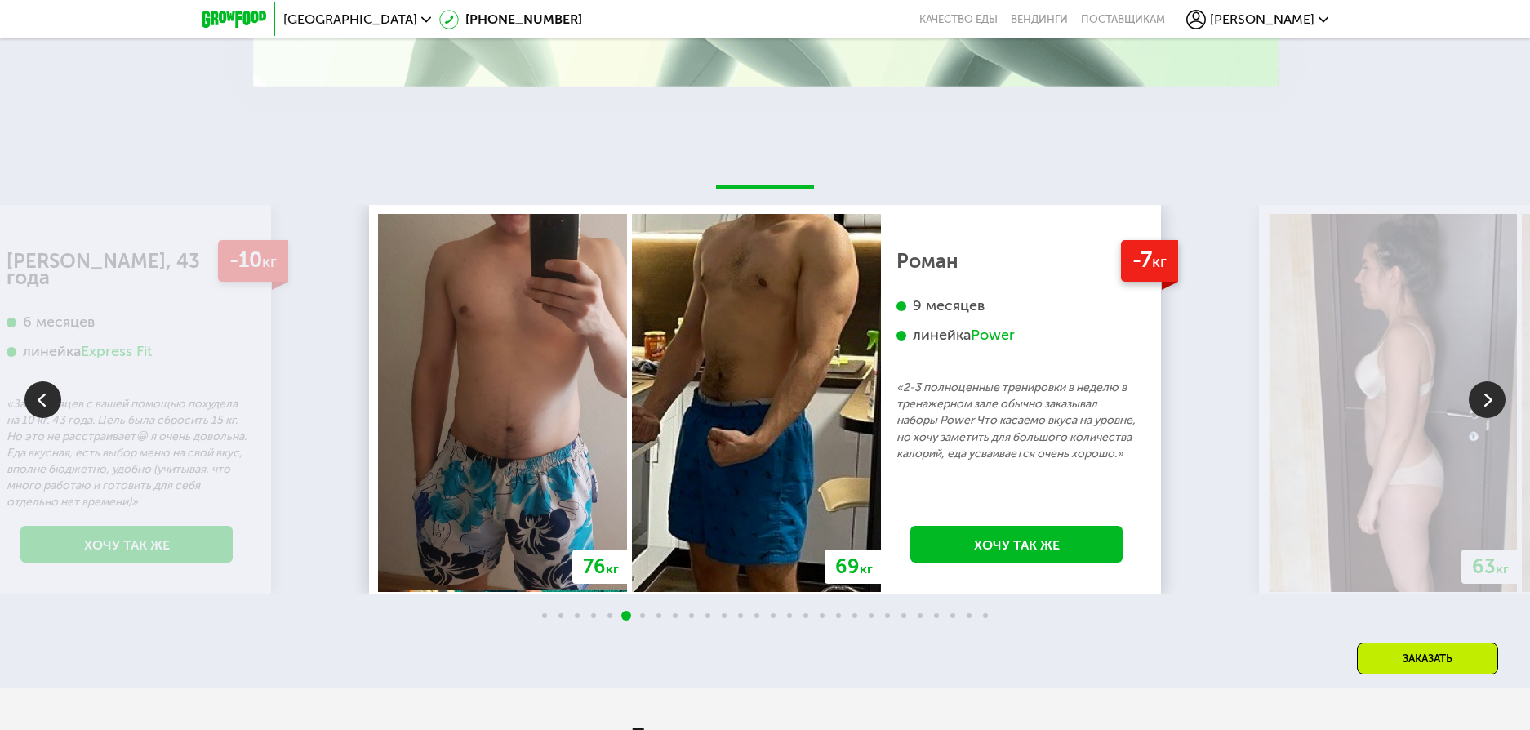
click at [1482, 398] on img at bounding box center [1487, 399] width 37 height 37
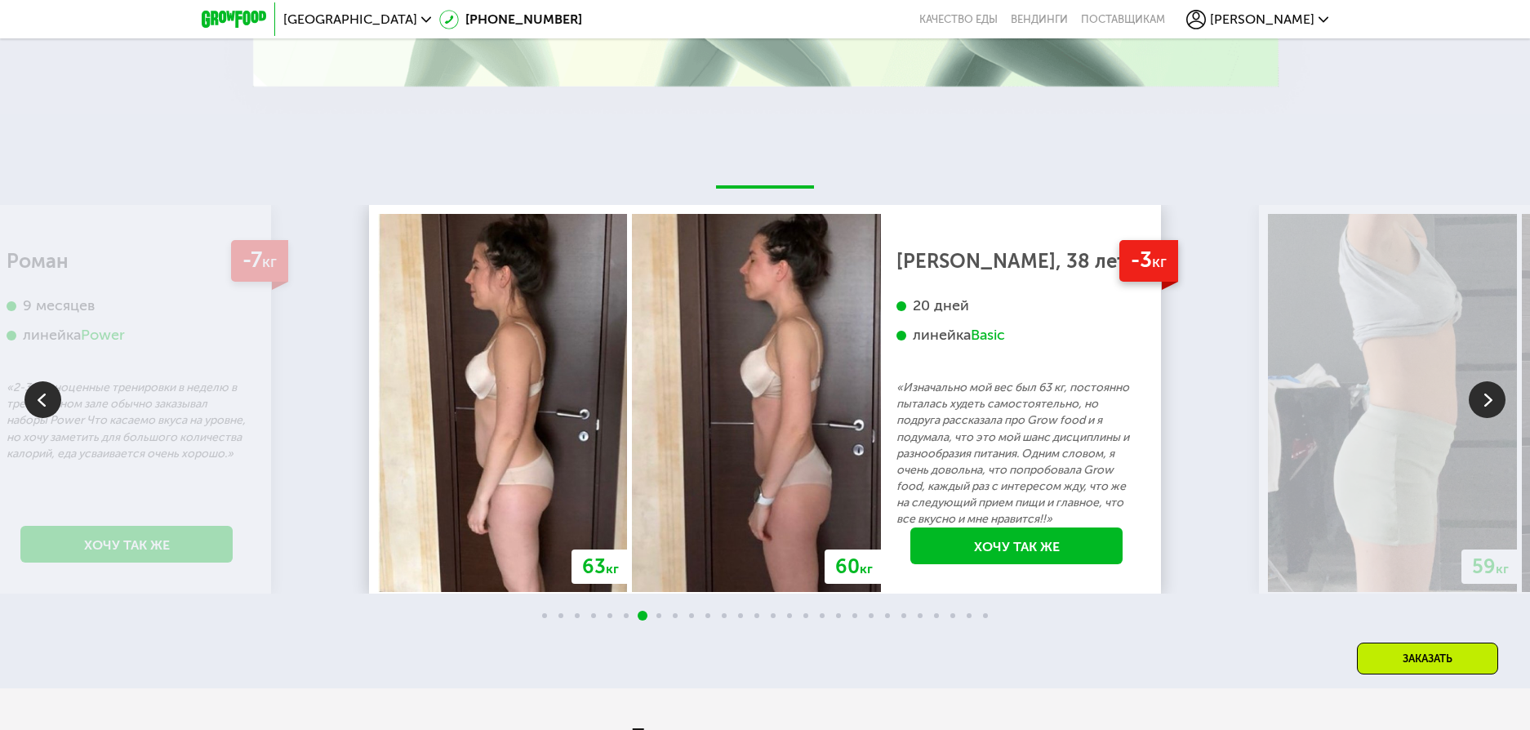
click at [1482, 398] on img at bounding box center [1487, 399] width 37 height 37
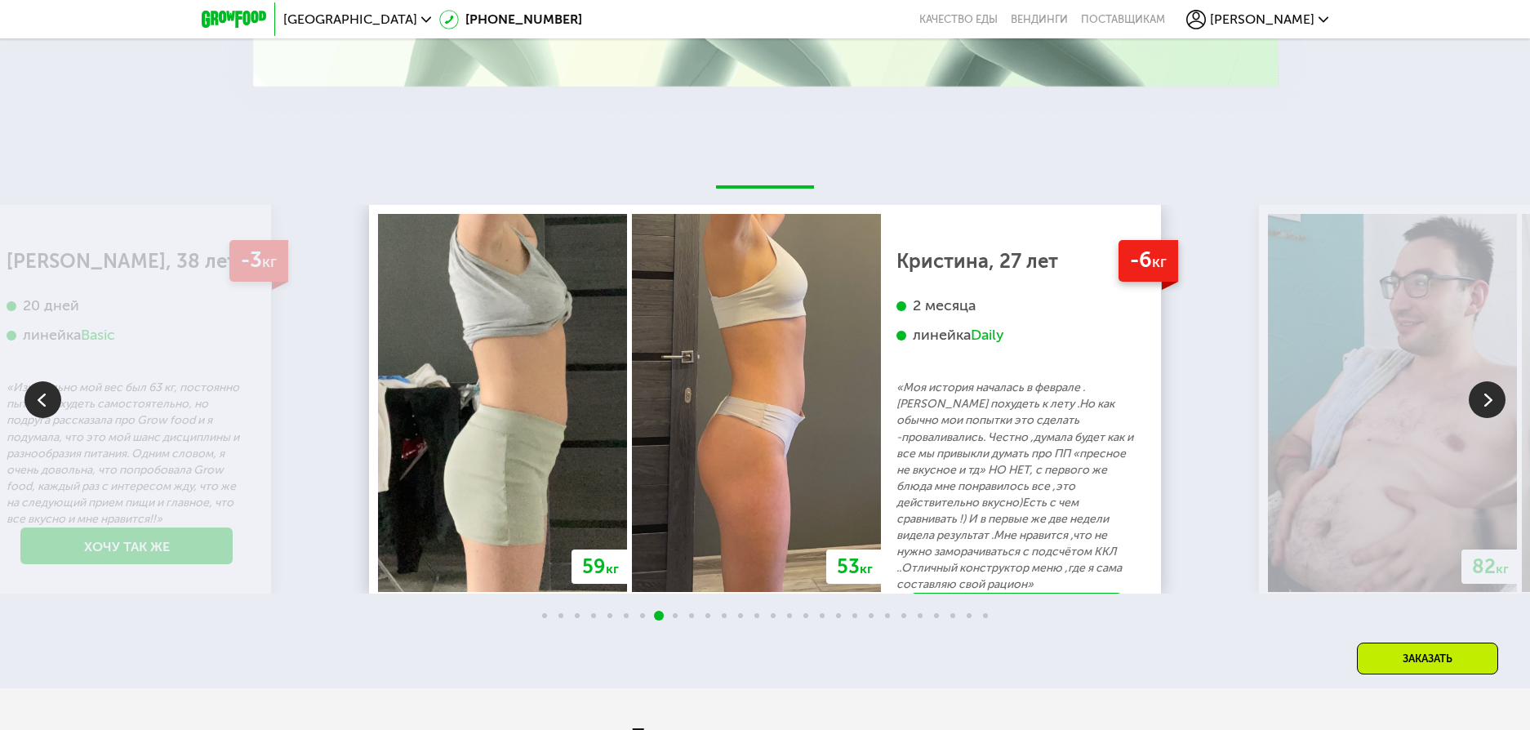
click at [1482, 398] on img at bounding box center [1487, 399] width 37 height 37
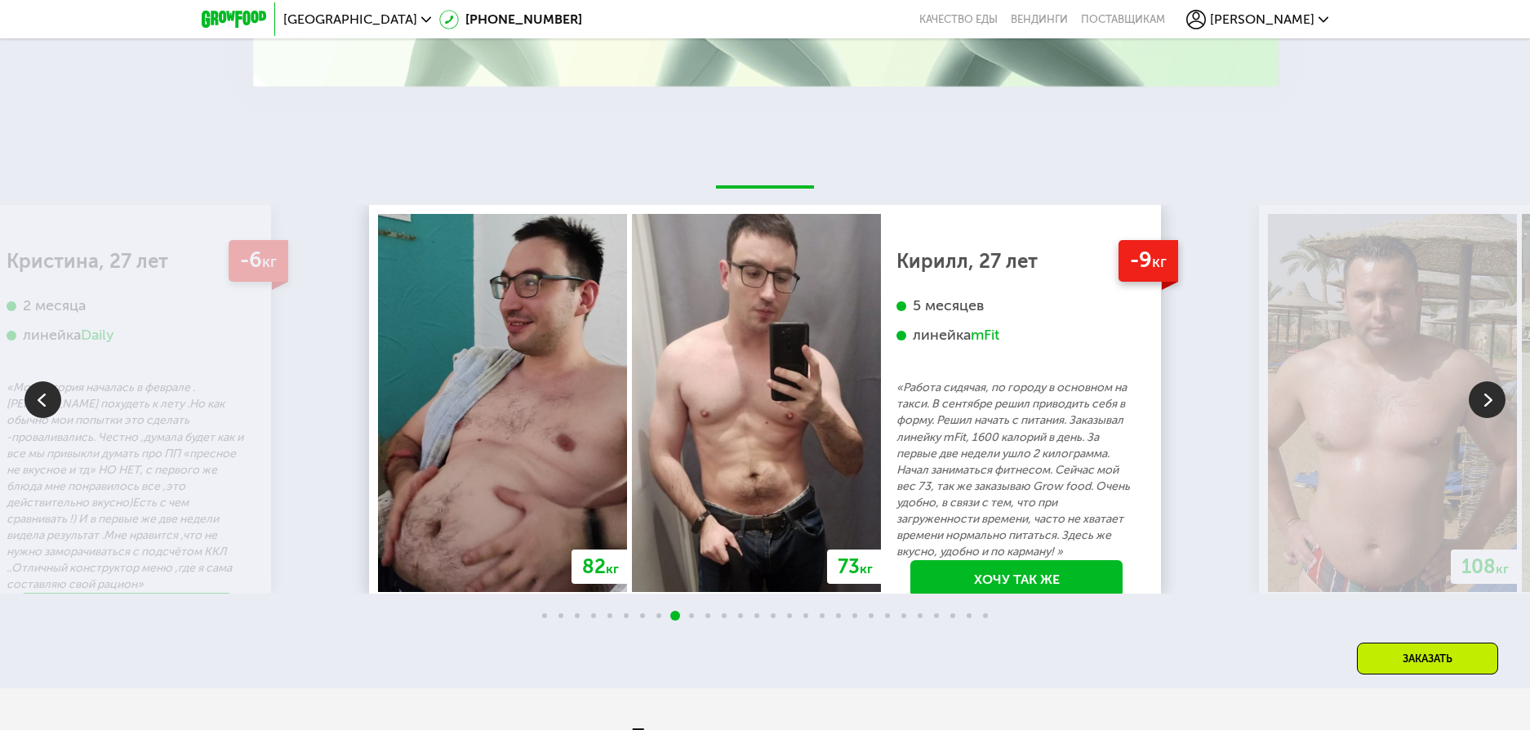
click at [1482, 398] on img at bounding box center [1487, 399] width 37 height 37
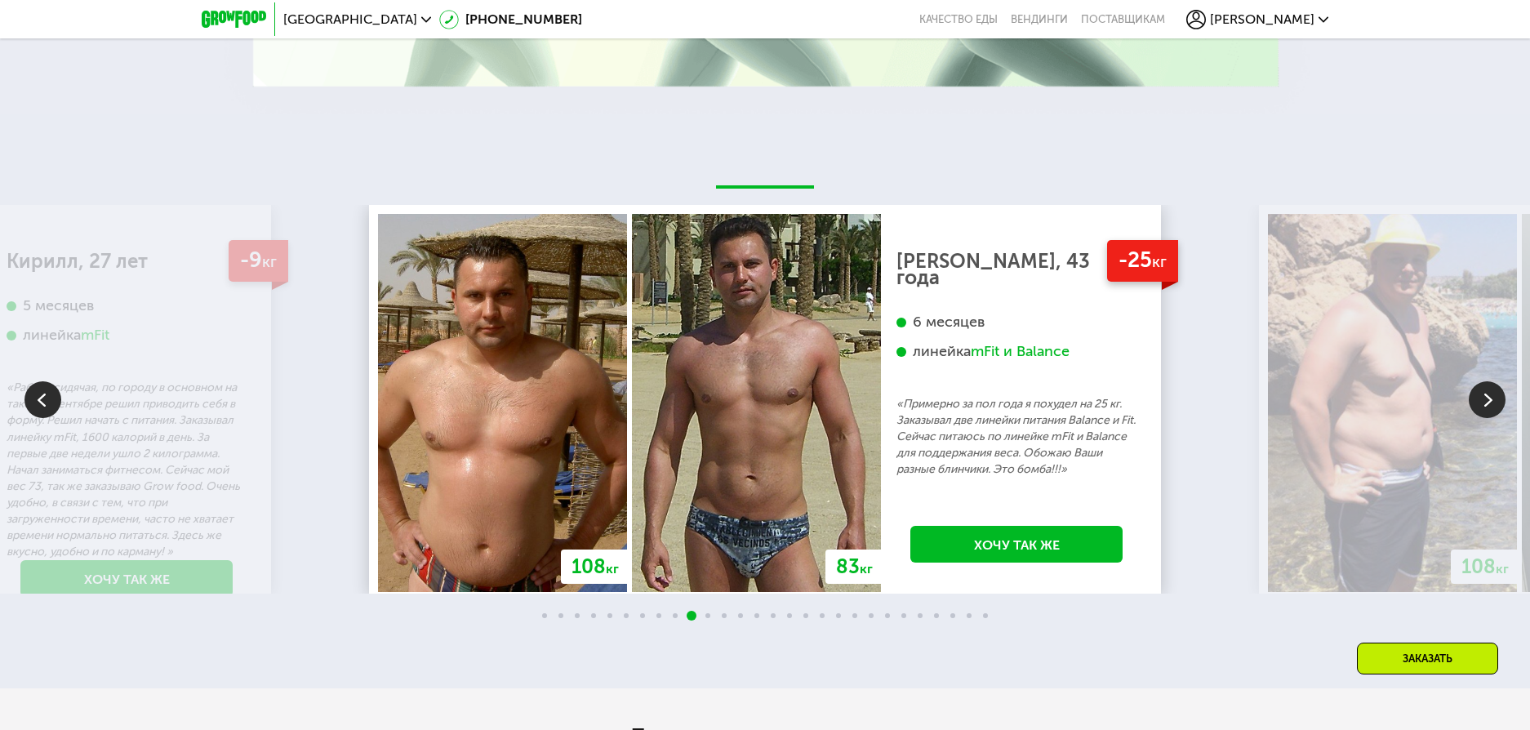
click at [1482, 398] on img at bounding box center [1487, 399] width 37 height 37
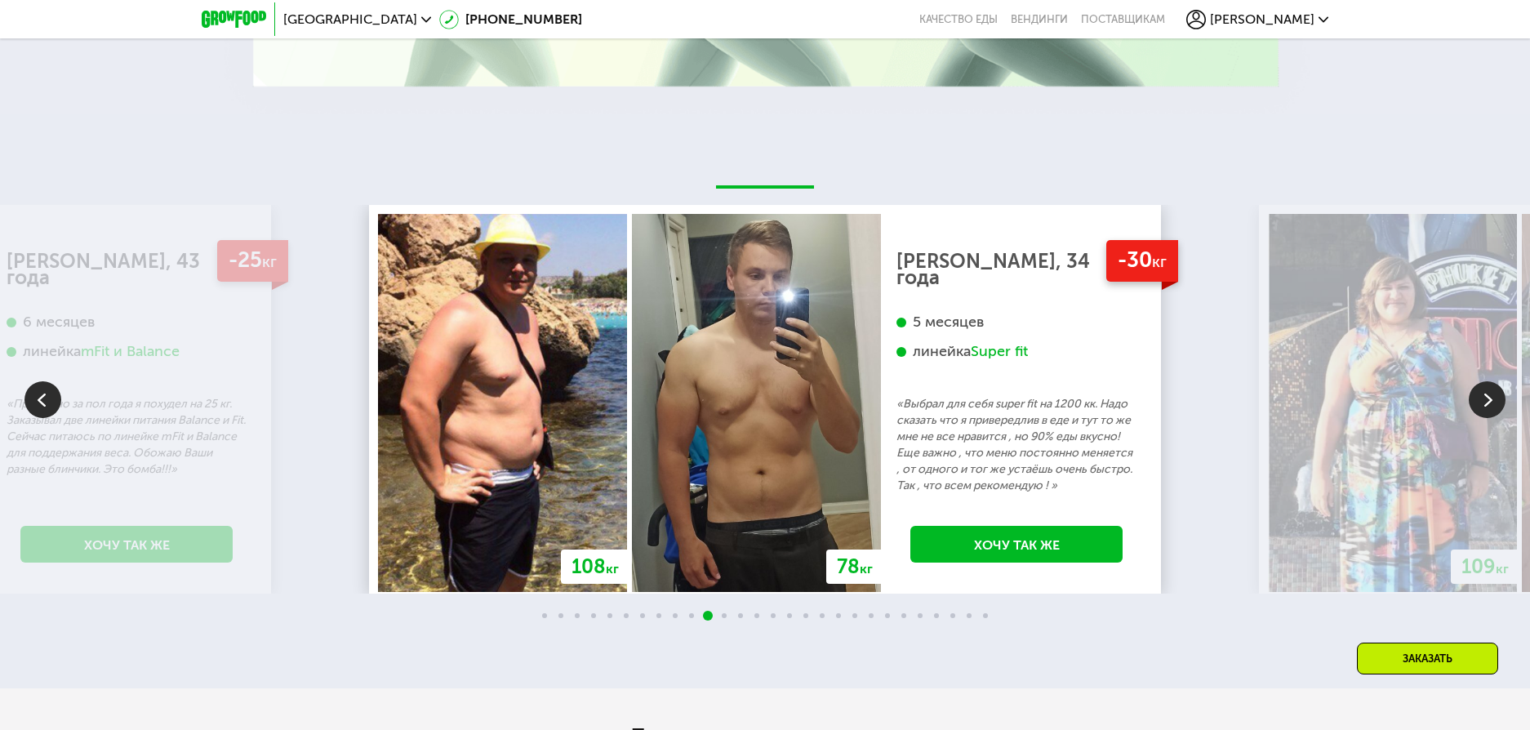
click at [1482, 398] on img at bounding box center [1487, 399] width 37 height 37
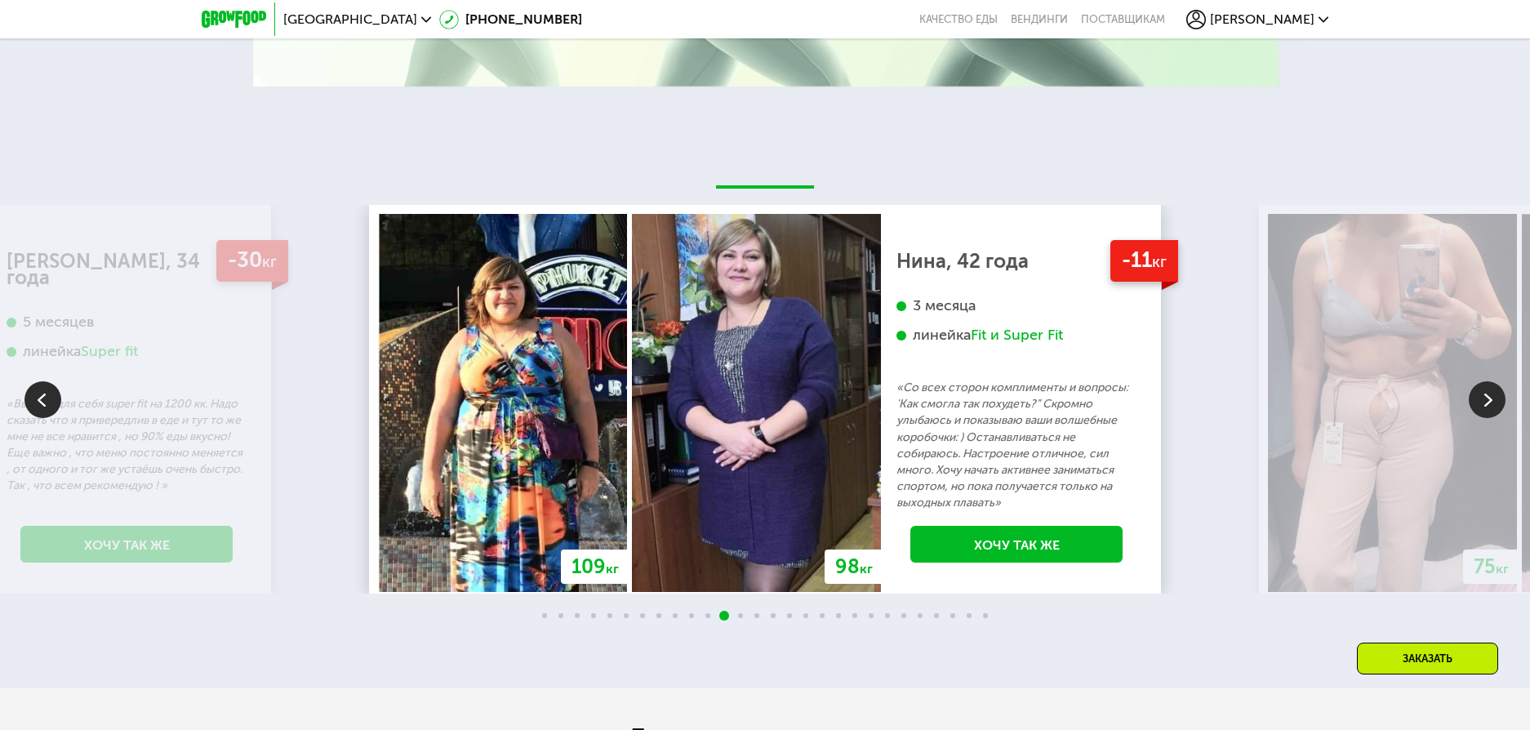
click at [1482, 398] on img at bounding box center [1487, 399] width 37 height 37
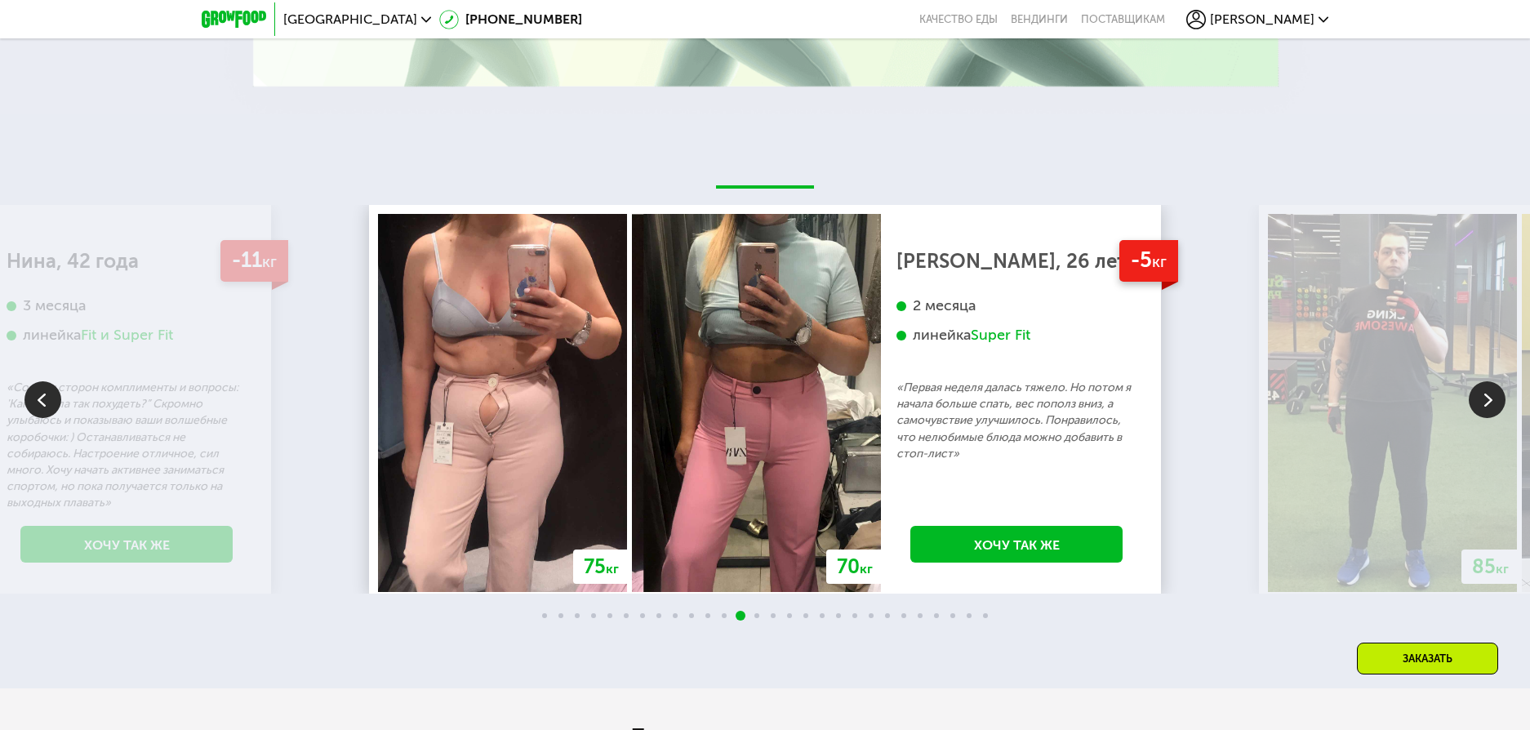
click at [1482, 398] on img at bounding box center [1487, 399] width 37 height 37
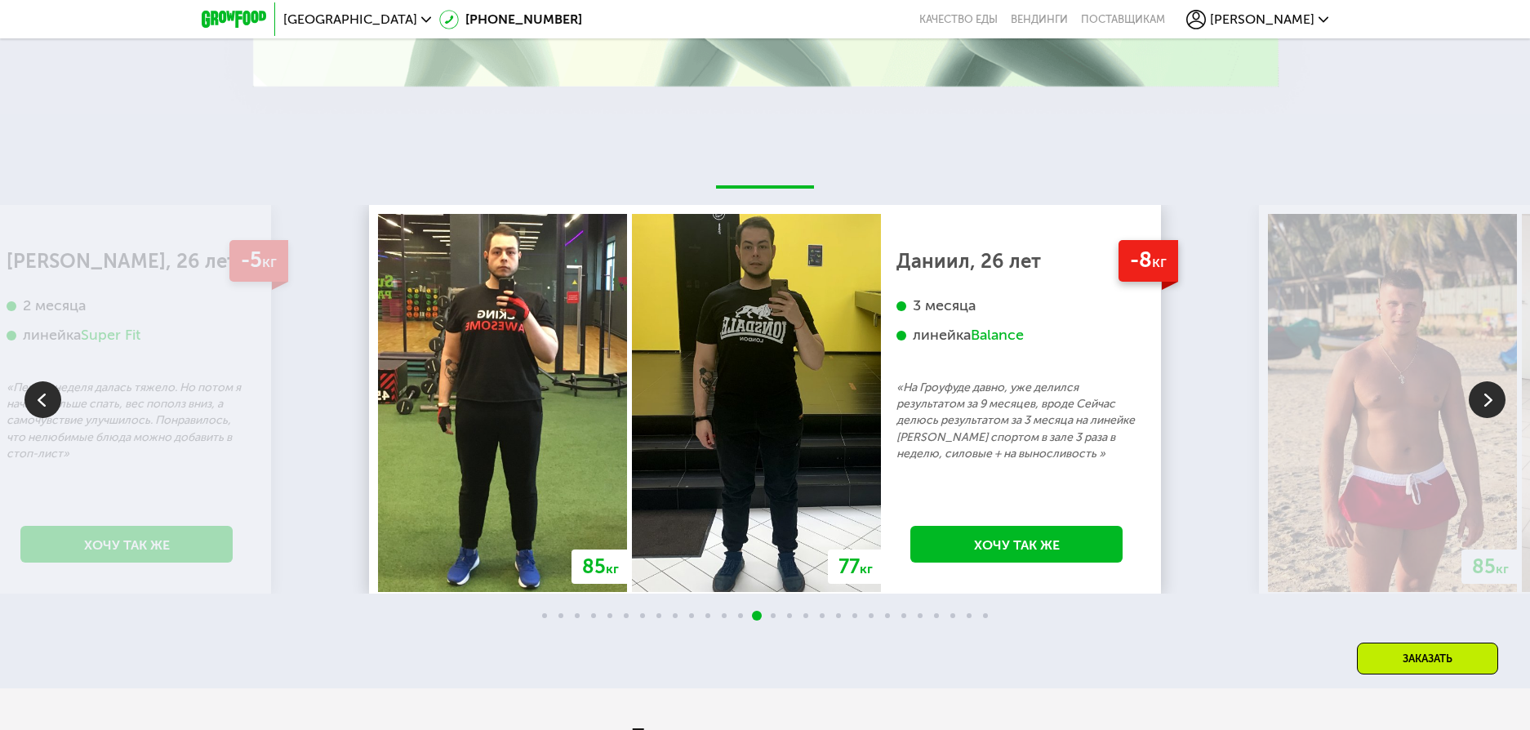
click at [1482, 398] on img at bounding box center [1487, 399] width 37 height 37
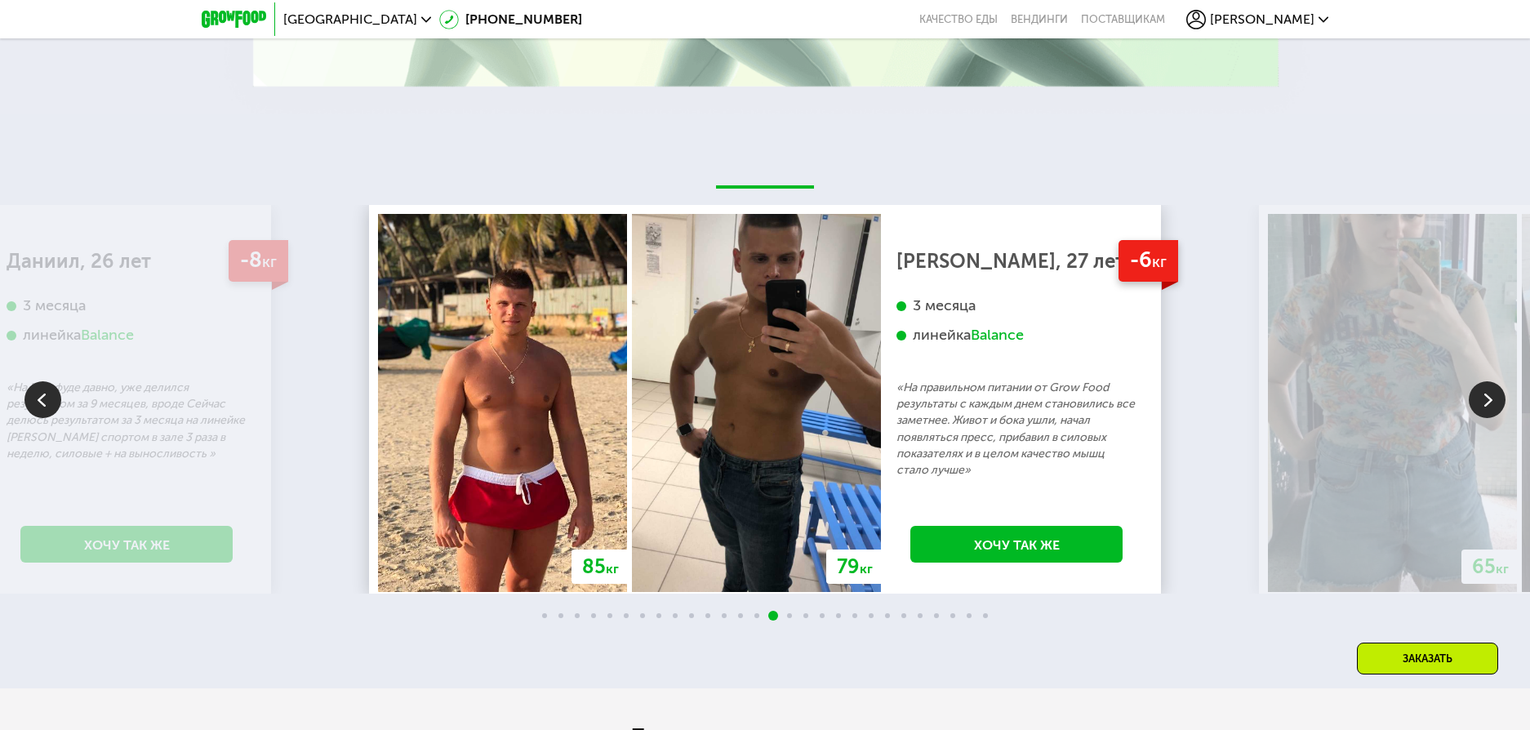
click at [1482, 398] on img at bounding box center [1487, 399] width 37 height 37
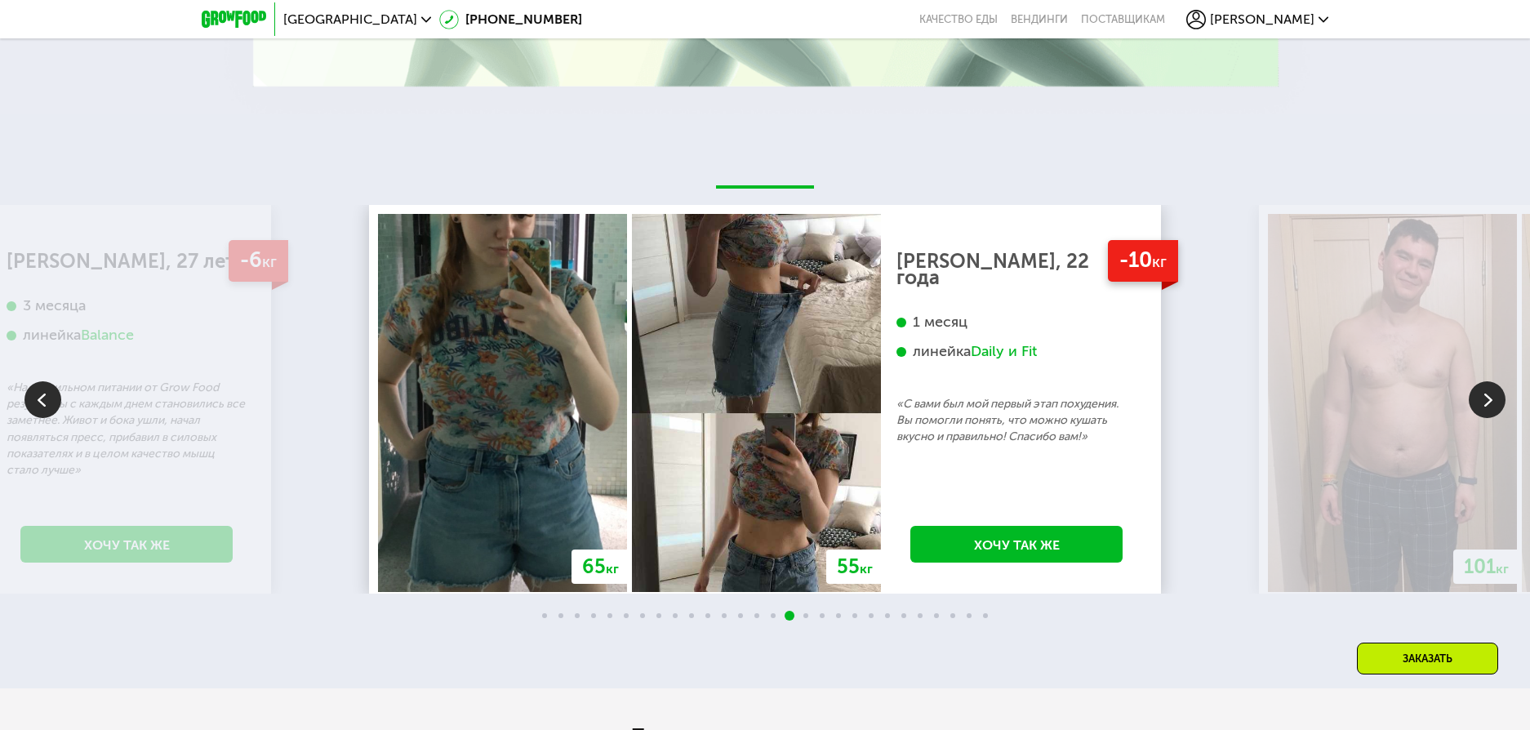
click at [1482, 398] on img at bounding box center [1487, 399] width 37 height 37
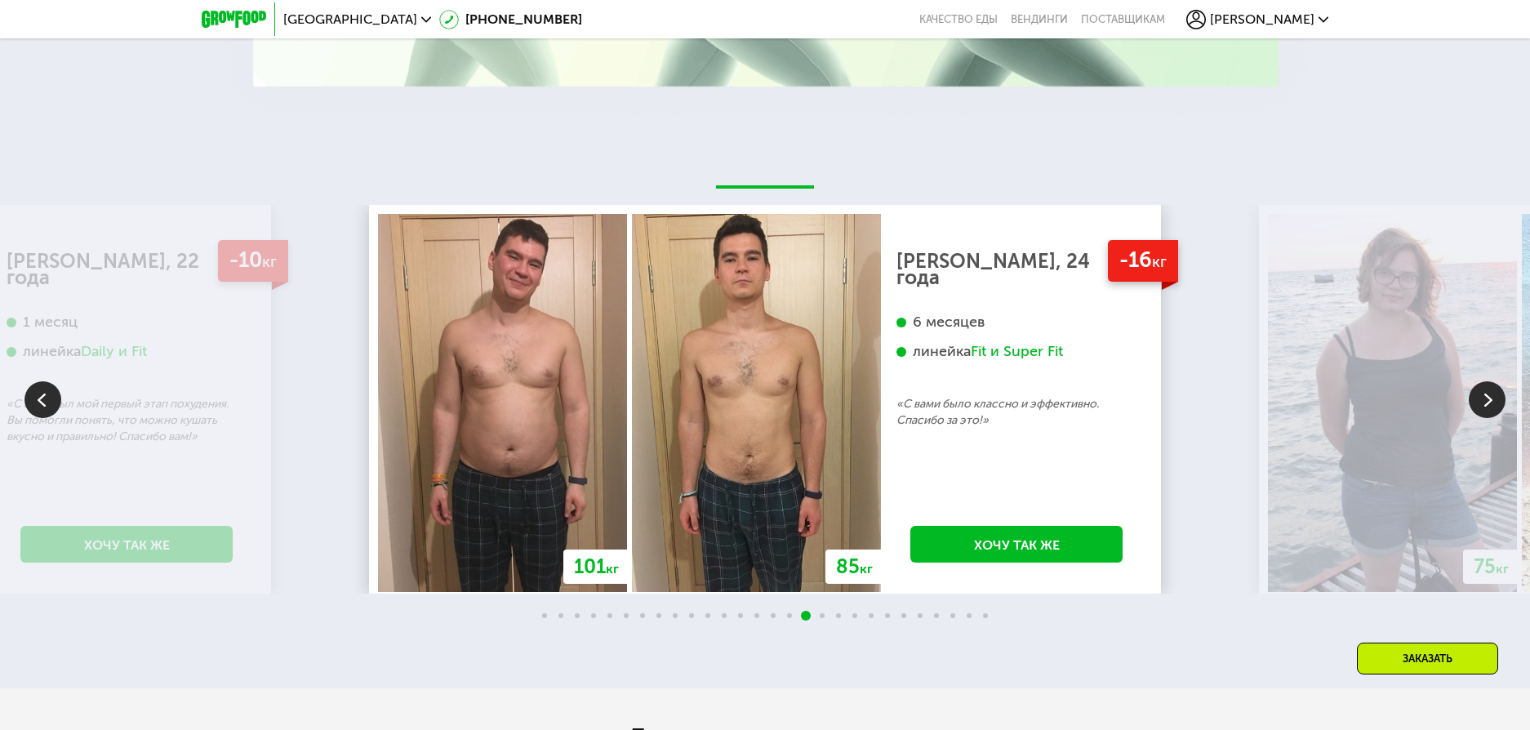
click at [1482, 398] on img at bounding box center [1487, 399] width 37 height 37
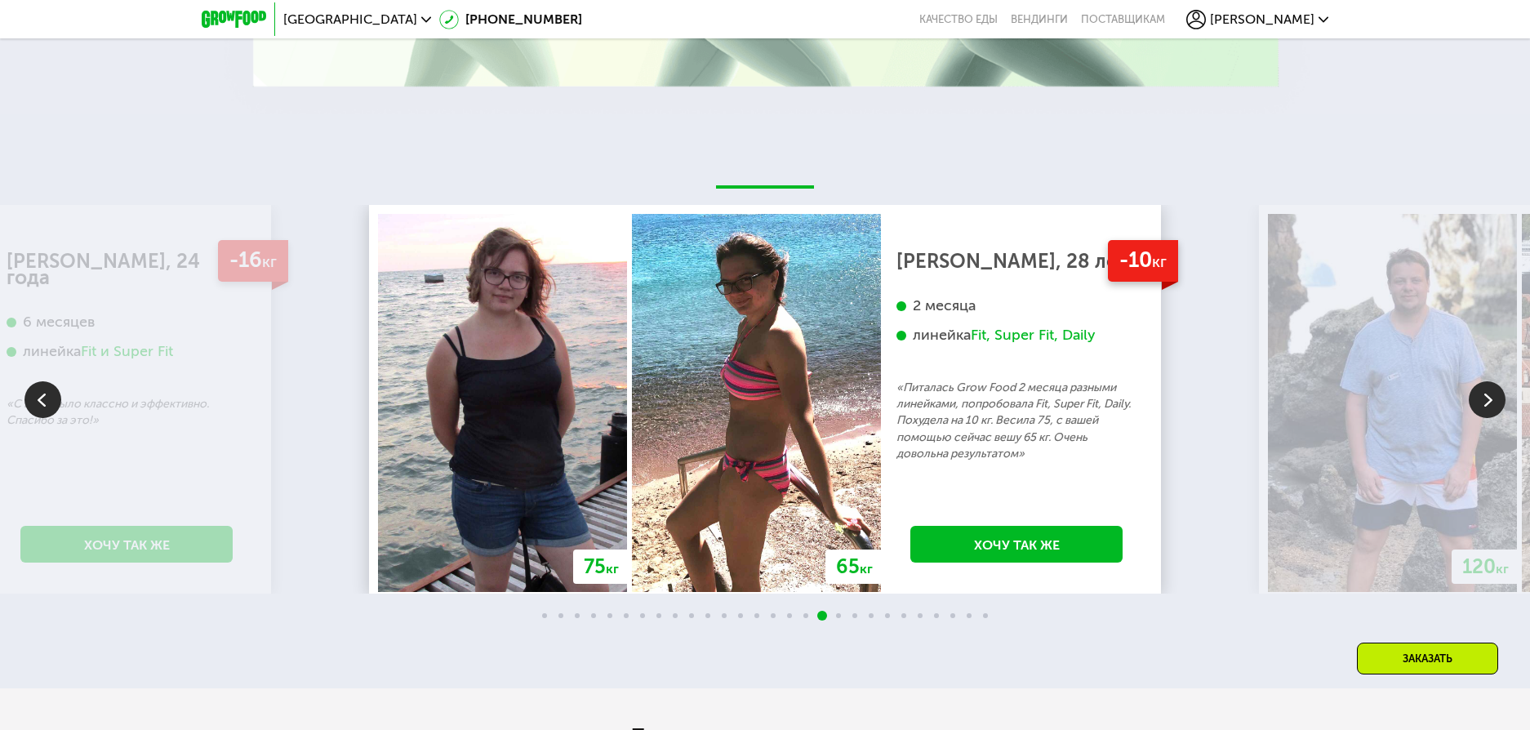
click at [1482, 398] on img at bounding box center [1487, 399] width 37 height 37
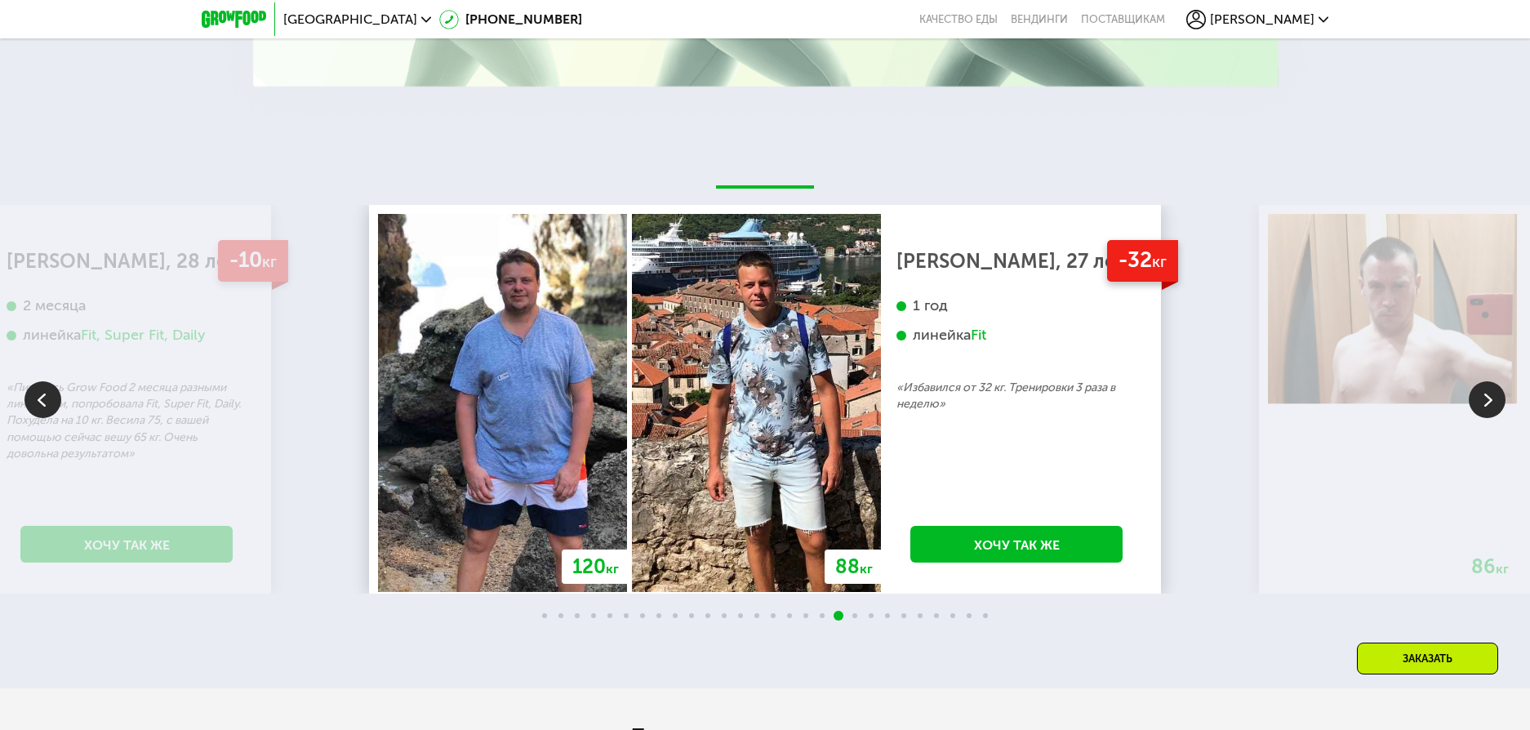
click at [1482, 398] on img at bounding box center [1487, 399] width 37 height 37
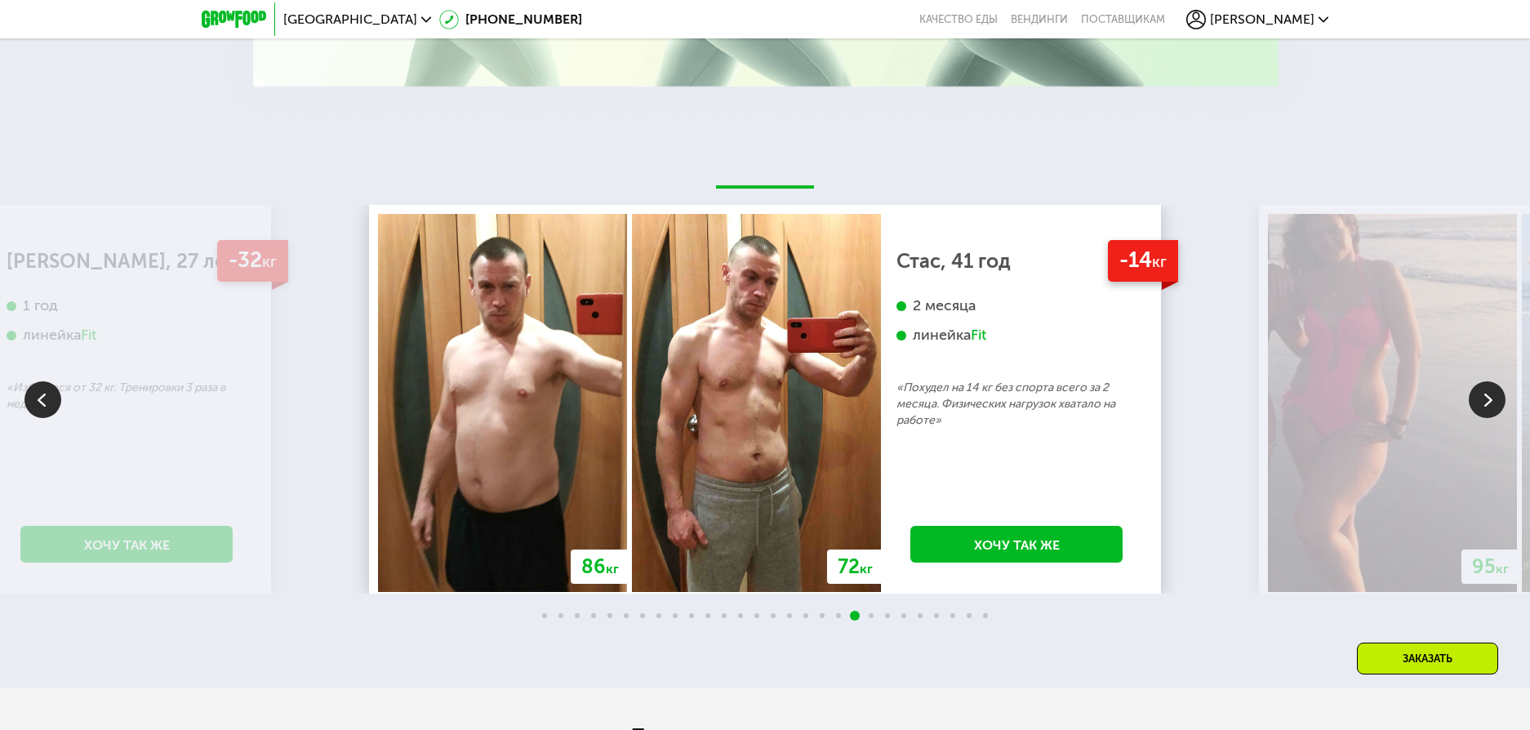
click at [1482, 398] on img at bounding box center [1487, 399] width 37 height 37
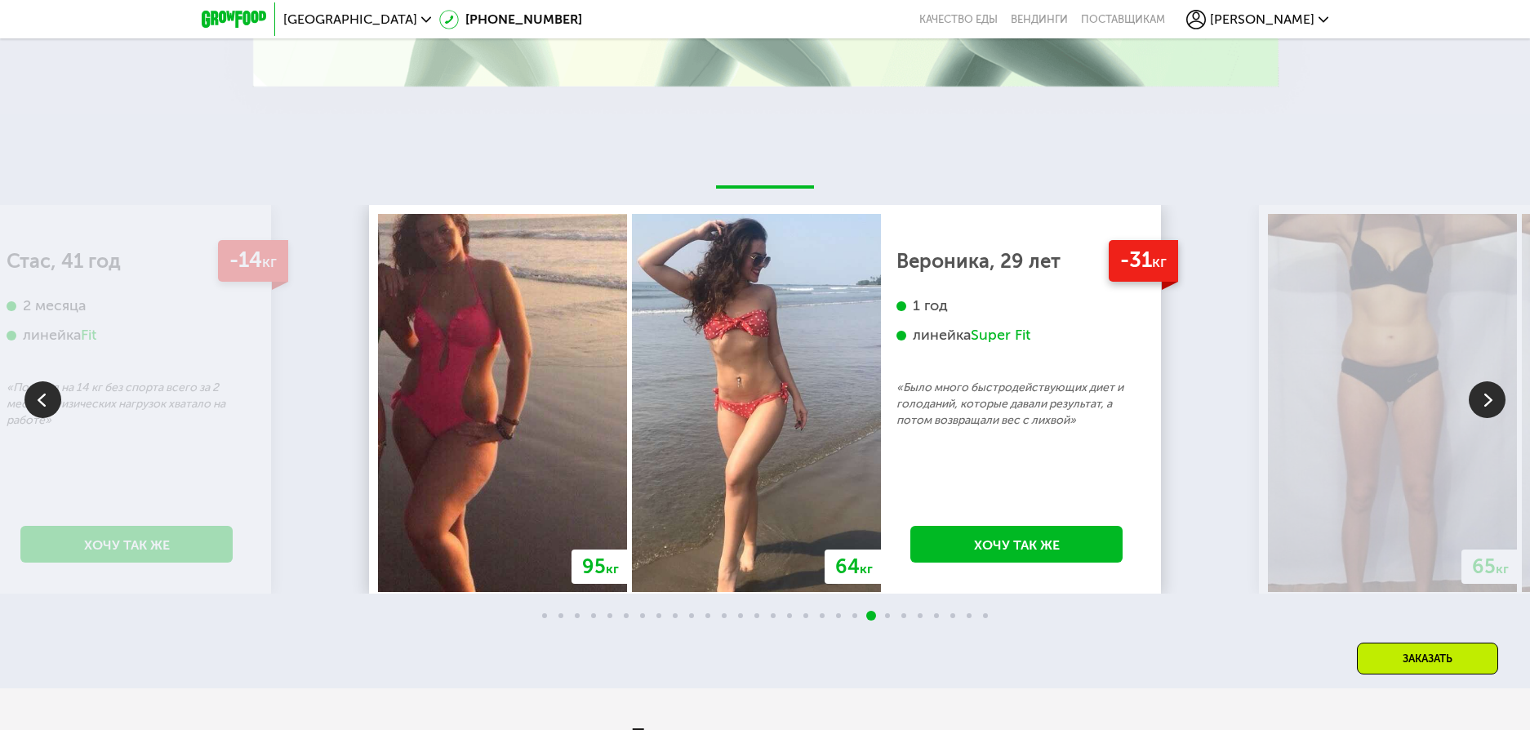
click at [1482, 398] on img at bounding box center [1487, 399] width 37 height 37
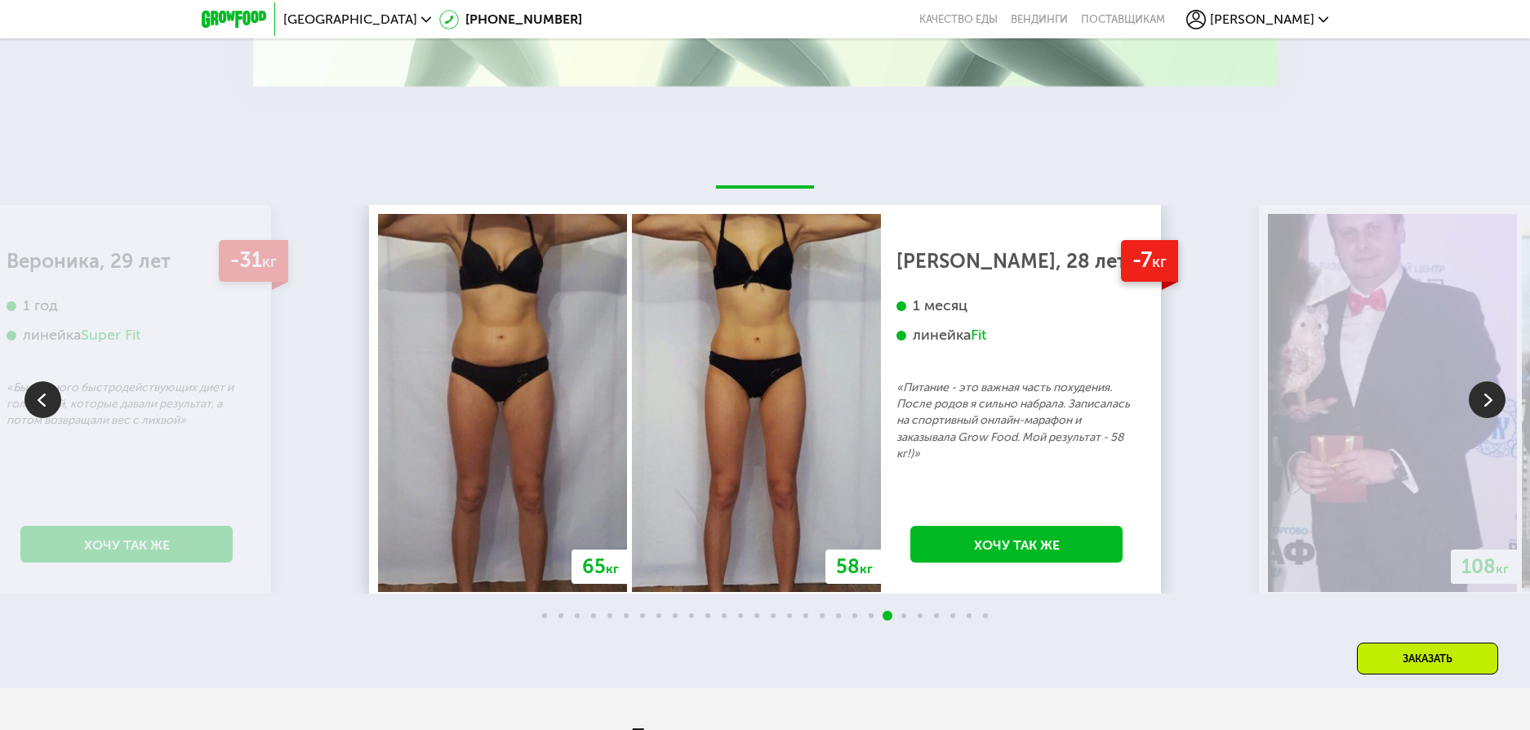
click at [1482, 398] on img at bounding box center [1487, 399] width 37 height 37
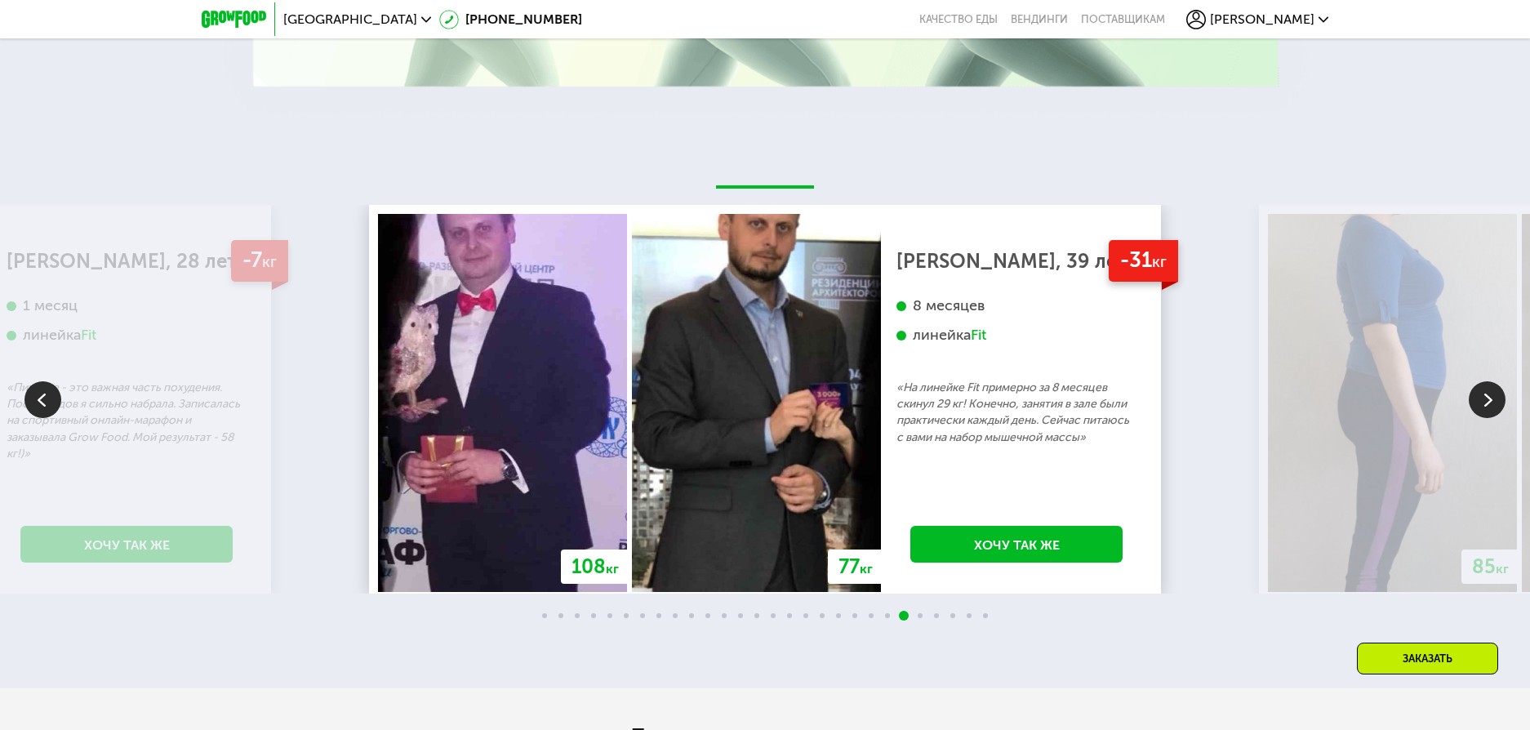
click at [1482, 398] on img at bounding box center [1487, 399] width 37 height 37
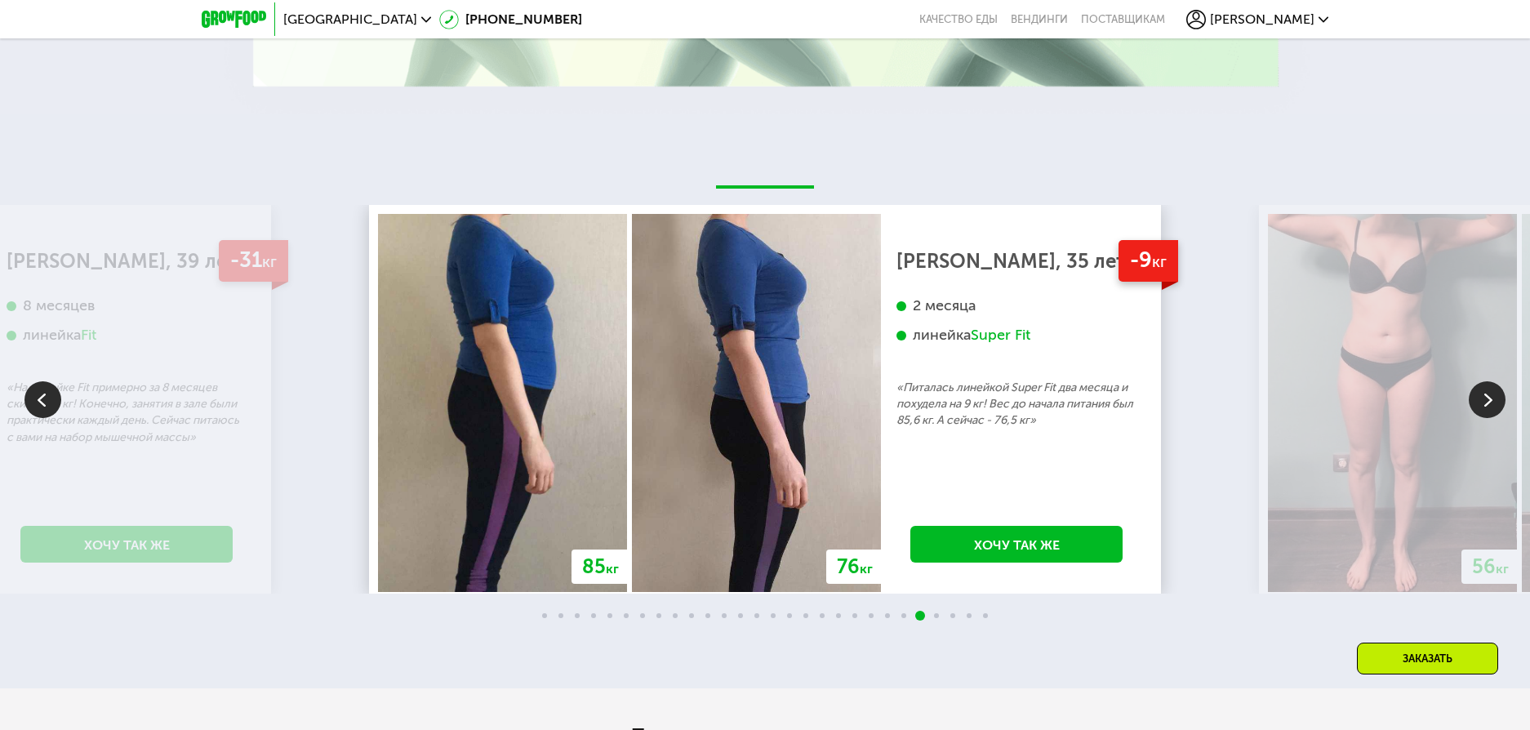
click at [1482, 398] on img at bounding box center [1487, 399] width 37 height 37
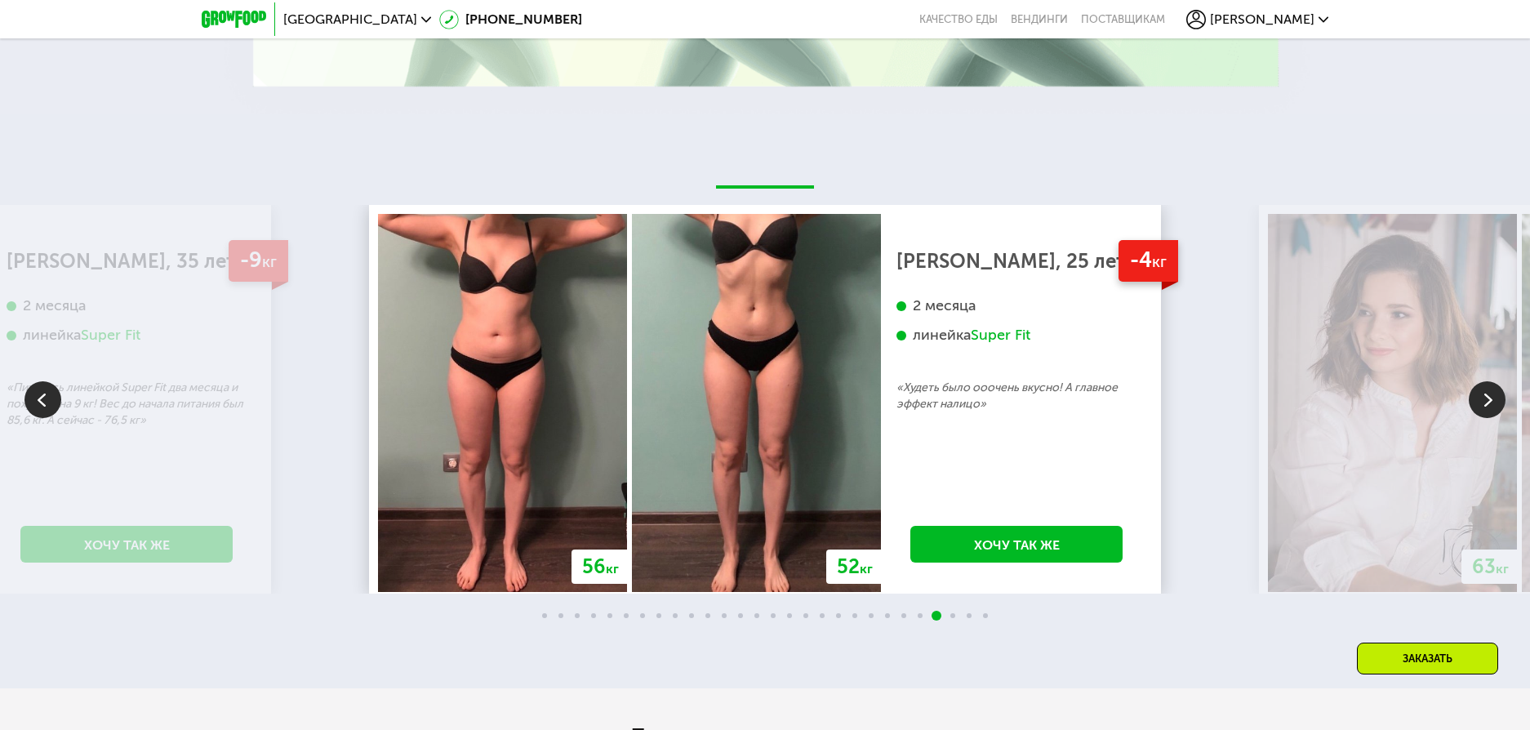
click at [1482, 398] on img at bounding box center [1487, 399] width 37 height 37
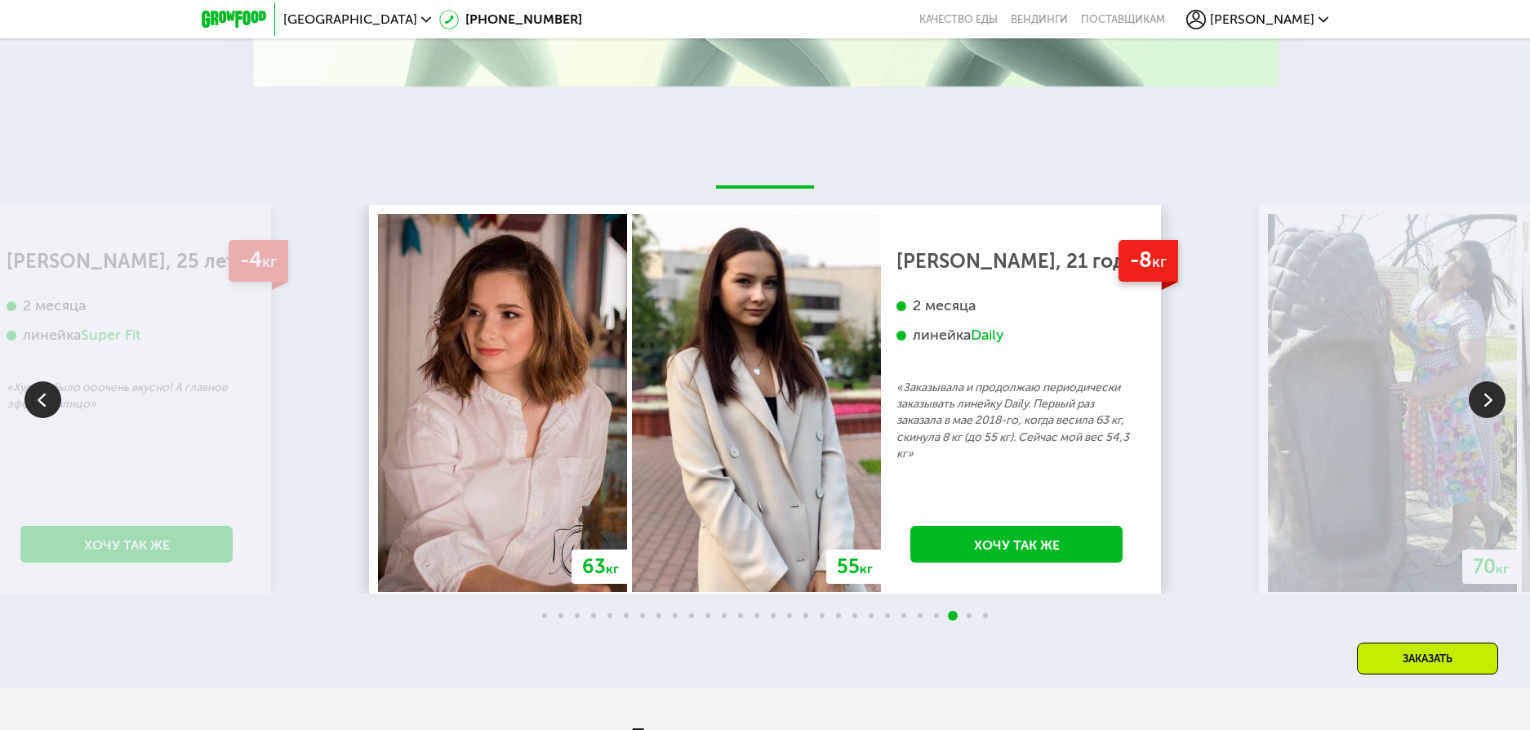
click at [1482, 398] on img at bounding box center [1487, 399] width 37 height 37
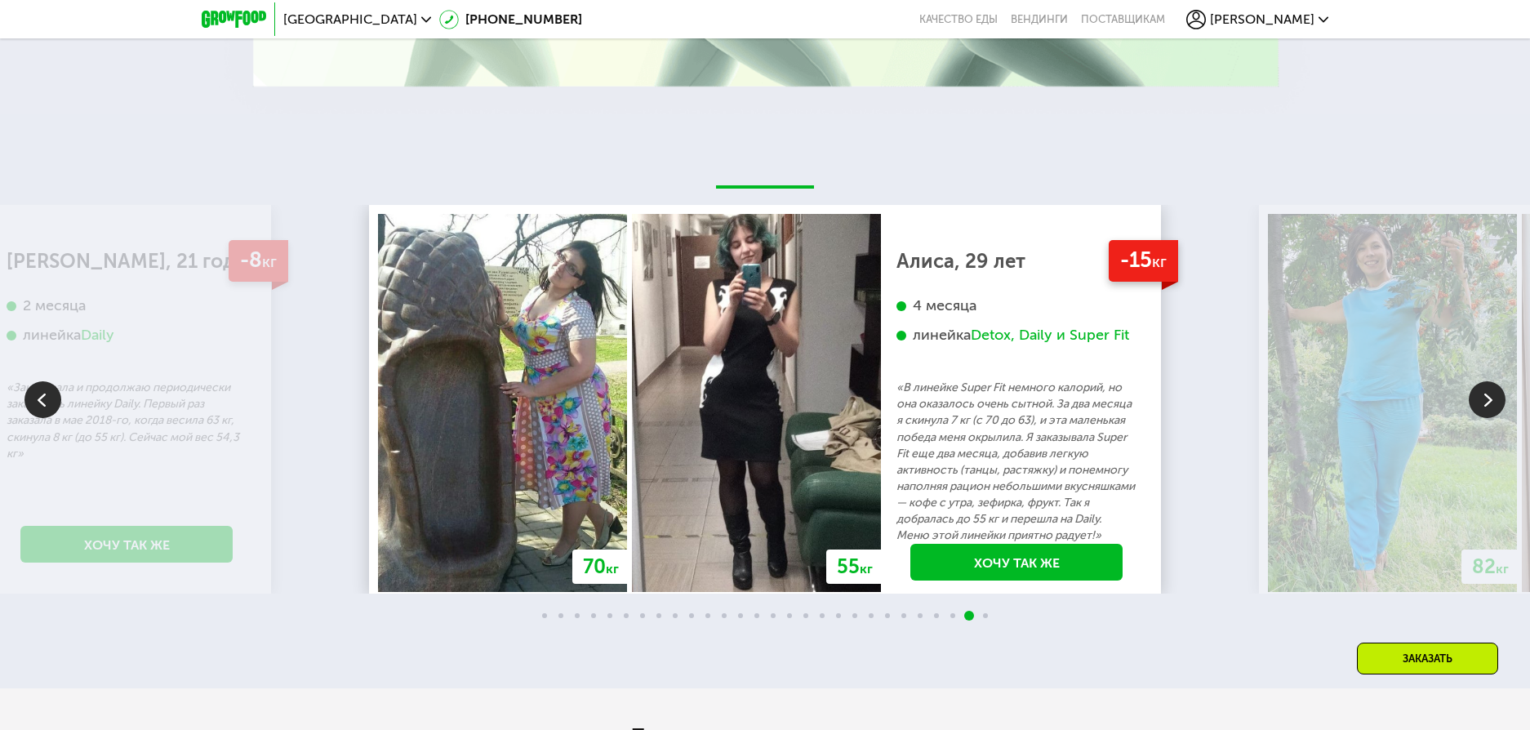
click at [1482, 398] on img at bounding box center [1487, 399] width 37 height 37
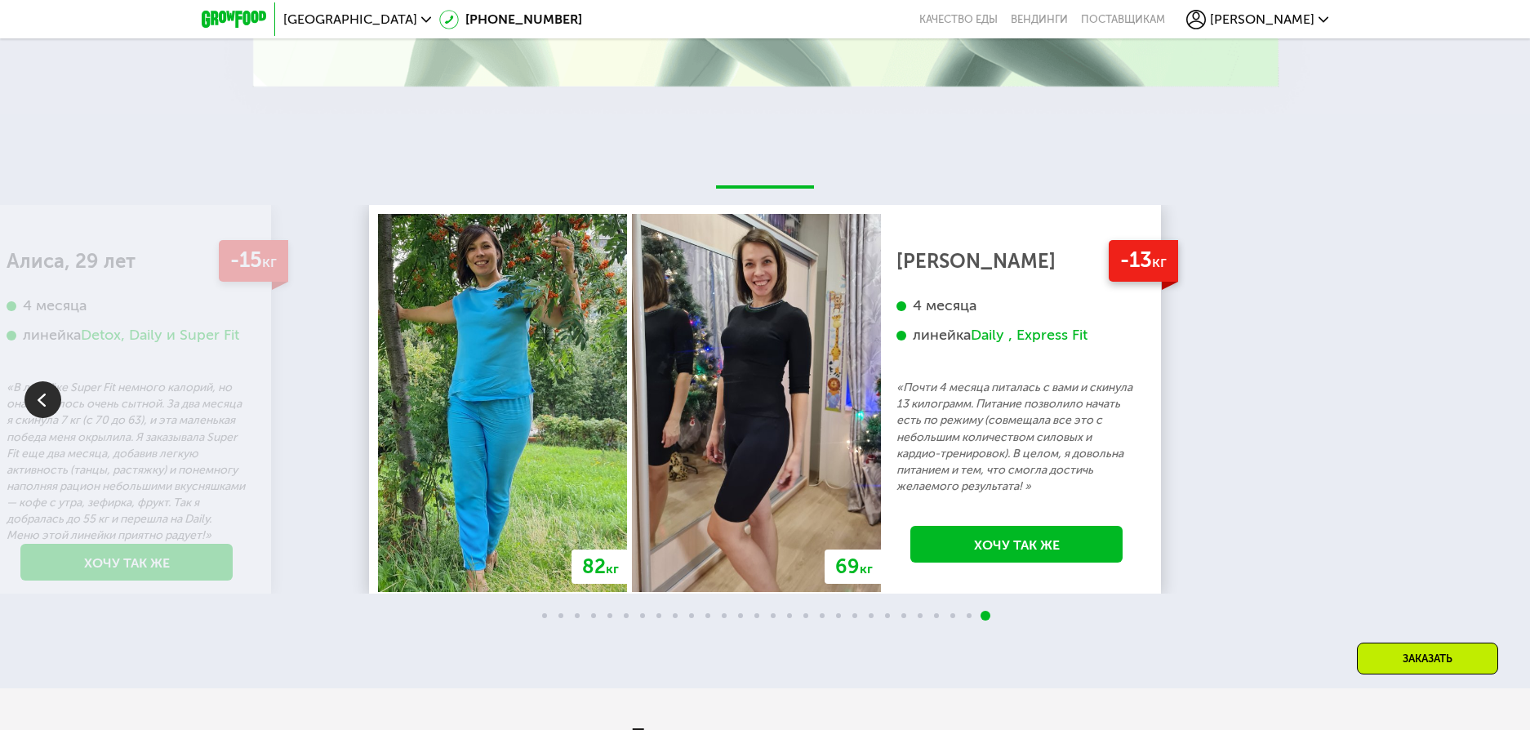
click at [1482, 398] on div "70 кг 64 кг -6 кг [PERSON_NAME], 31 год 3 месяца линейка Fit, Super Fit «Питала…" at bounding box center [765, 399] width 1530 height 389
